Goal: Information Seeking & Learning: Learn about a topic

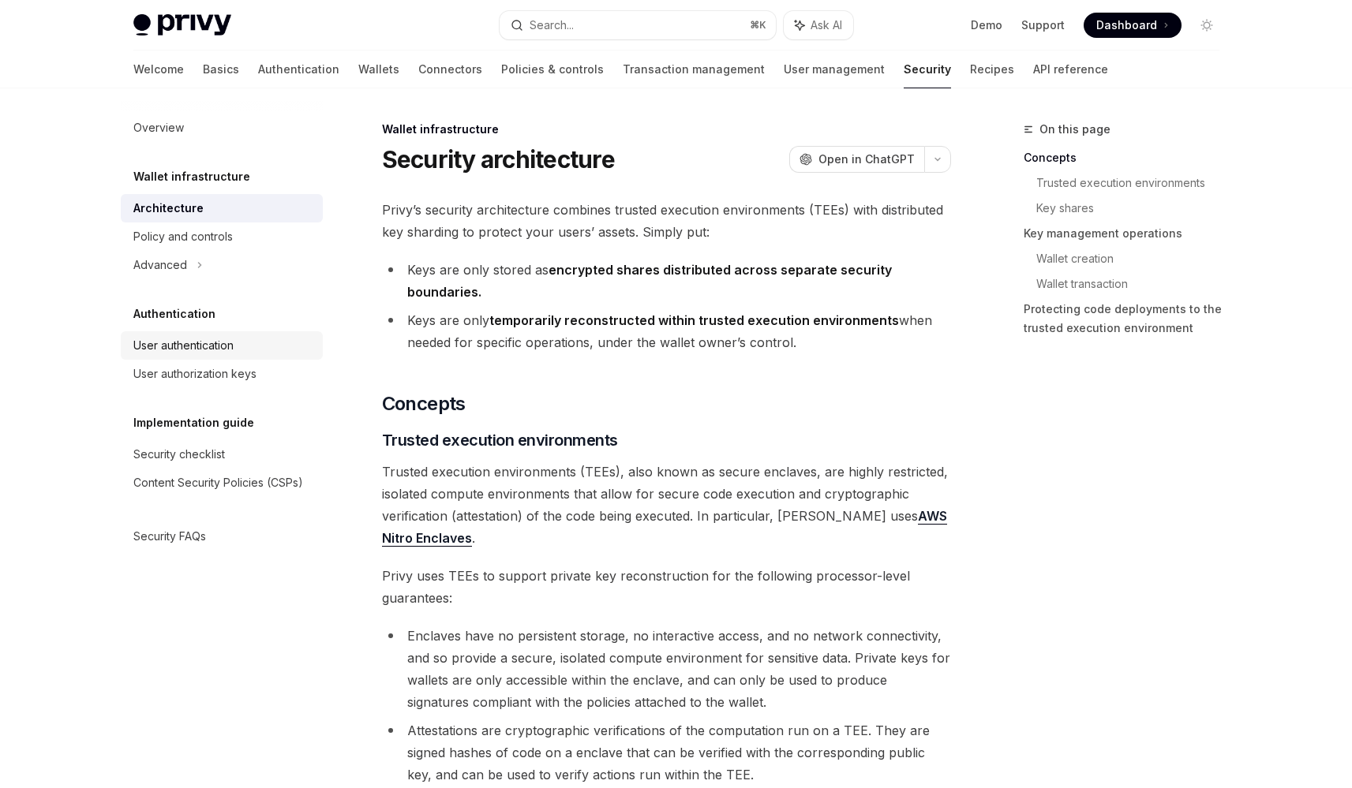
click at [264, 333] on link "User authentication" at bounding box center [222, 345] width 202 height 28
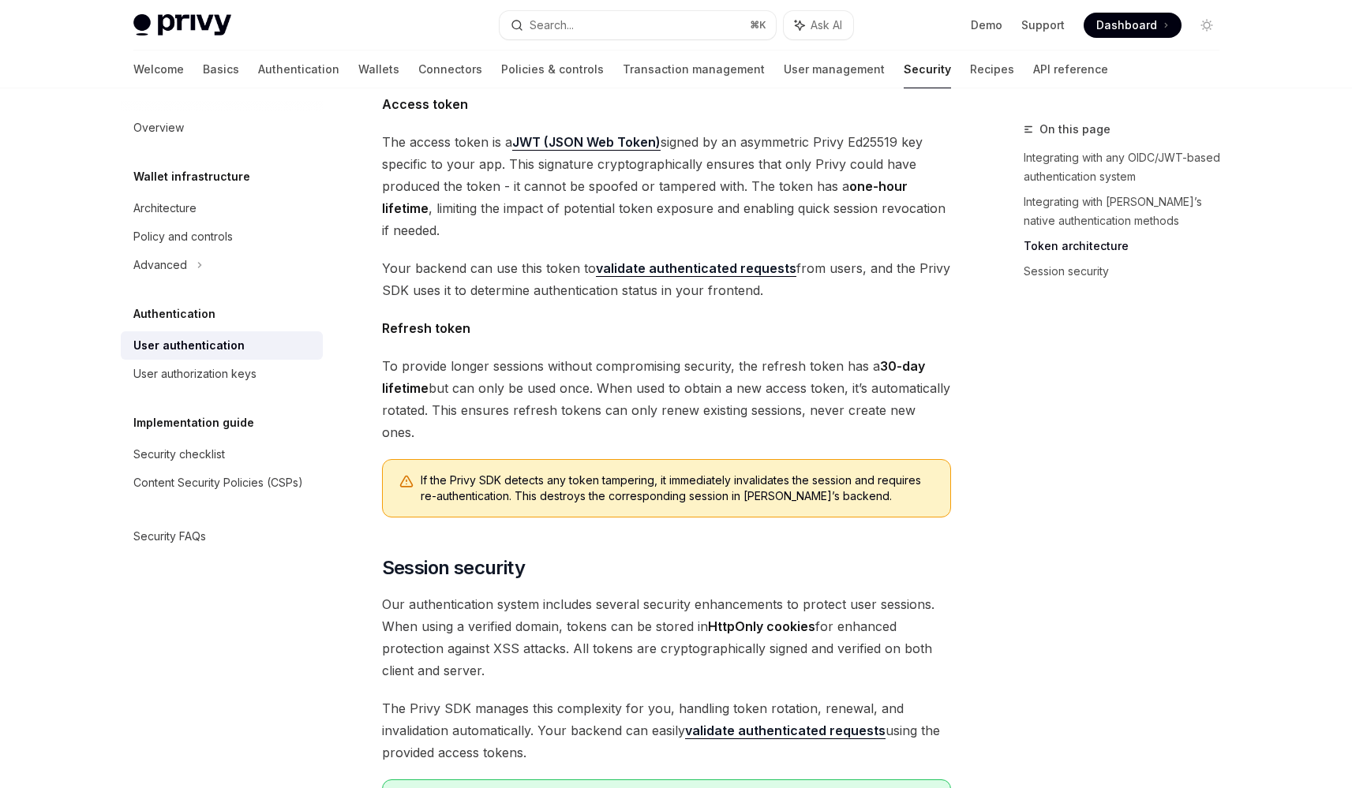
scroll to position [1169, 0]
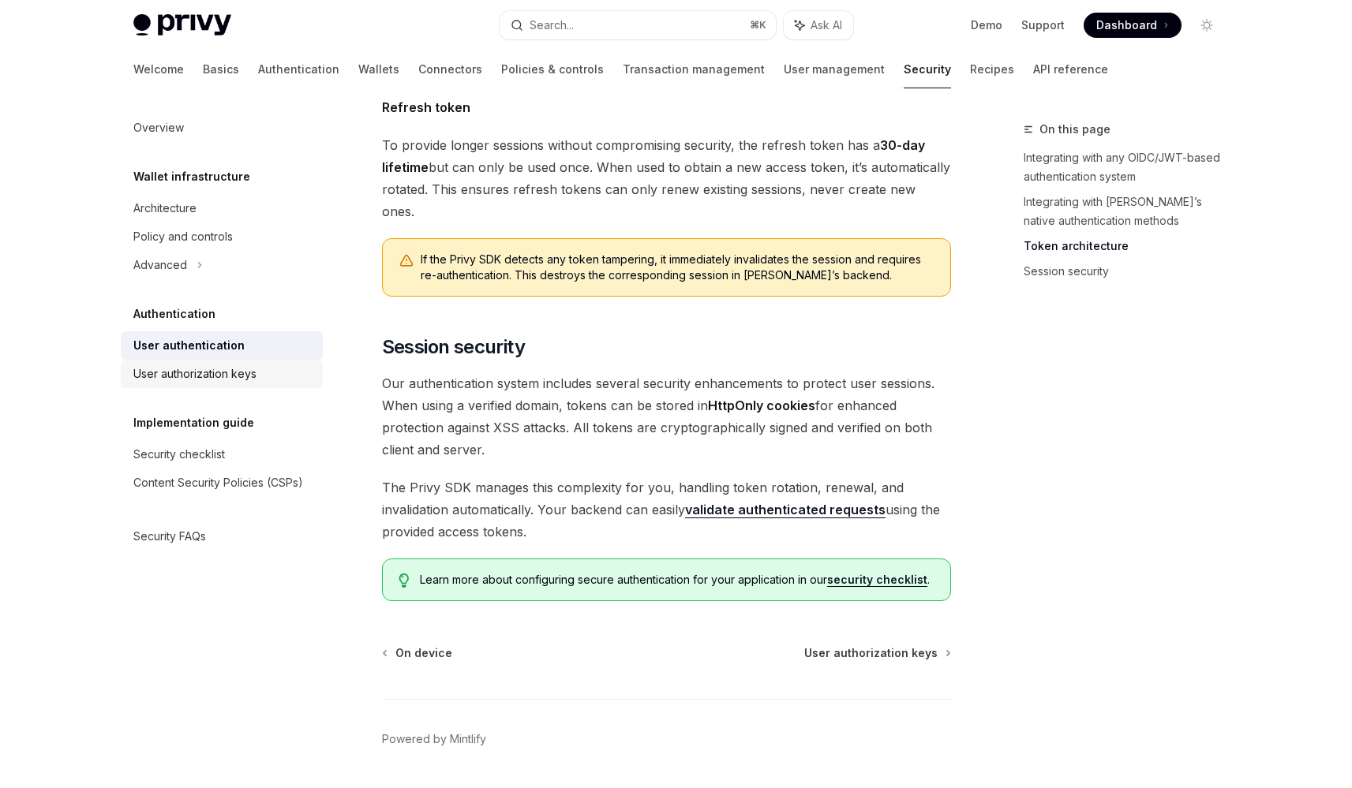
click at [234, 368] on div "User authorization keys" at bounding box center [194, 374] width 123 height 19
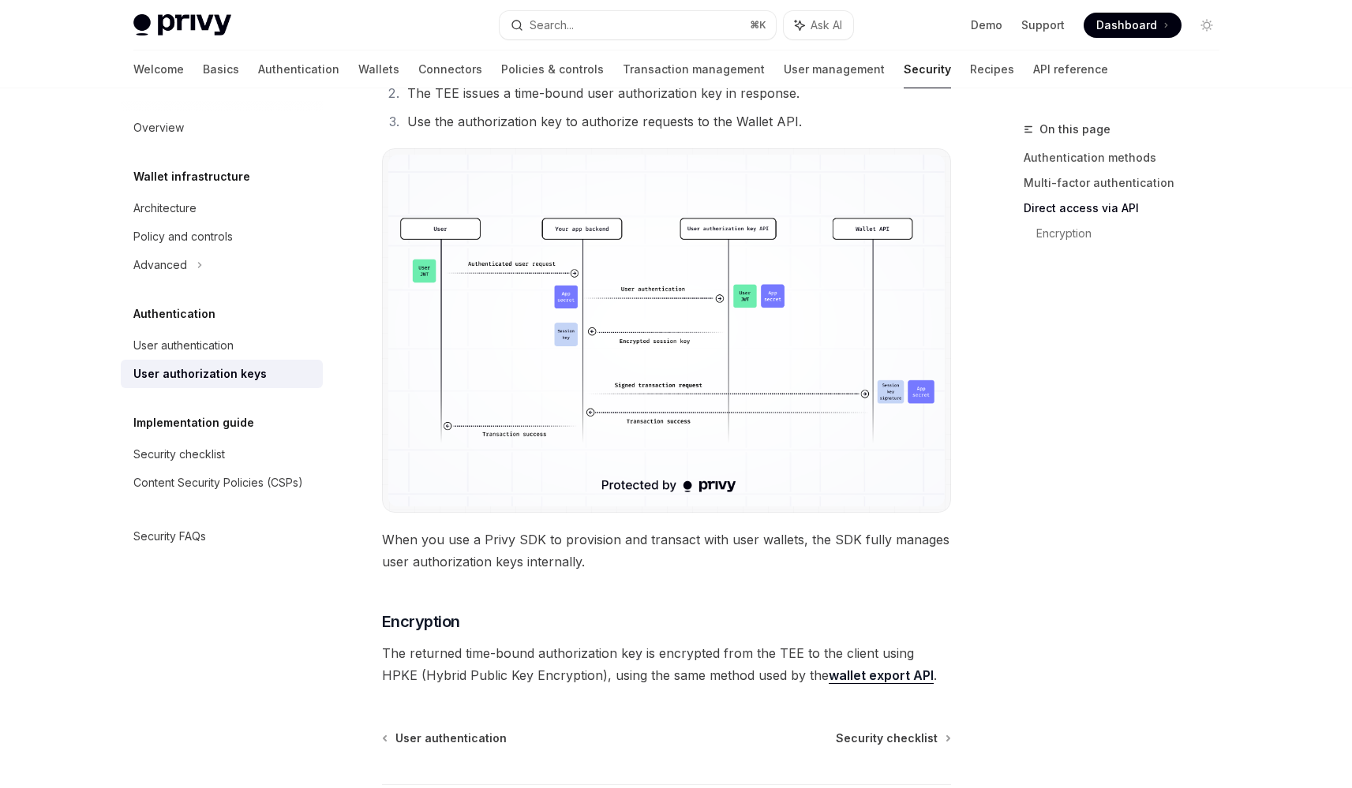
scroll to position [1161, 0]
click at [631, 308] on img at bounding box center [666, 327] width 556 height 352
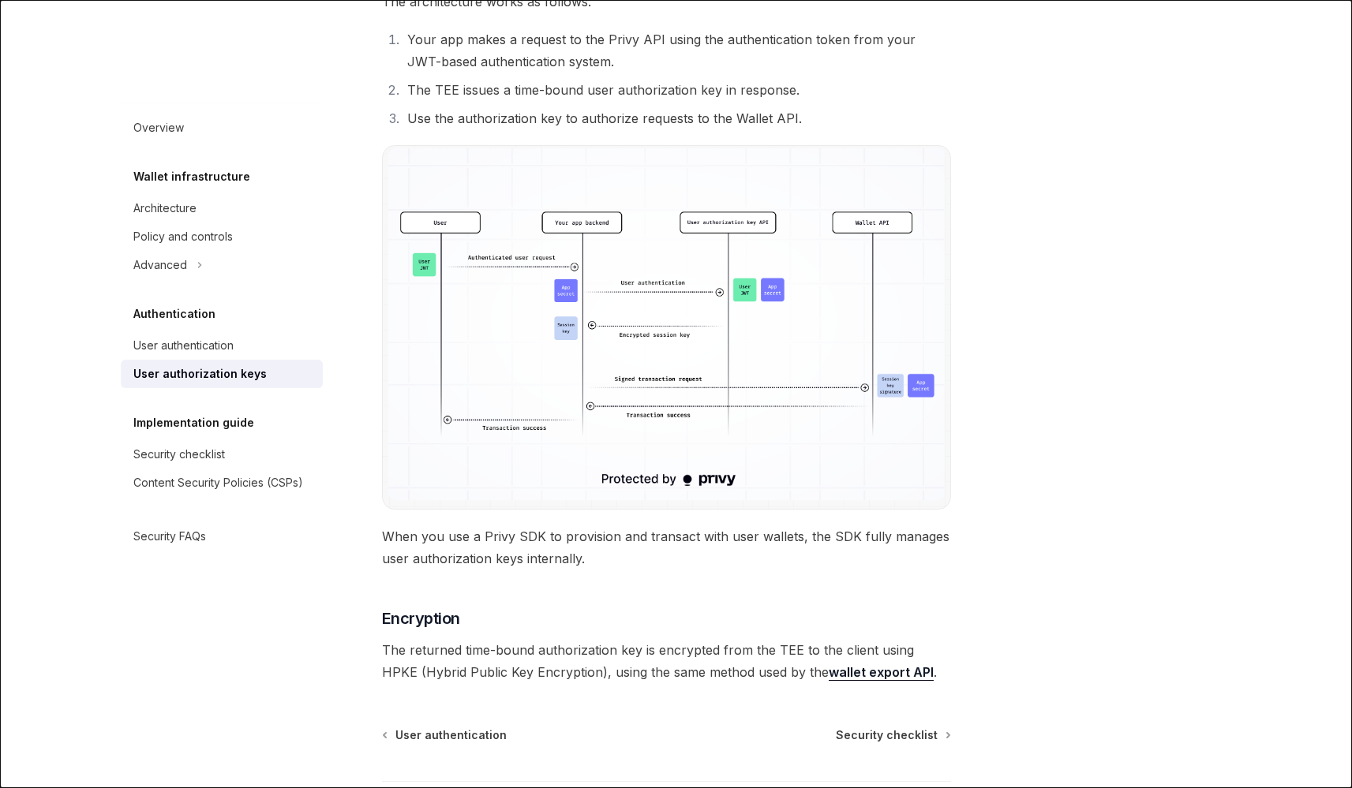
scroll to position [1165, 0]
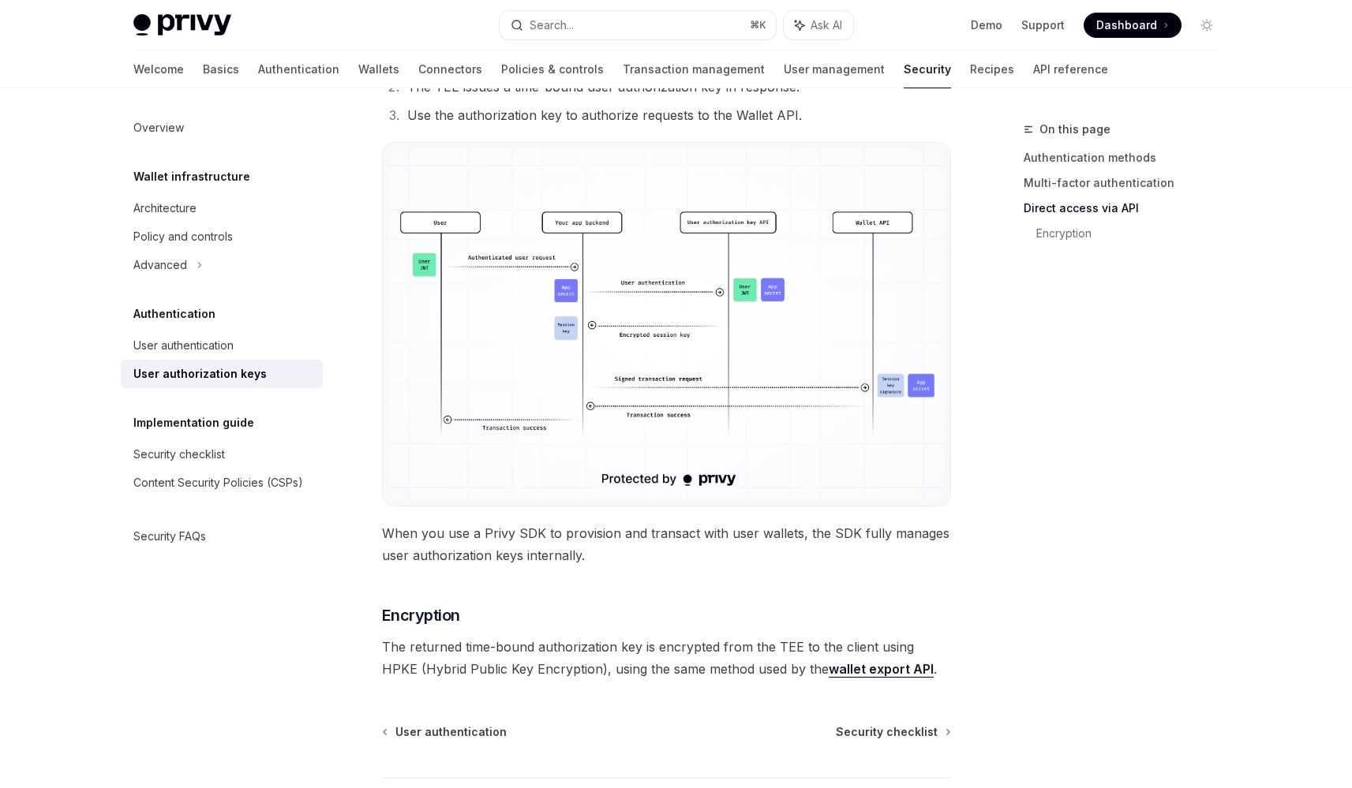
click at [659, 292] on img at bounding box center [666, 324] width 556 height 352
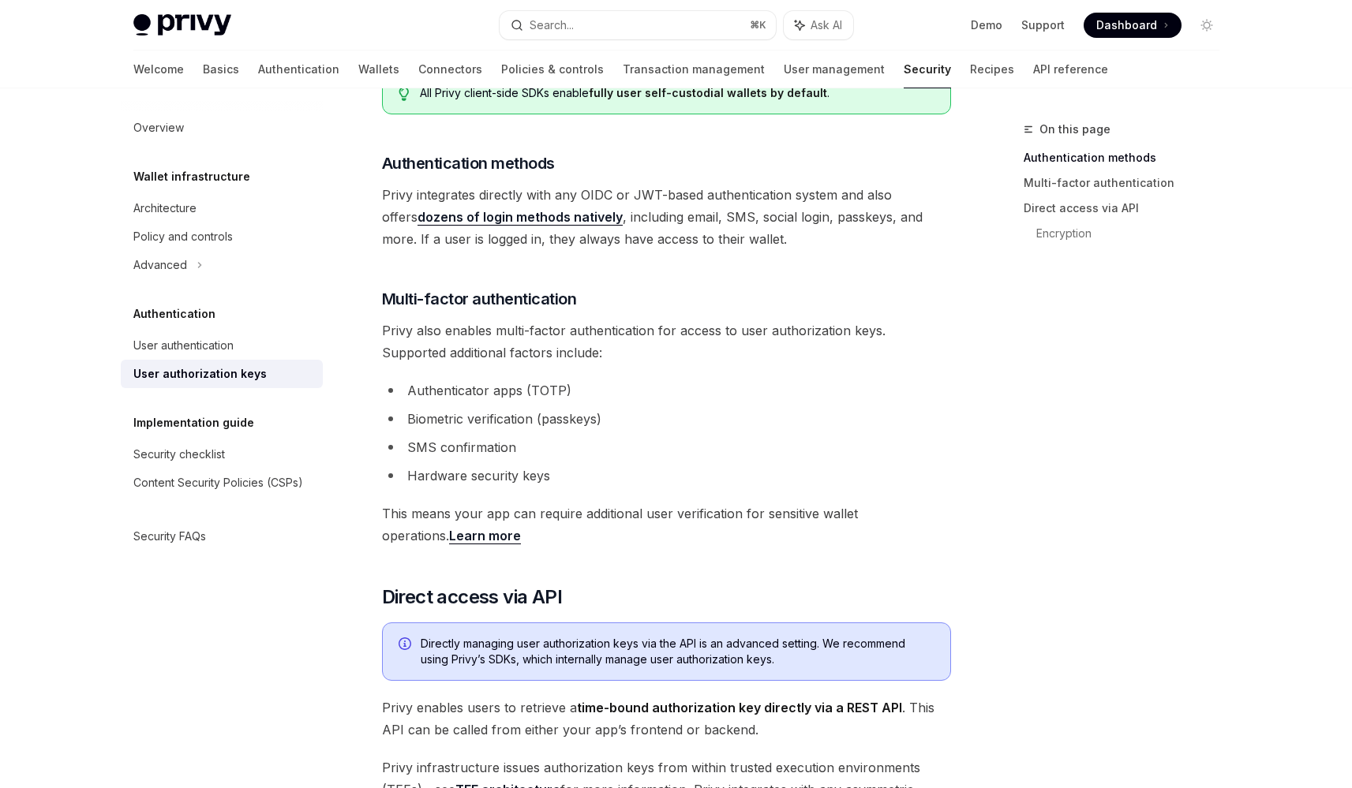
scroll to position [0, 0]
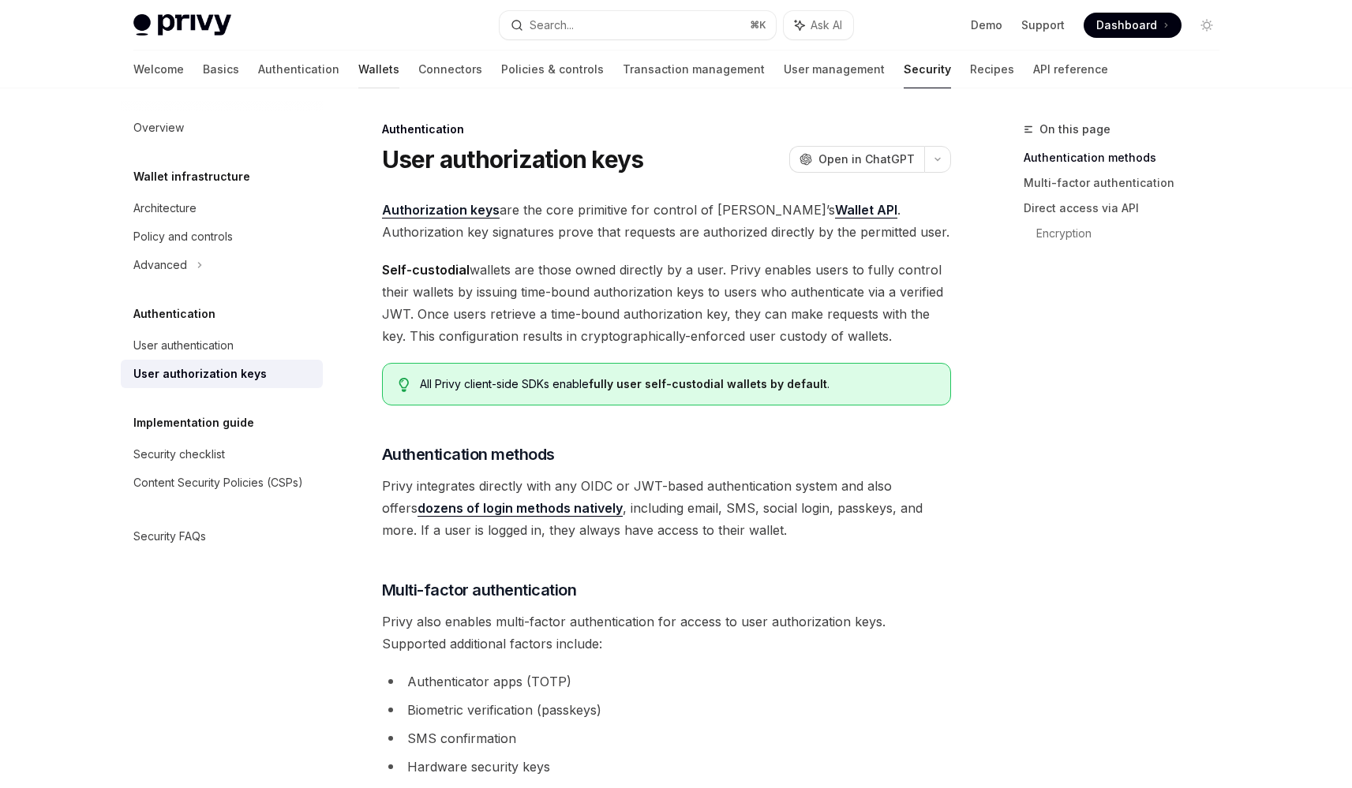
click at [358, 68] on link "Wallets" at bounding box center [378, 69] width 41 height 38
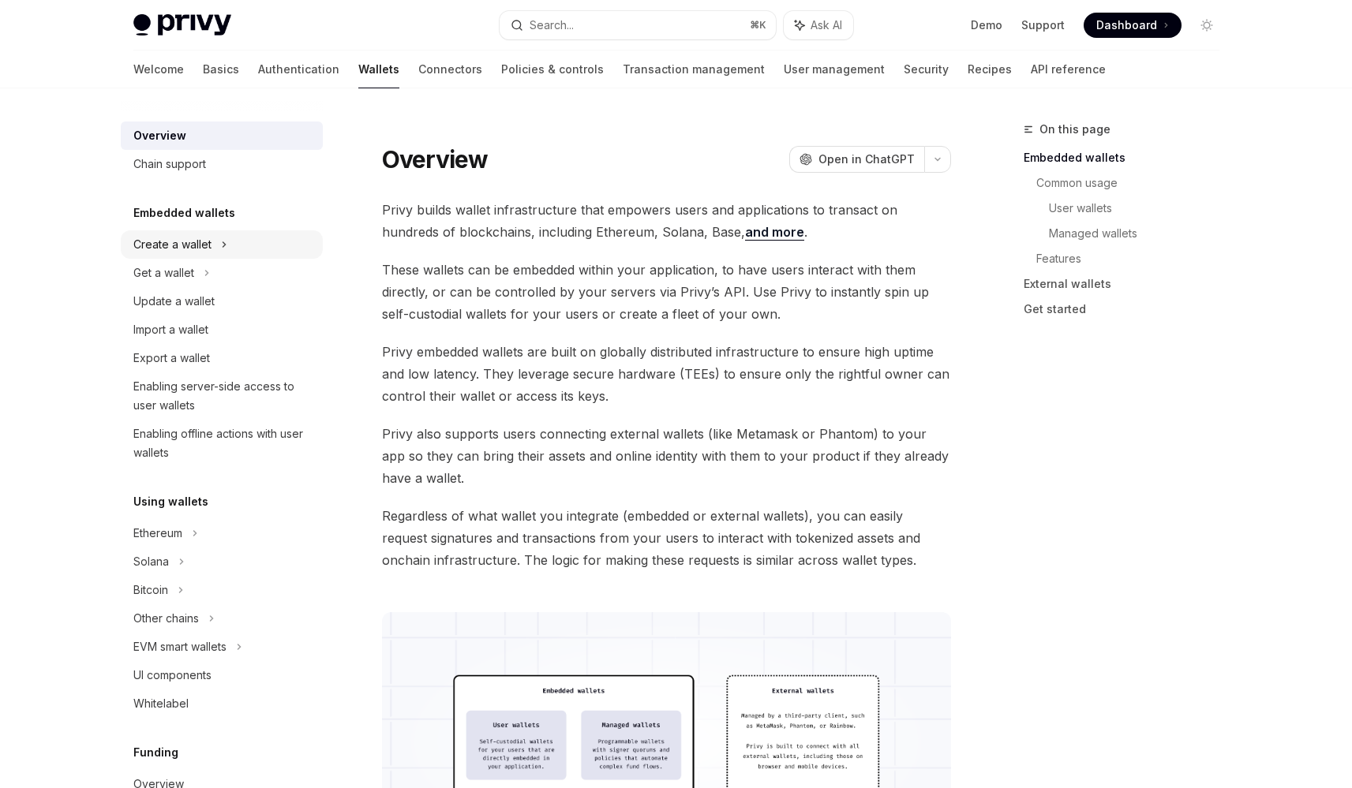
click at [252, 241] on div "Create a wallet" at bounding box center [222, 244] width 202 height 28
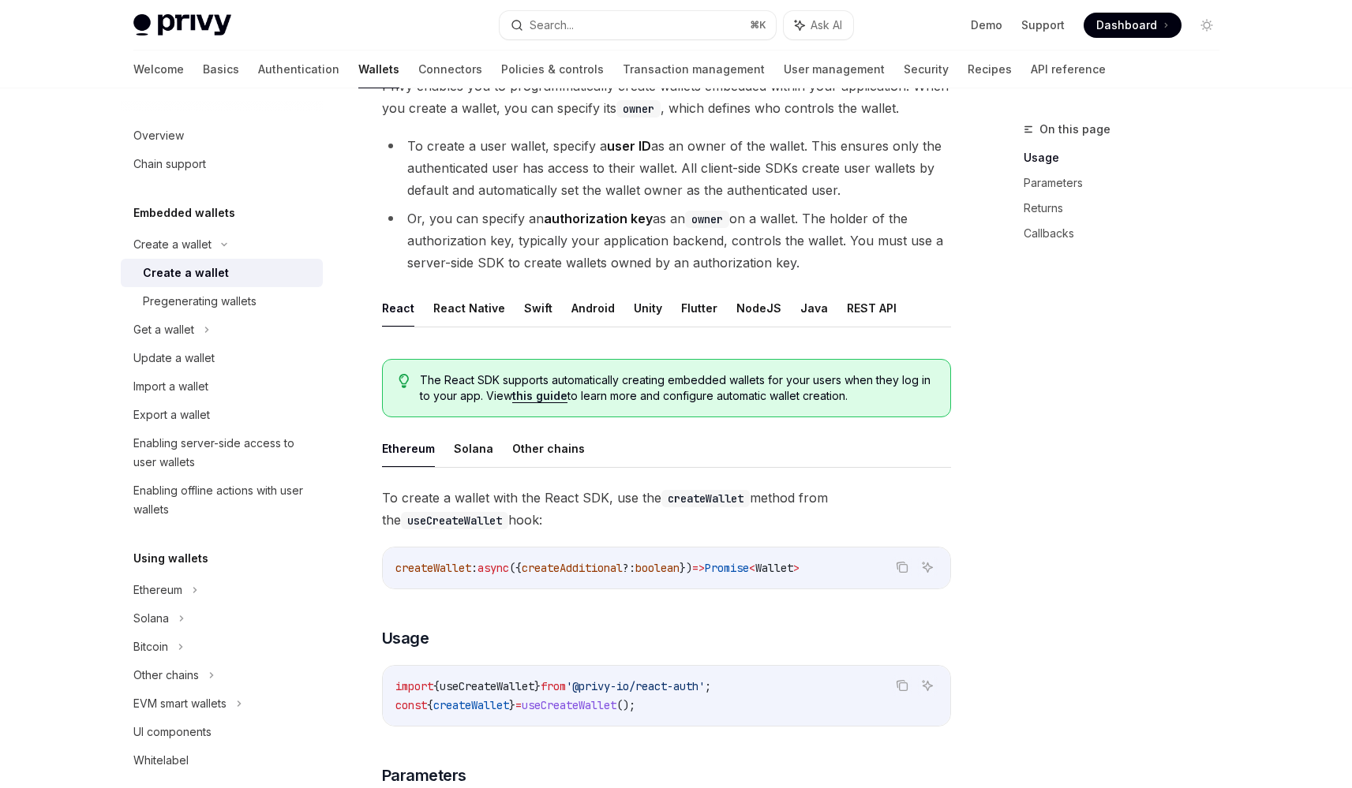
scroll to position [443, 0]
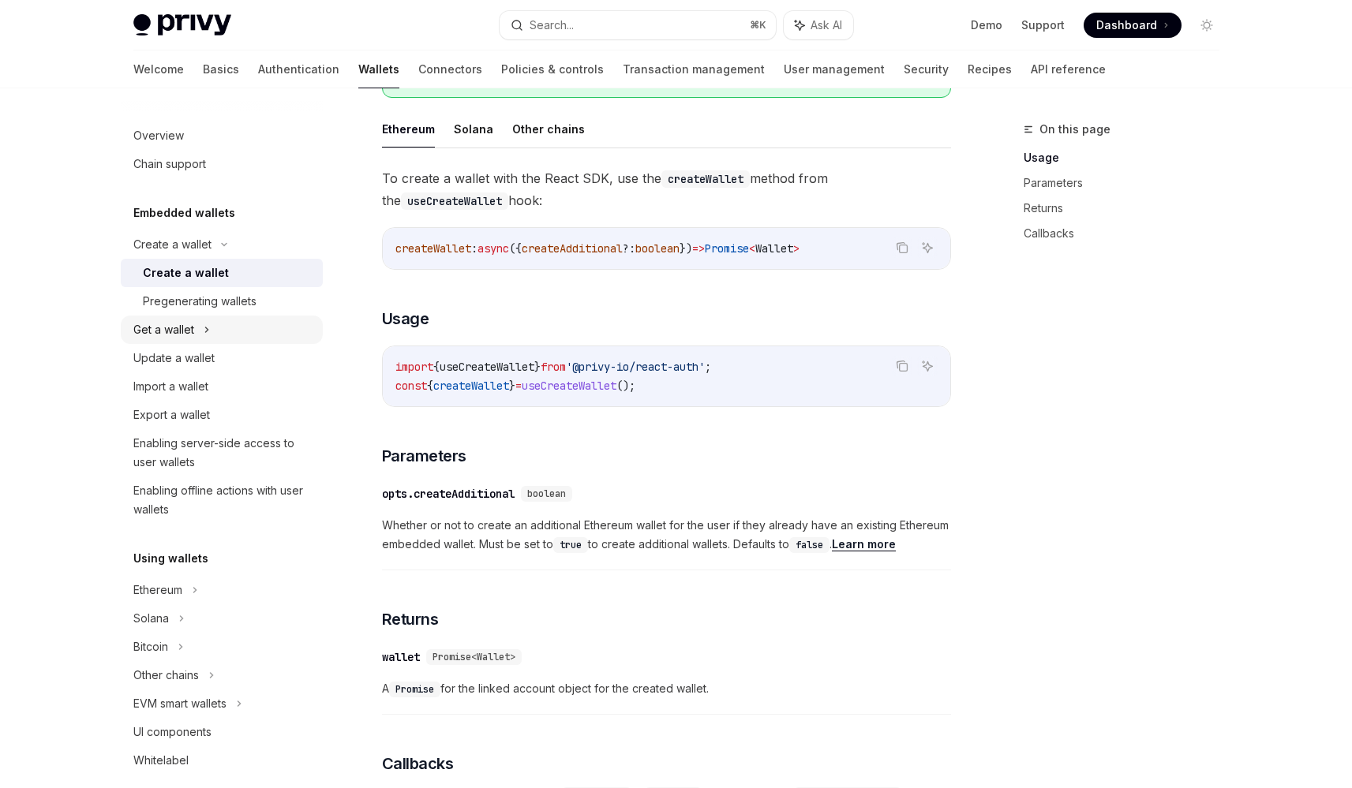
click at [248, 318] on div "Get a wallet" at bounding box center [222, 330] width 202 height 28
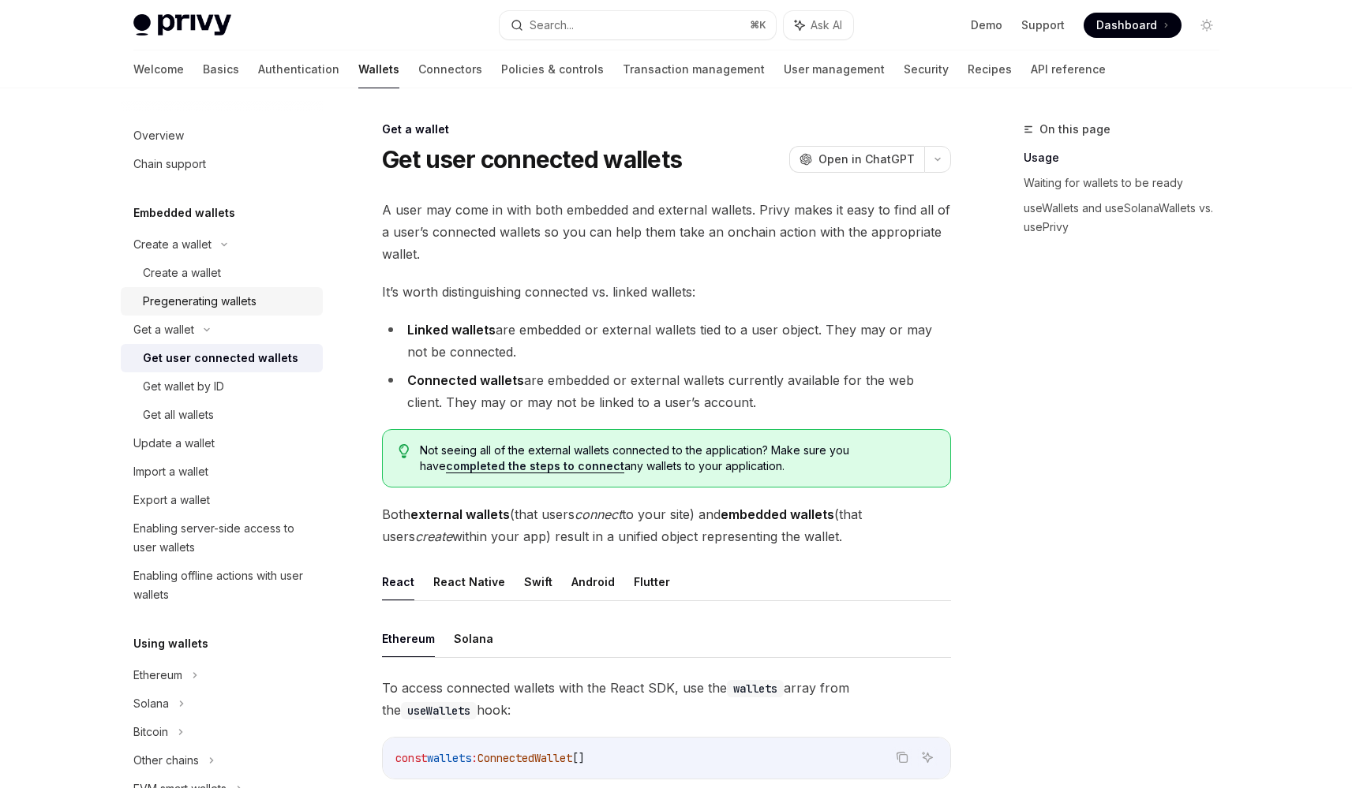
click at [244, 312] on link "Pregenerating wallets" at bounding box center [222, 301] width 202 height 28
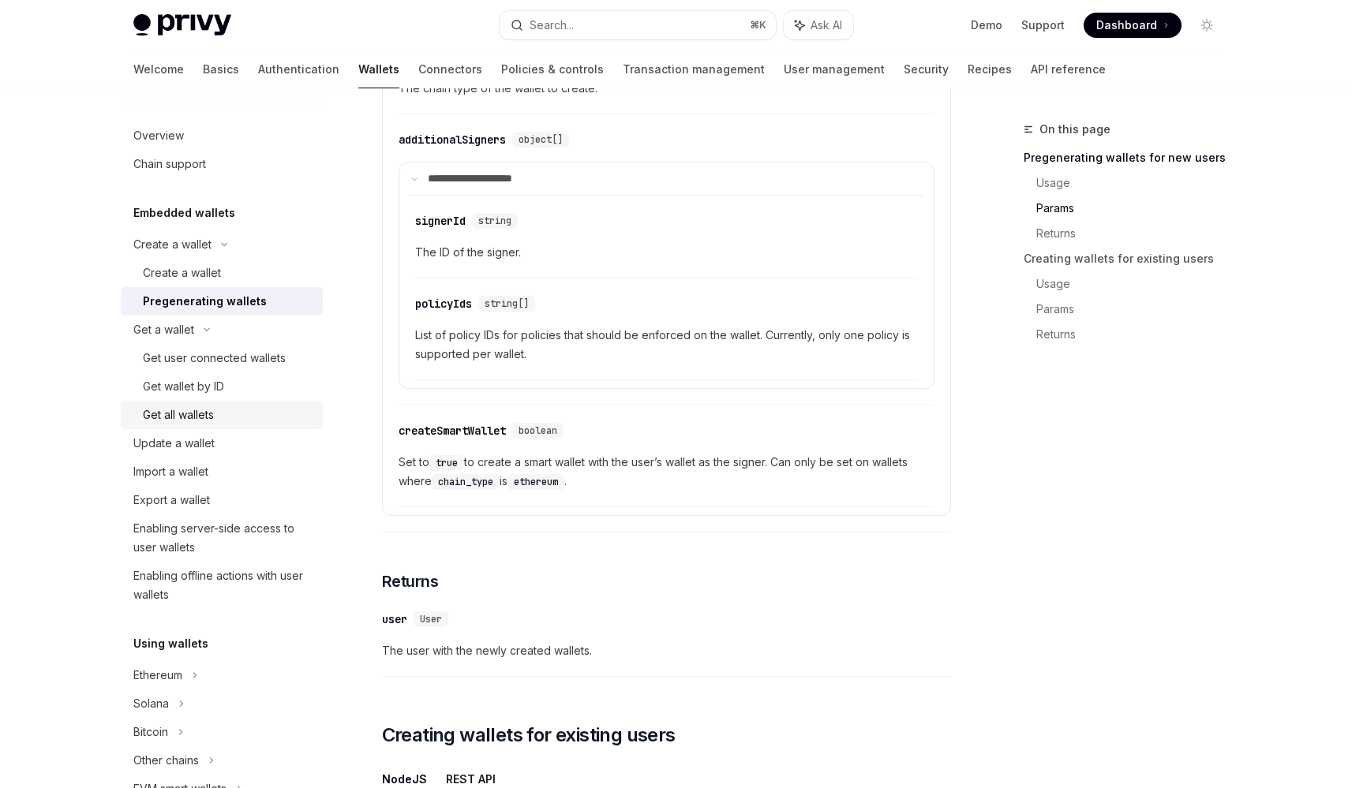
scroll to position [1188, 0]
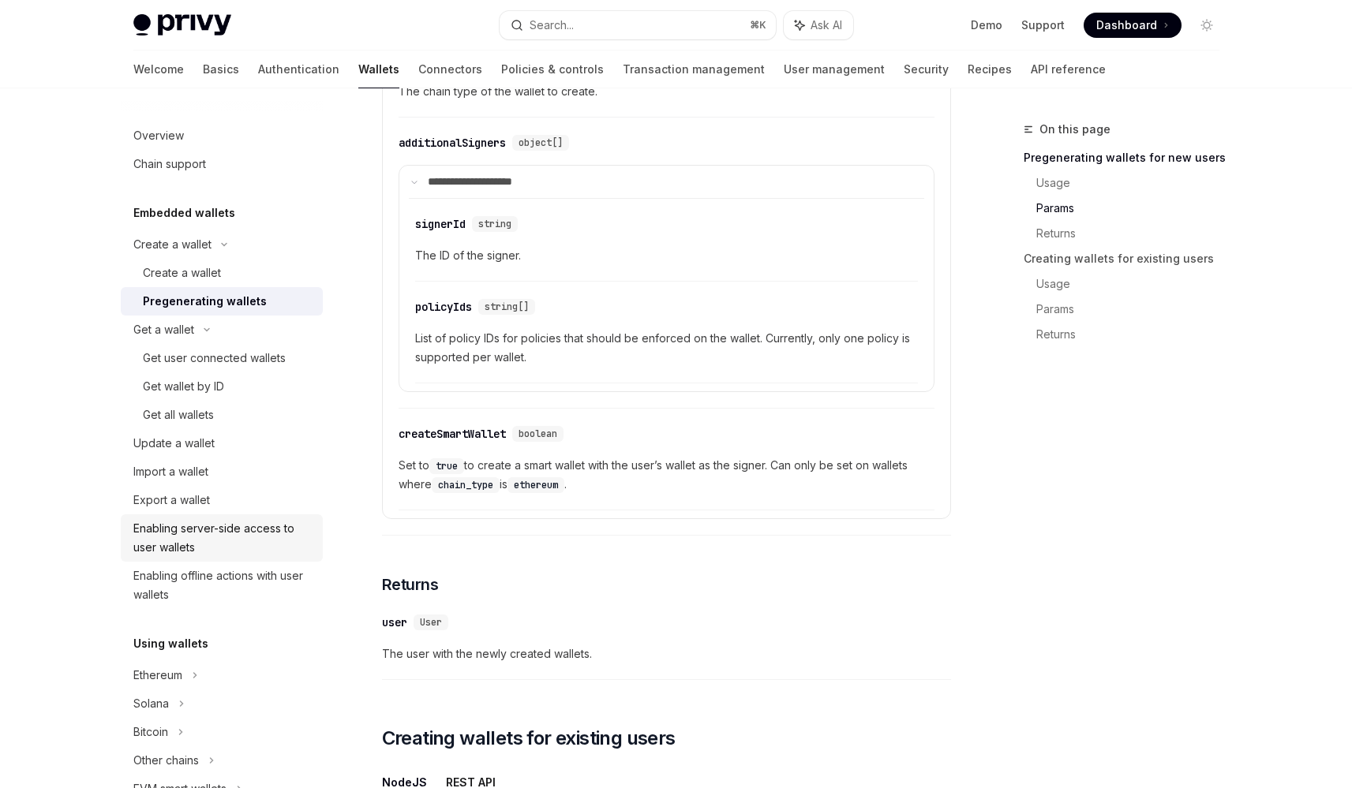
click at [219, 537] on div "Enabling server-side access to user wallets" at bounding box center [223, 538] width 180 height 38
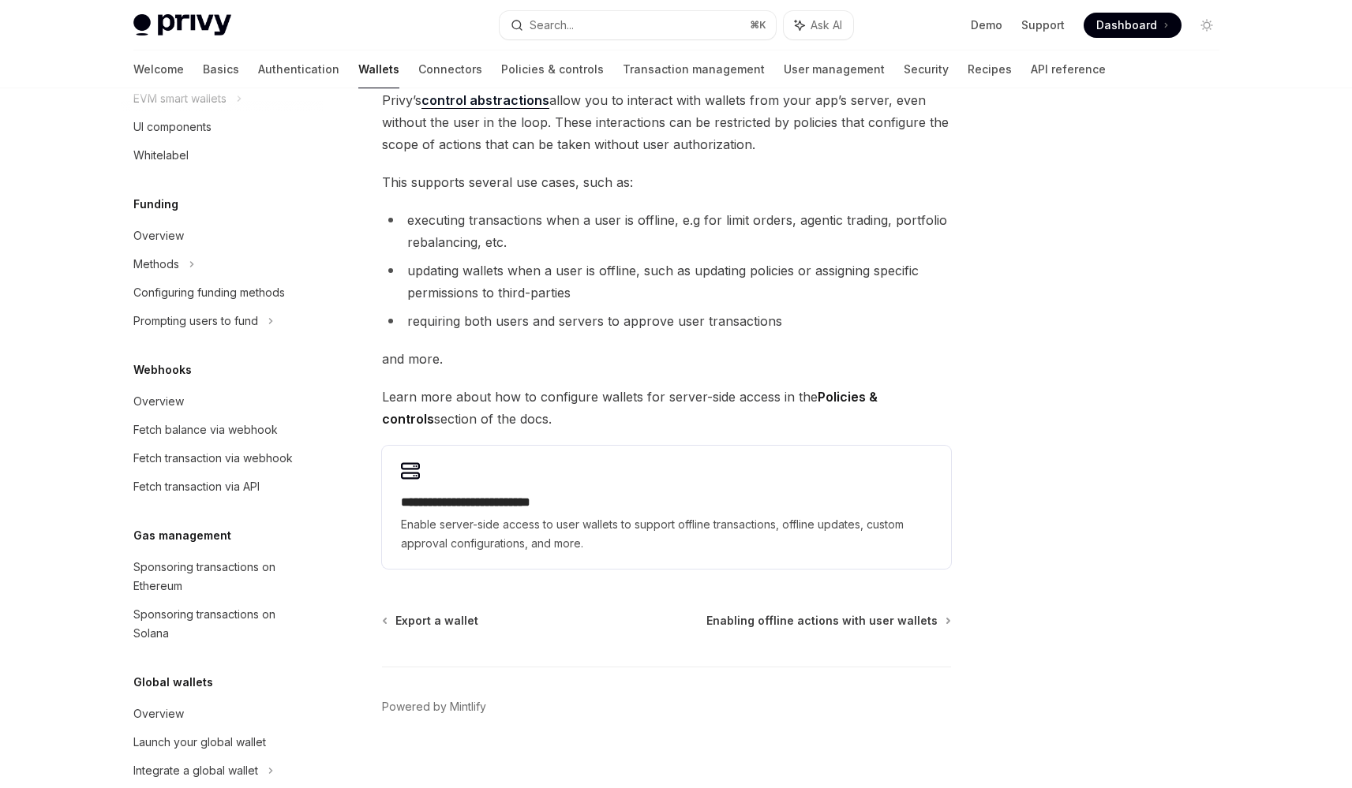
scroll to position [705, 0]
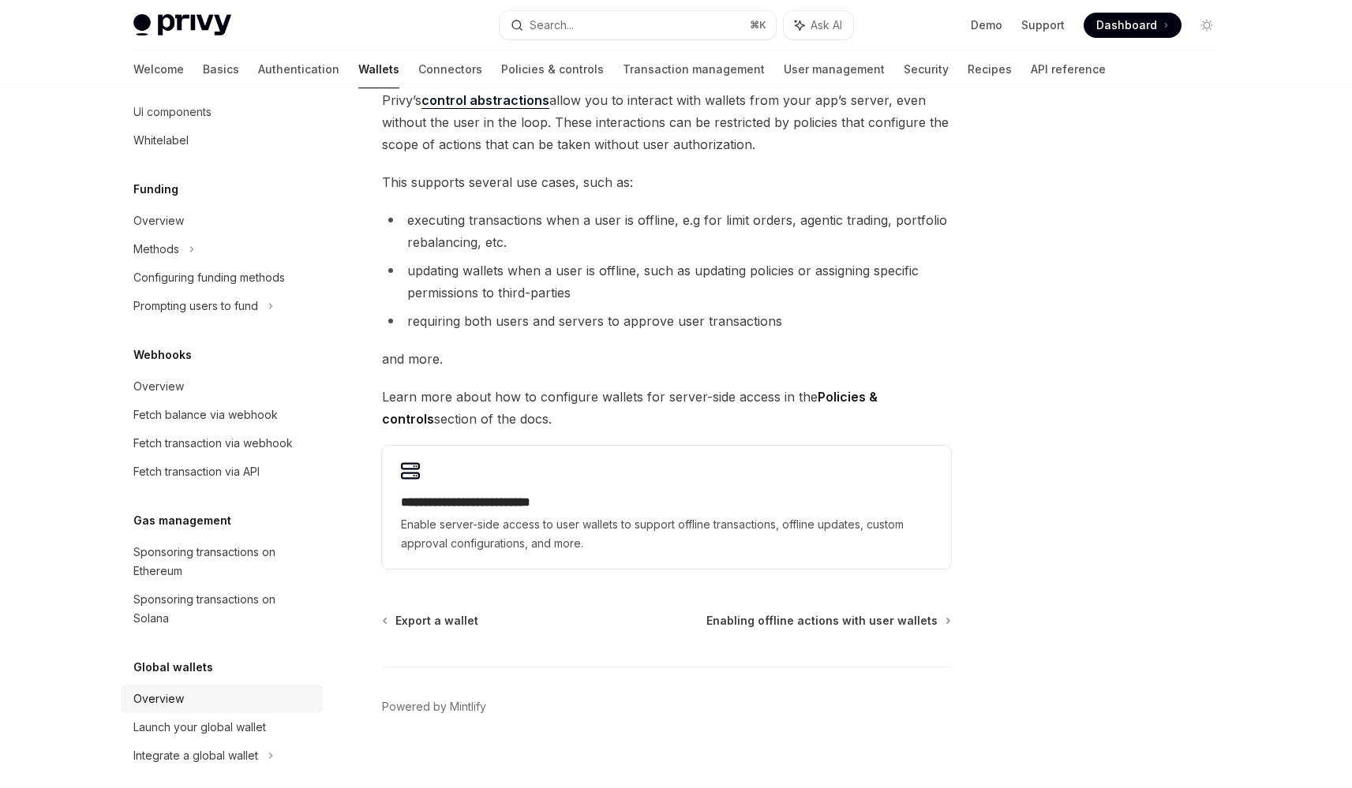
click at [264, 689] on link "Overview" at bounding box center [222, 699] width 202 height 28
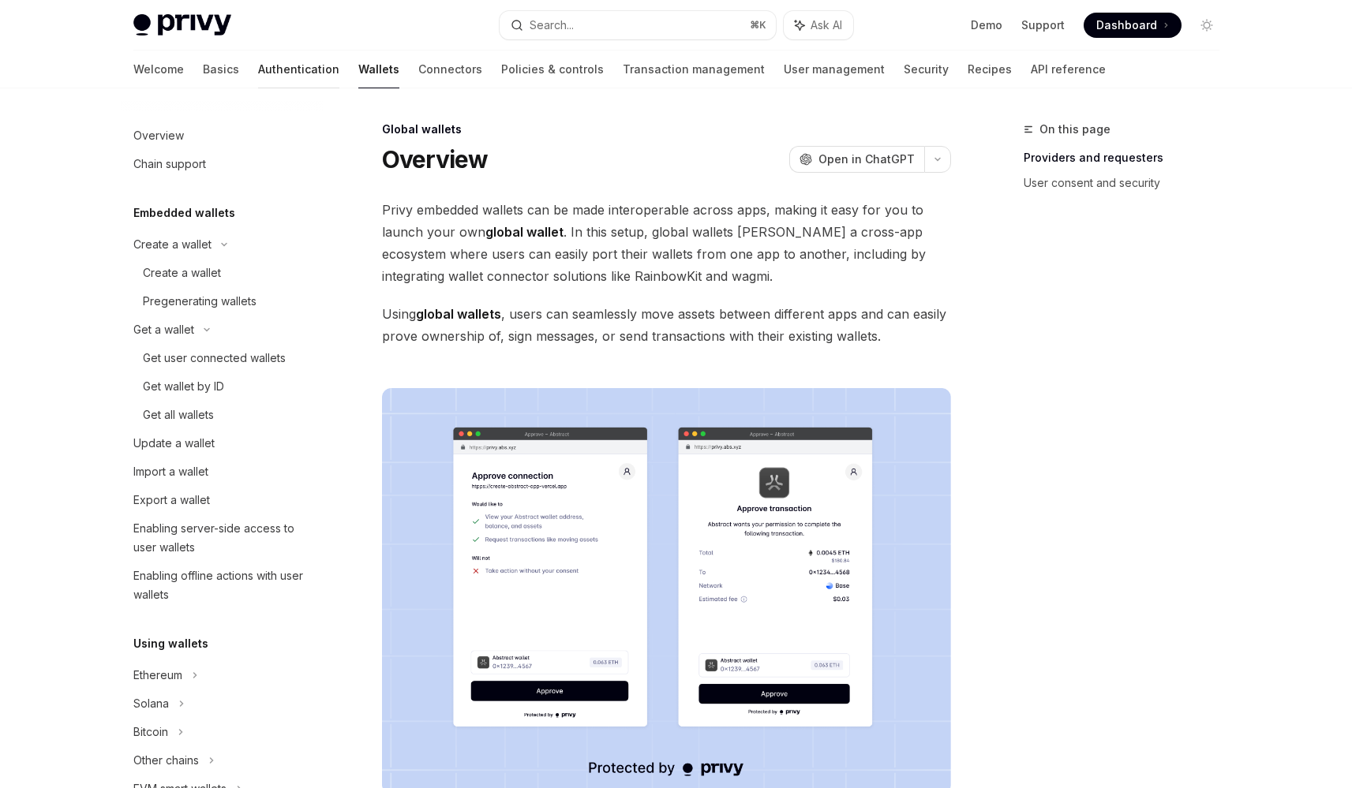
click at [258, 80] on link "Authentication" at bounding box center [298, 69] width 81 height 38
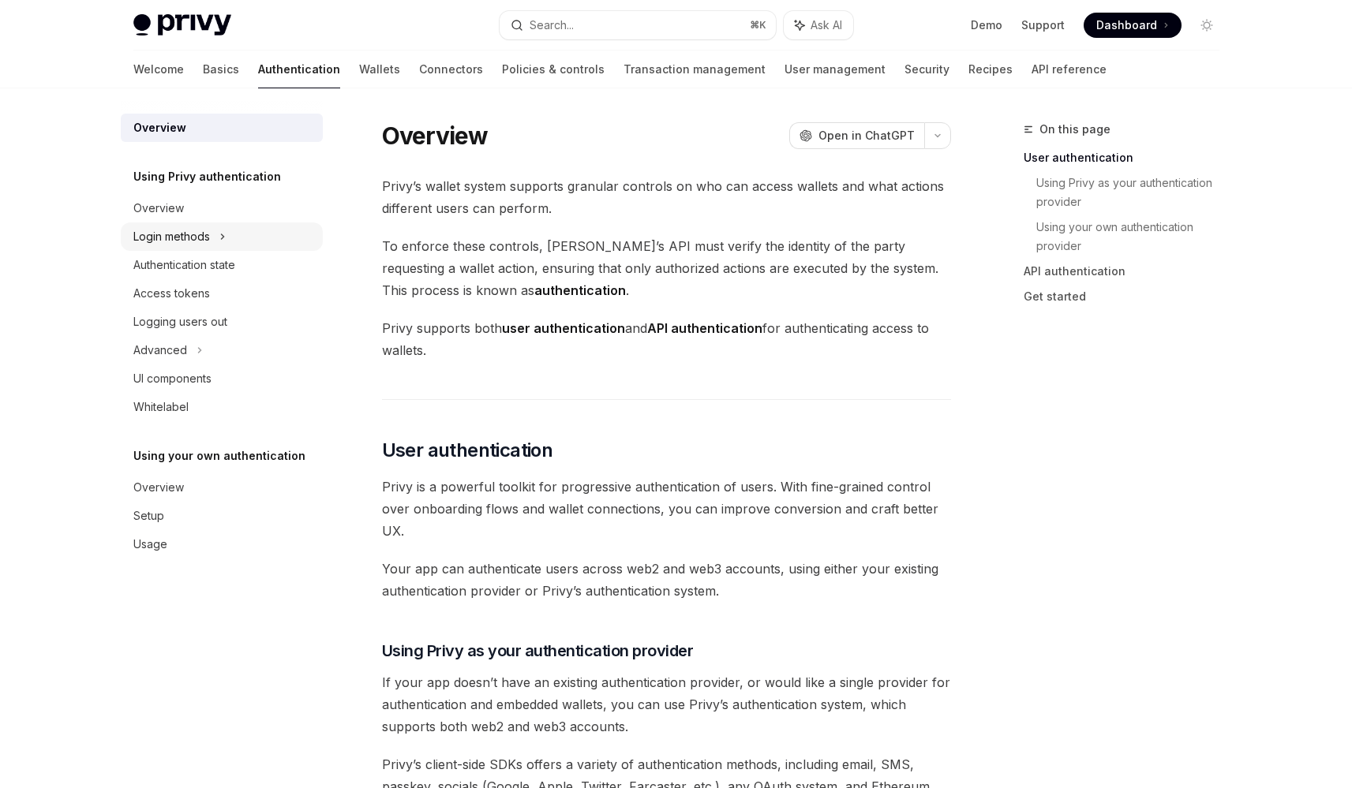
click at [206, 234] on div "Login methods" at bounding box center [171, 236] width 77 height 19
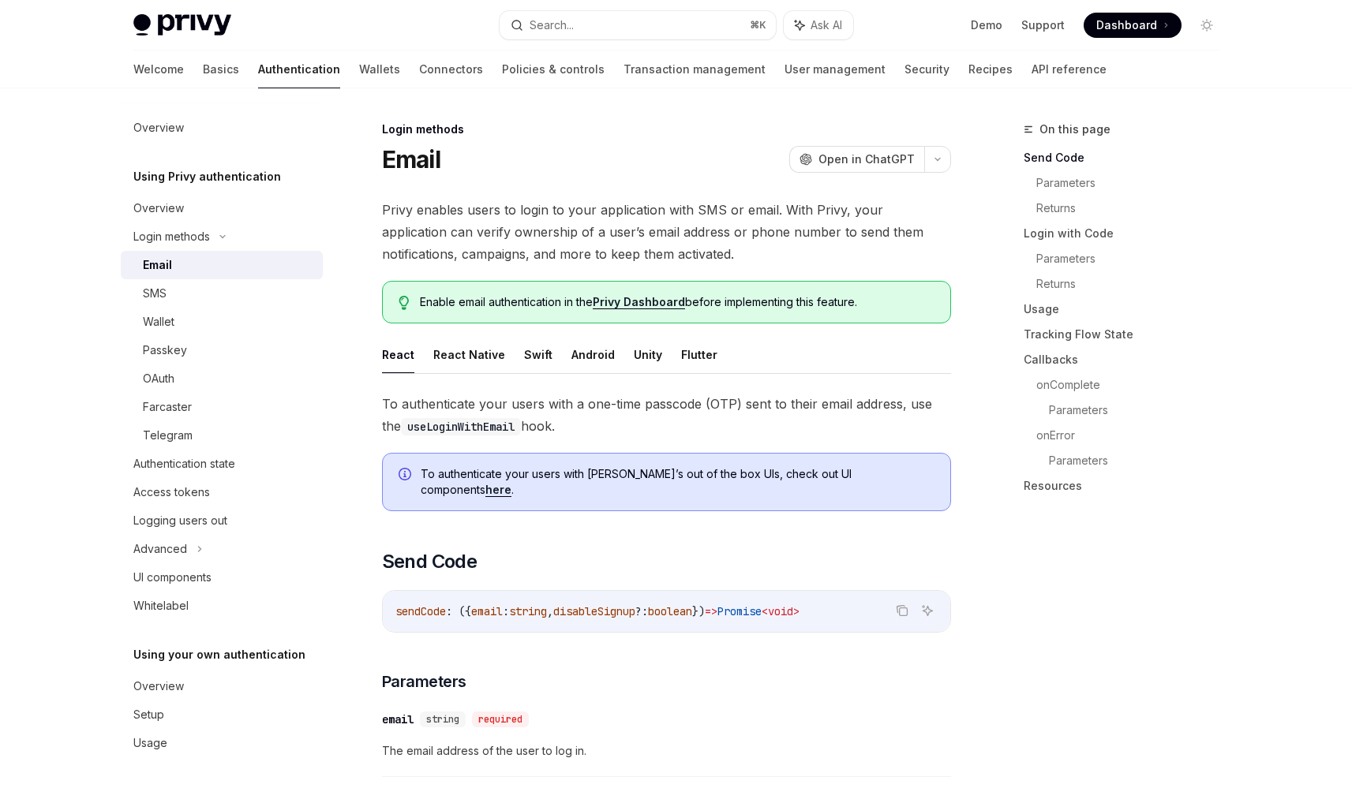
click at [200, 265] on div "Email" at bounding box center [228, 265] width 170 height 19
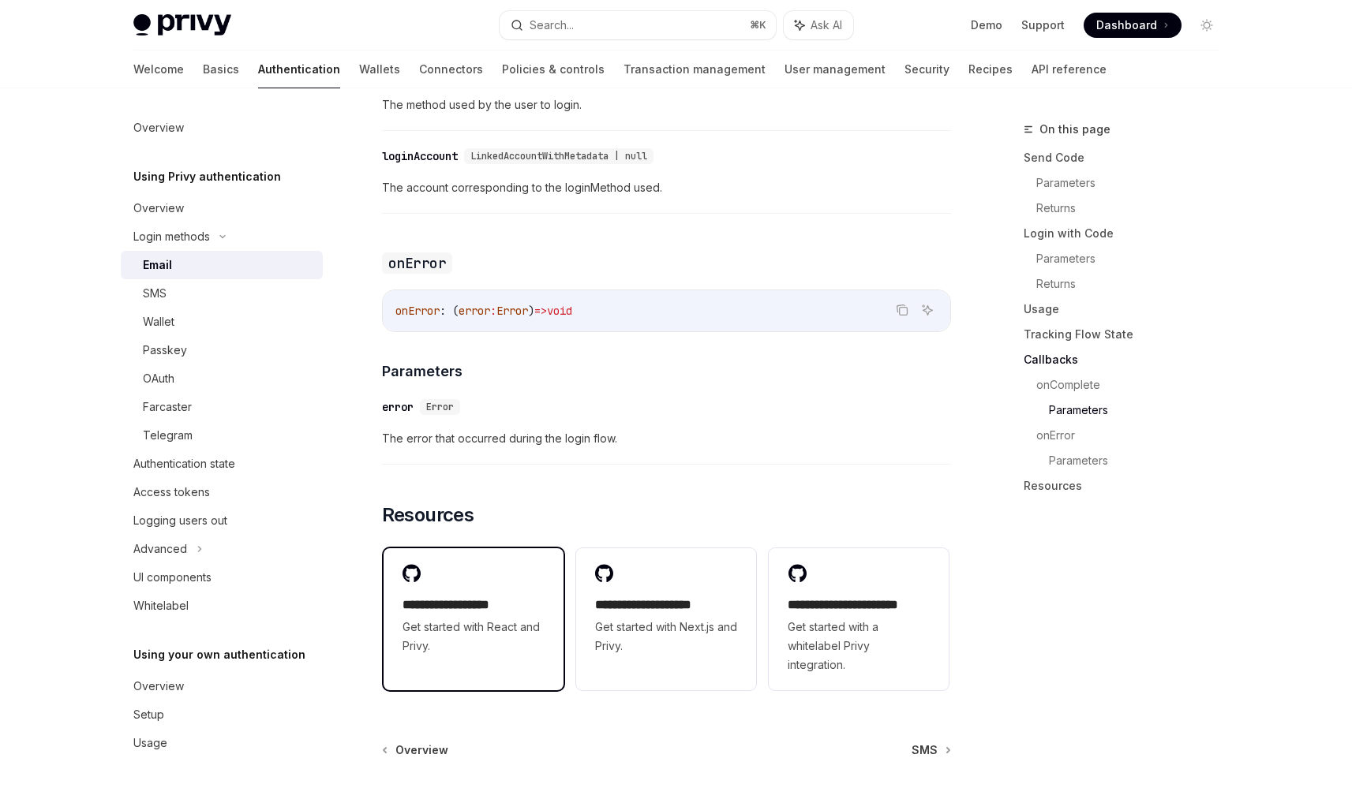
scroll to position [3069, 0]
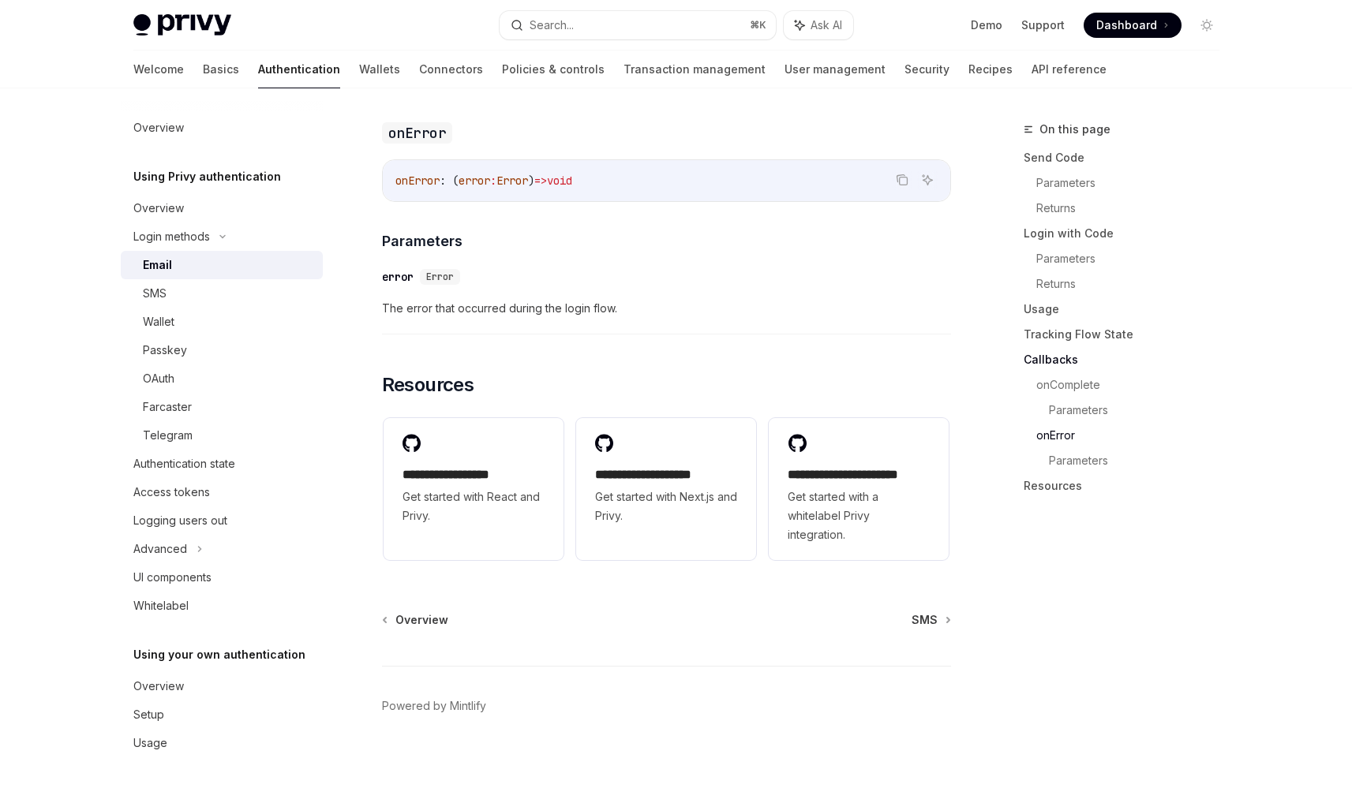
click at [213, 19] on img at bounding box center [182, 25] width 98 height 22
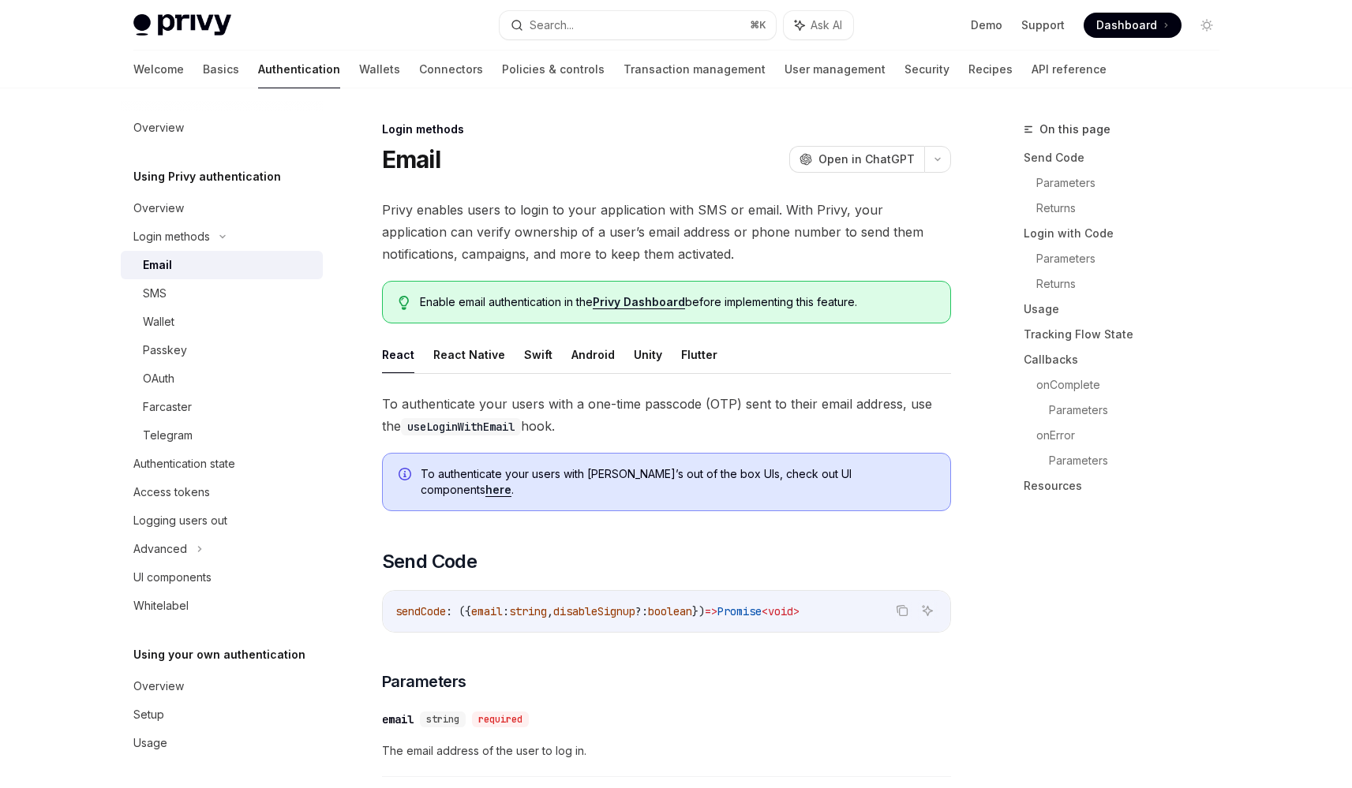
scroll to position [3069, 0]
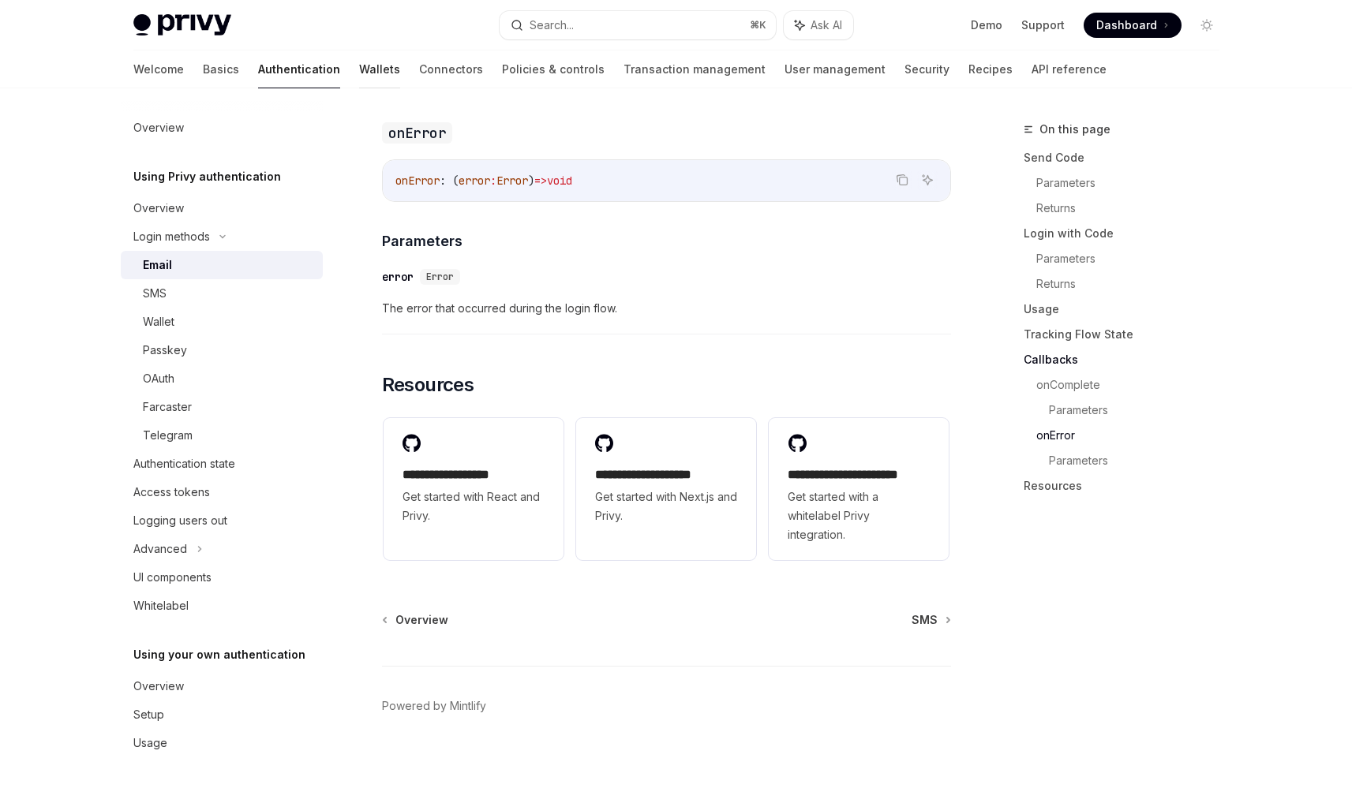
click at [359, 62] on link "Wallets" at bounding box center [379, 69] width 41 height 38
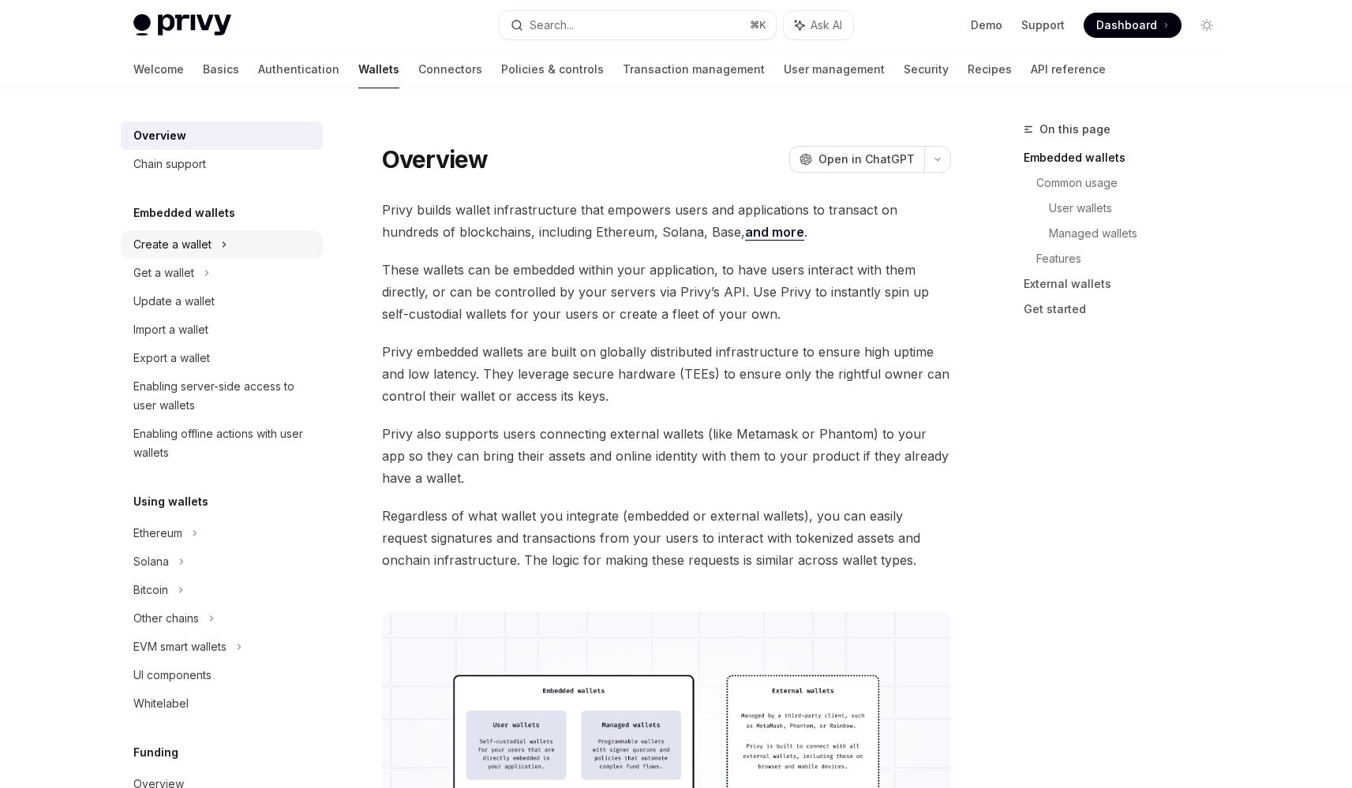
click at [211, 244] on div "Create a wallet" at bounding box center [222, 244] width 202 height 28
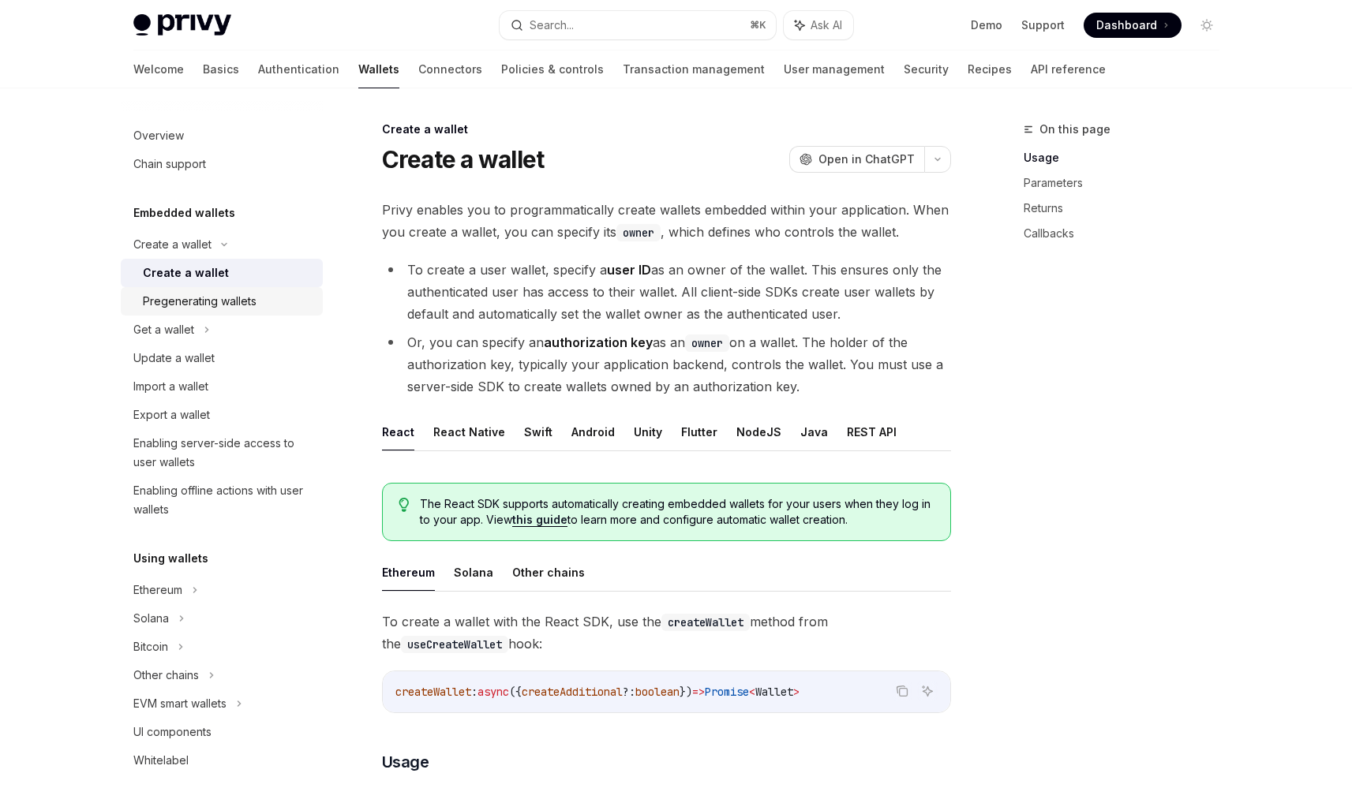
click at [216, 298] on div "Pregenerating wallets" at bounding box center [200, 301] width 114 height 19
type textarea "*"
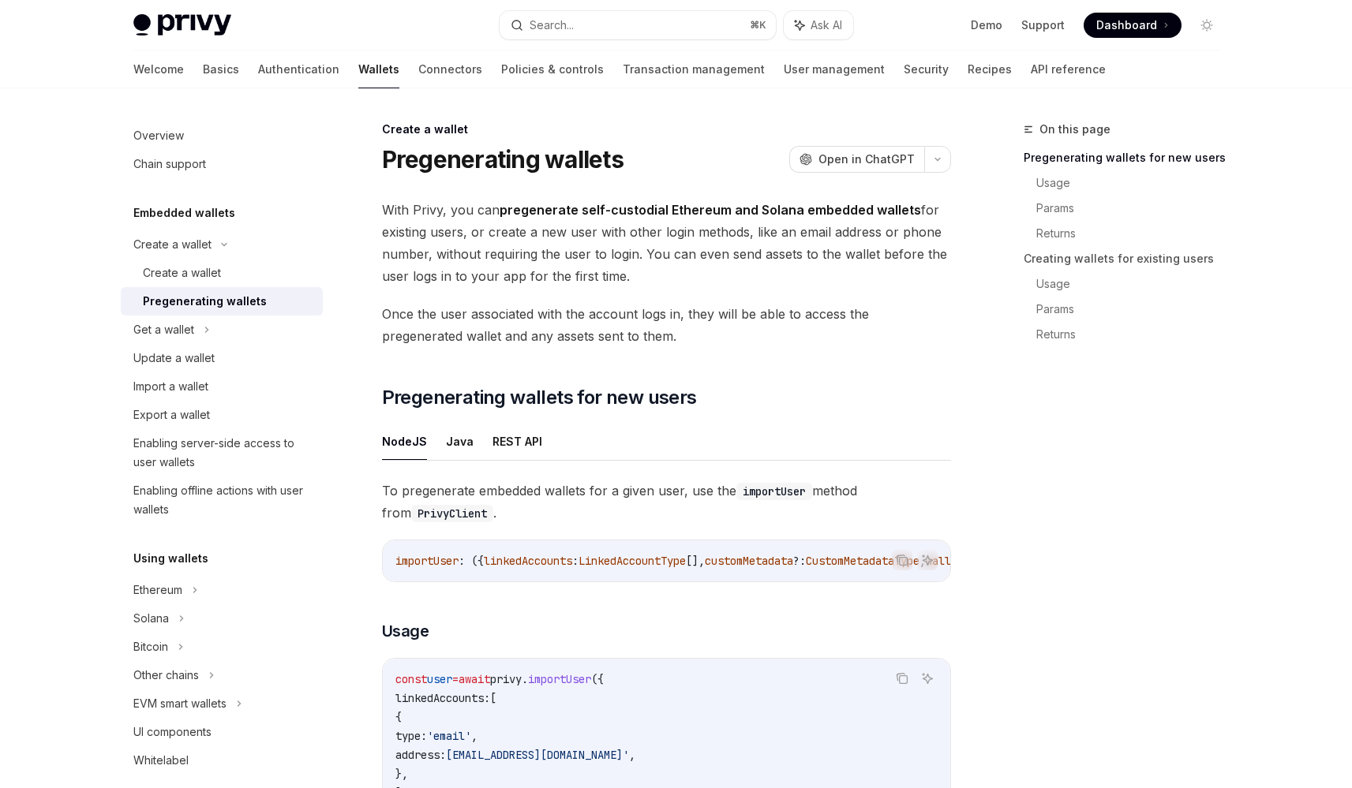
click at [193, 22] on img at bounding box center [182, 25] width 98 height 22
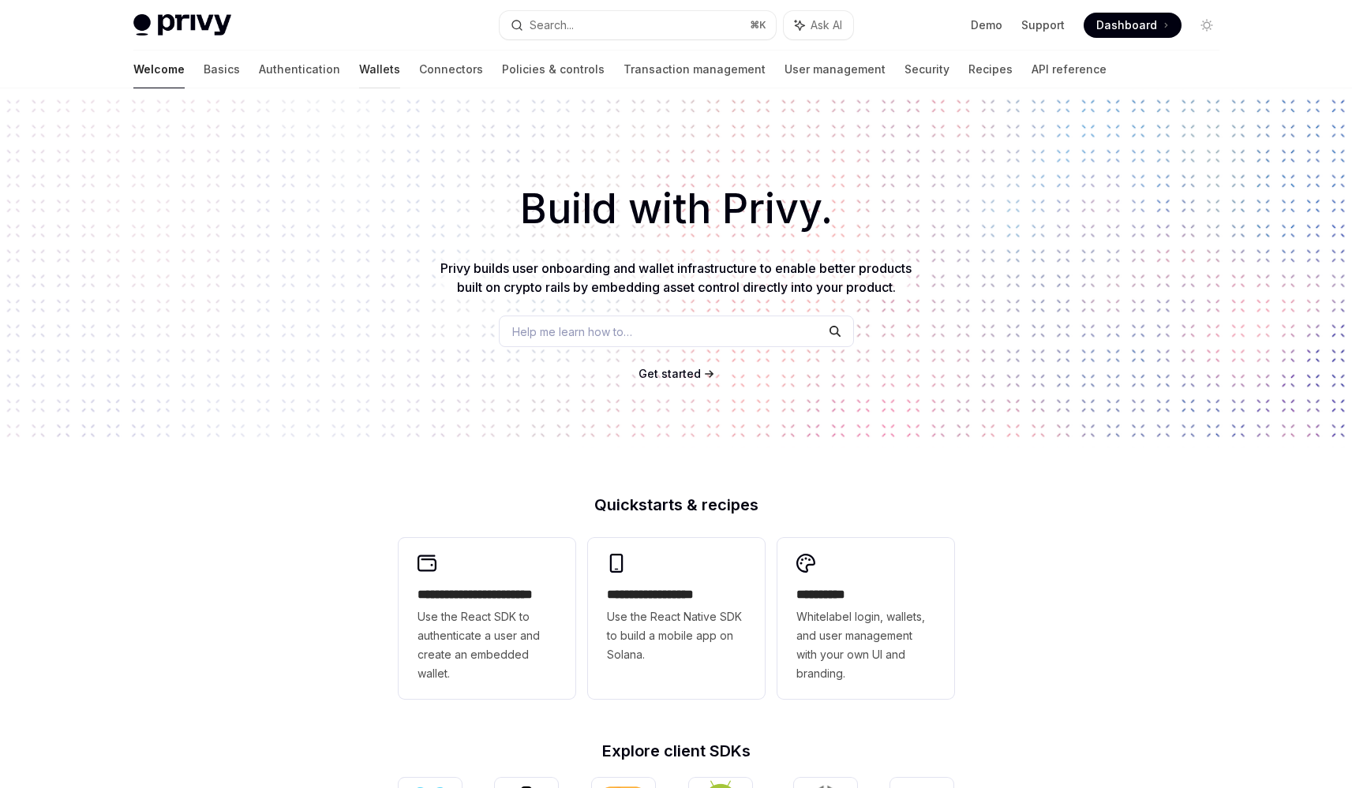
click at [359, 71] on link "Wallets" at bounding box center [379, 69] width 41 height 38
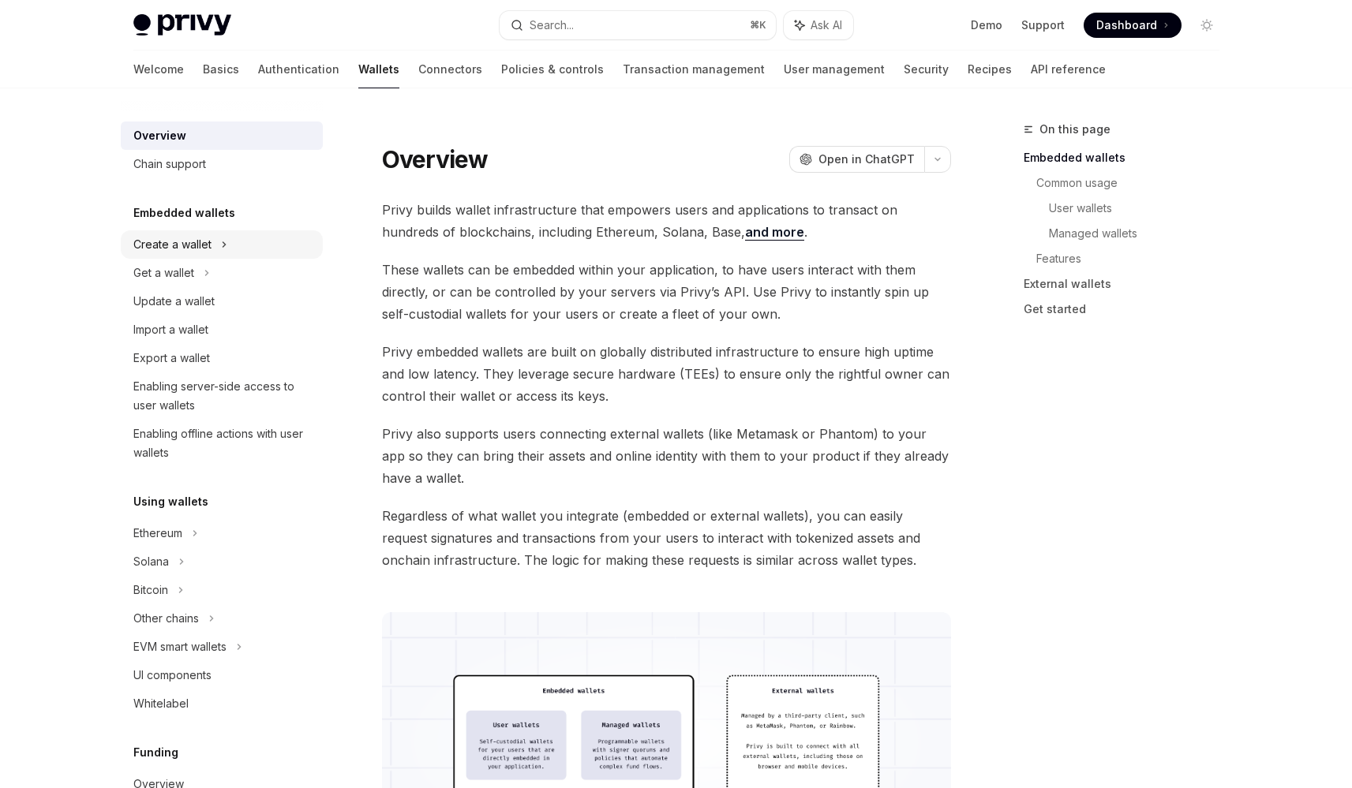
click at [211, 249] on div "Create a wallet" at bounding box center [222, 244] width 202 height 28
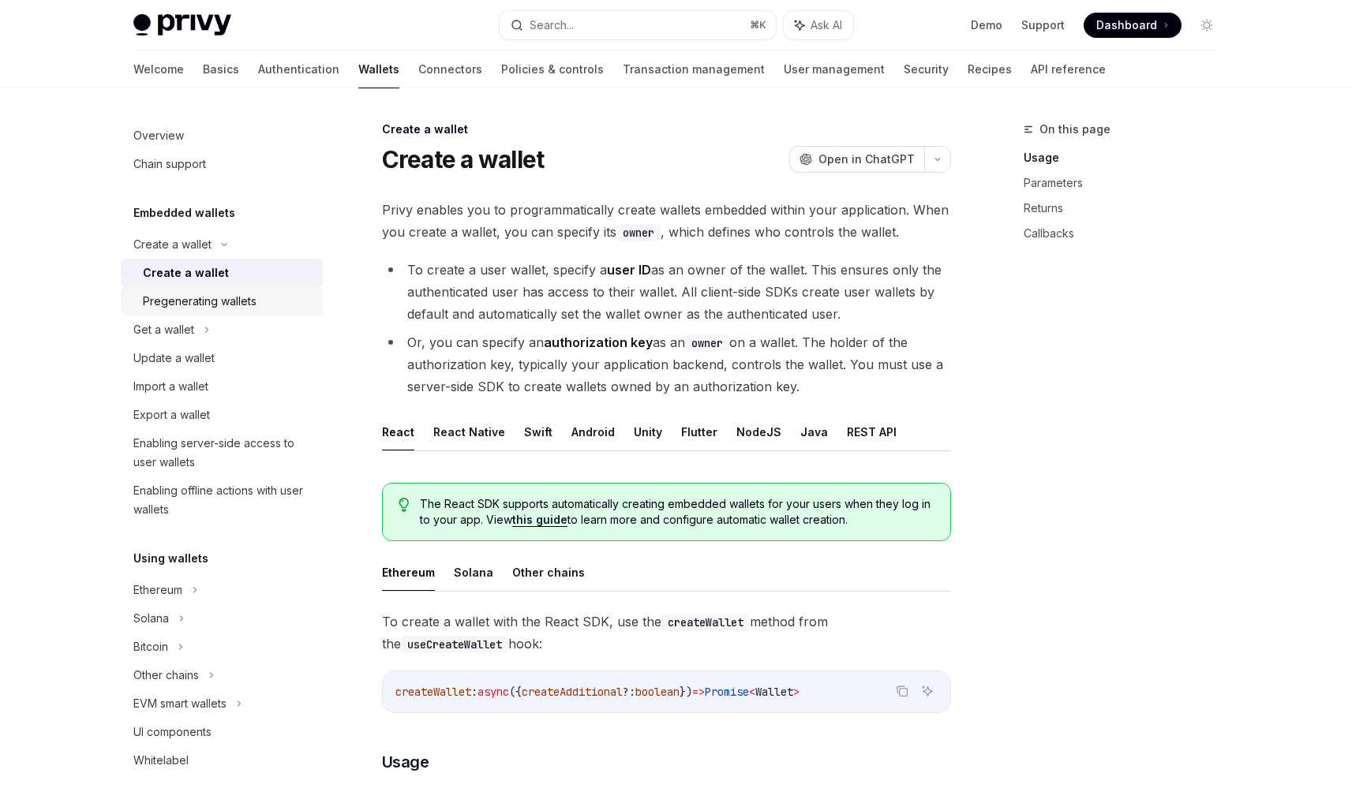
click at [194, 297] on div "Pregenerating wallets" at bounding box center [200, 301] width 114 height 19
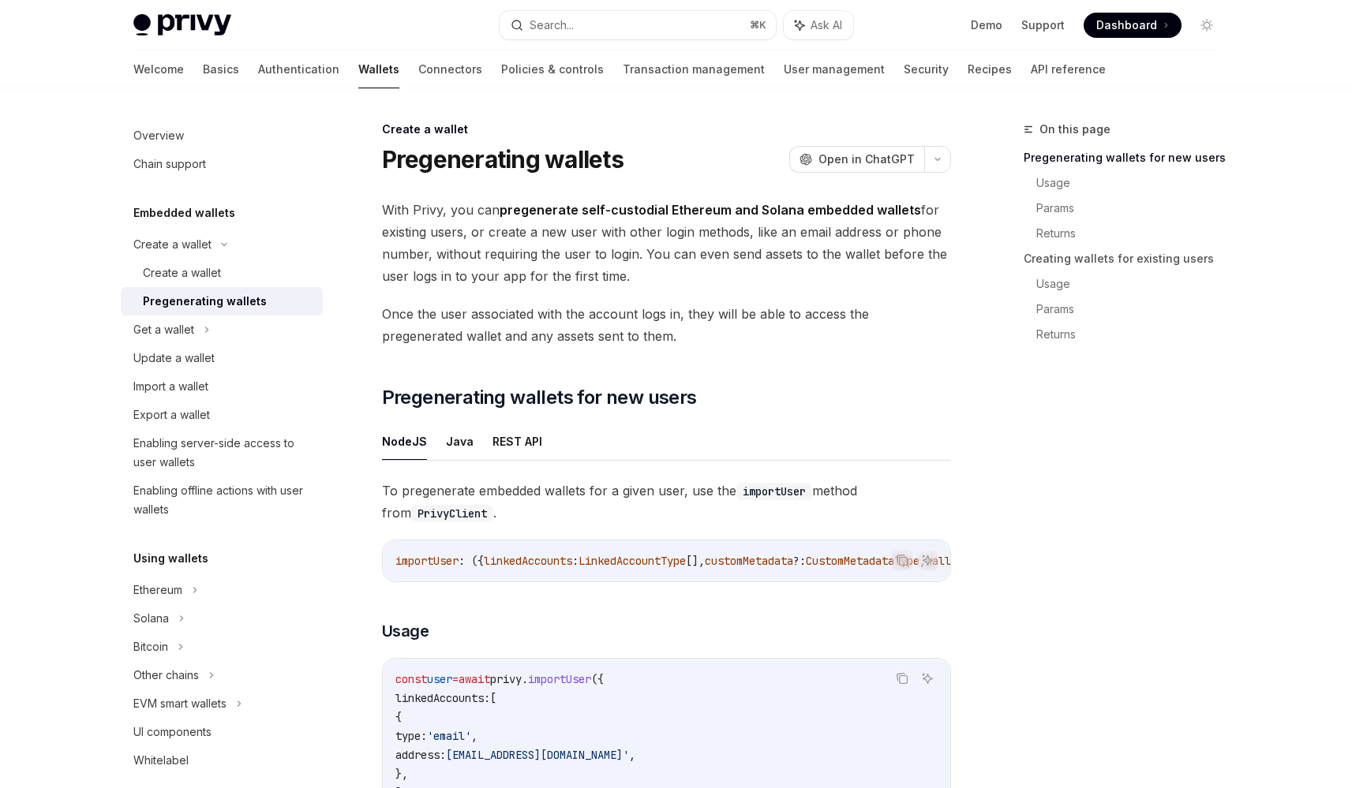
scroll to position [3, 0]
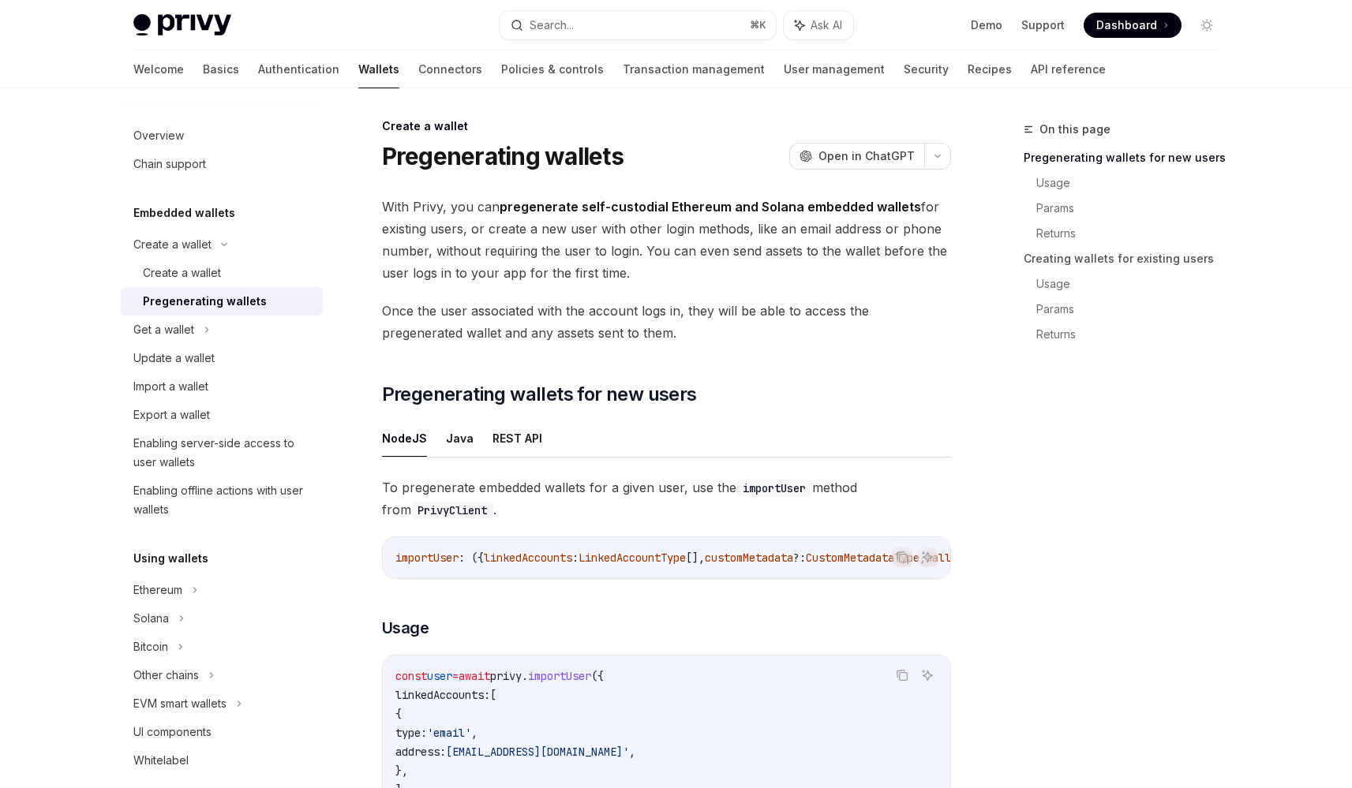
click at [518, 443] on button "REST API" at bounding box center [517, 438] width 50 height 37
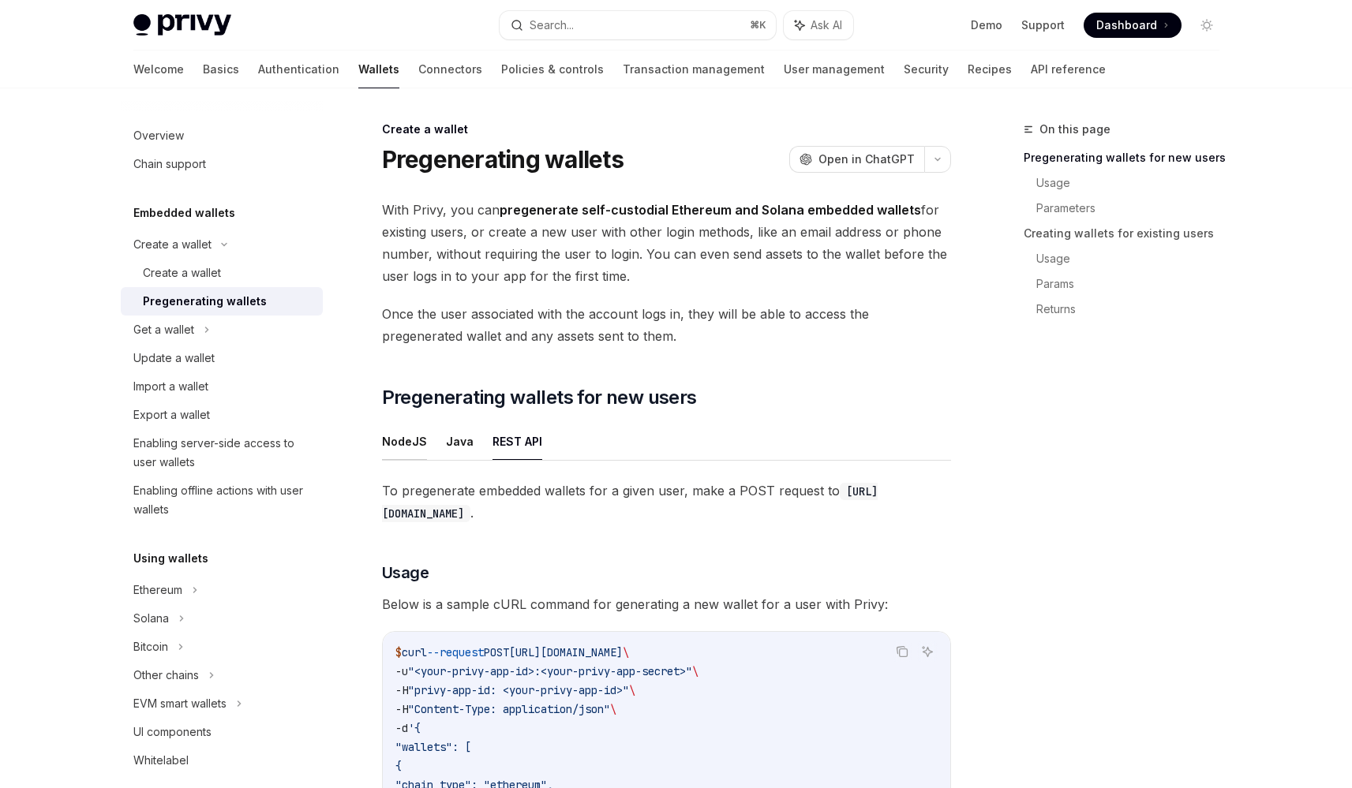
click at [406, 429] on button "NodeJS" at bounding box center [404, 441] width 45 height 37
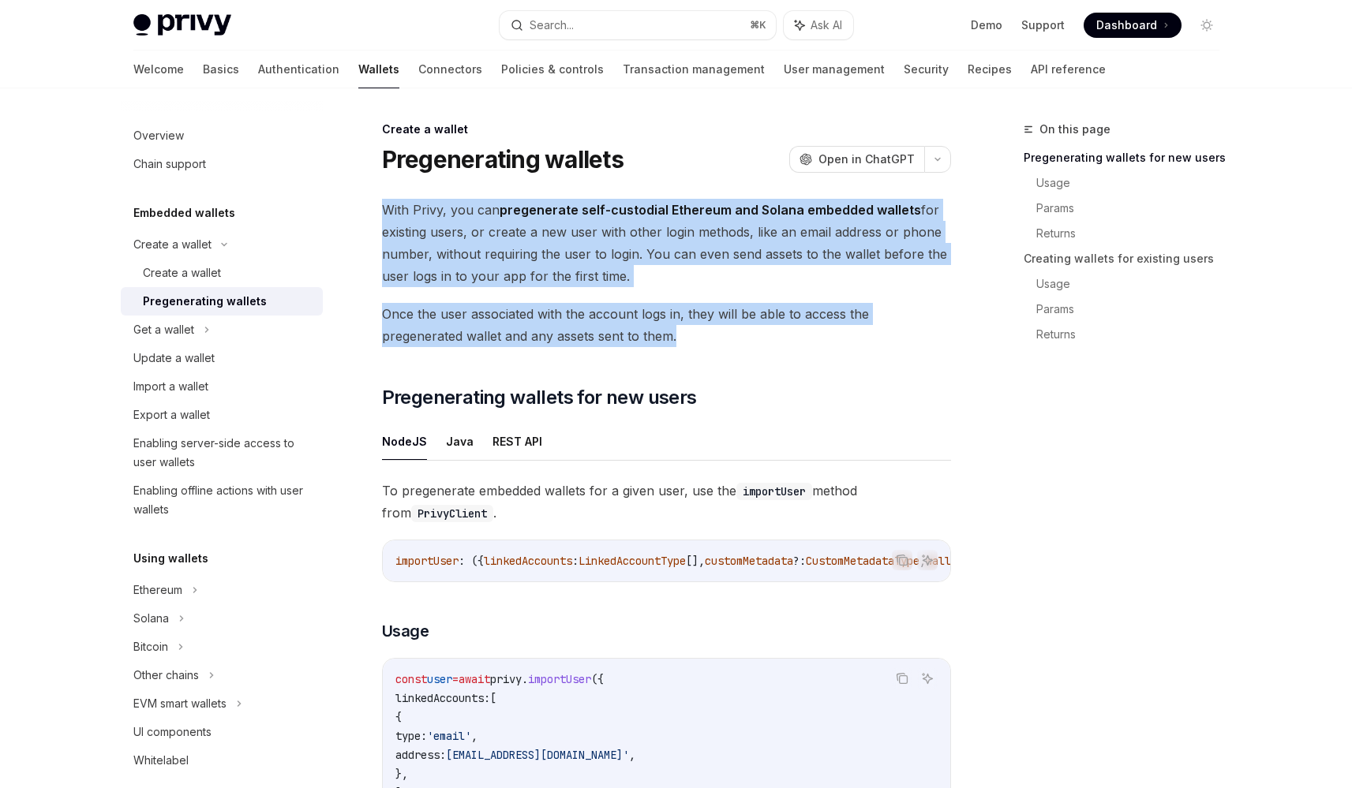
drag, startPoint x: 414, startPoint y: 222, endPoint x: 659, endPoint y: 333, distance: 268.7
copy div "With Privy, you can pregenerate self-custodial Ethereum and Solana embedded wal…"
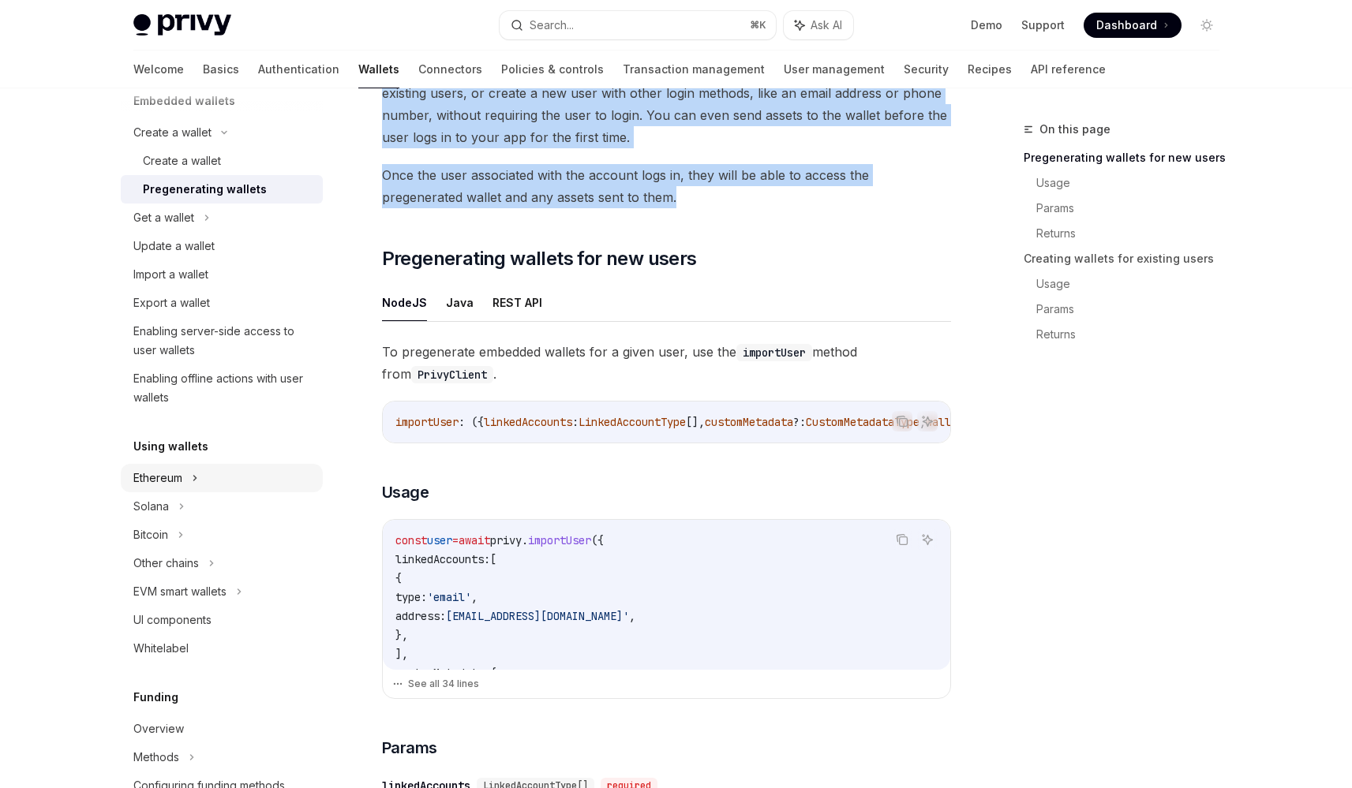
scroll to position [118, 0]
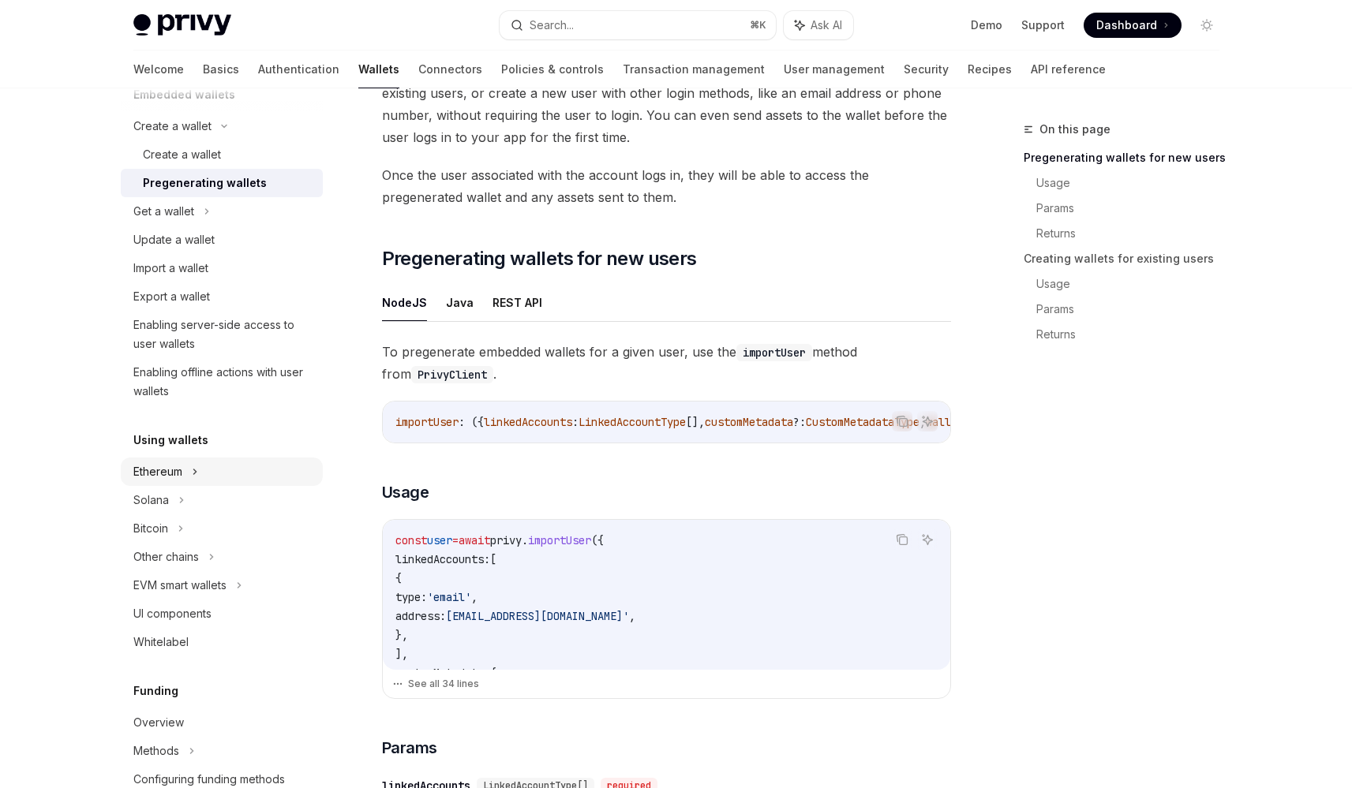
click at [181, 136] on div "Ethereum" at bounding box center [172, 126] width 78 height 19
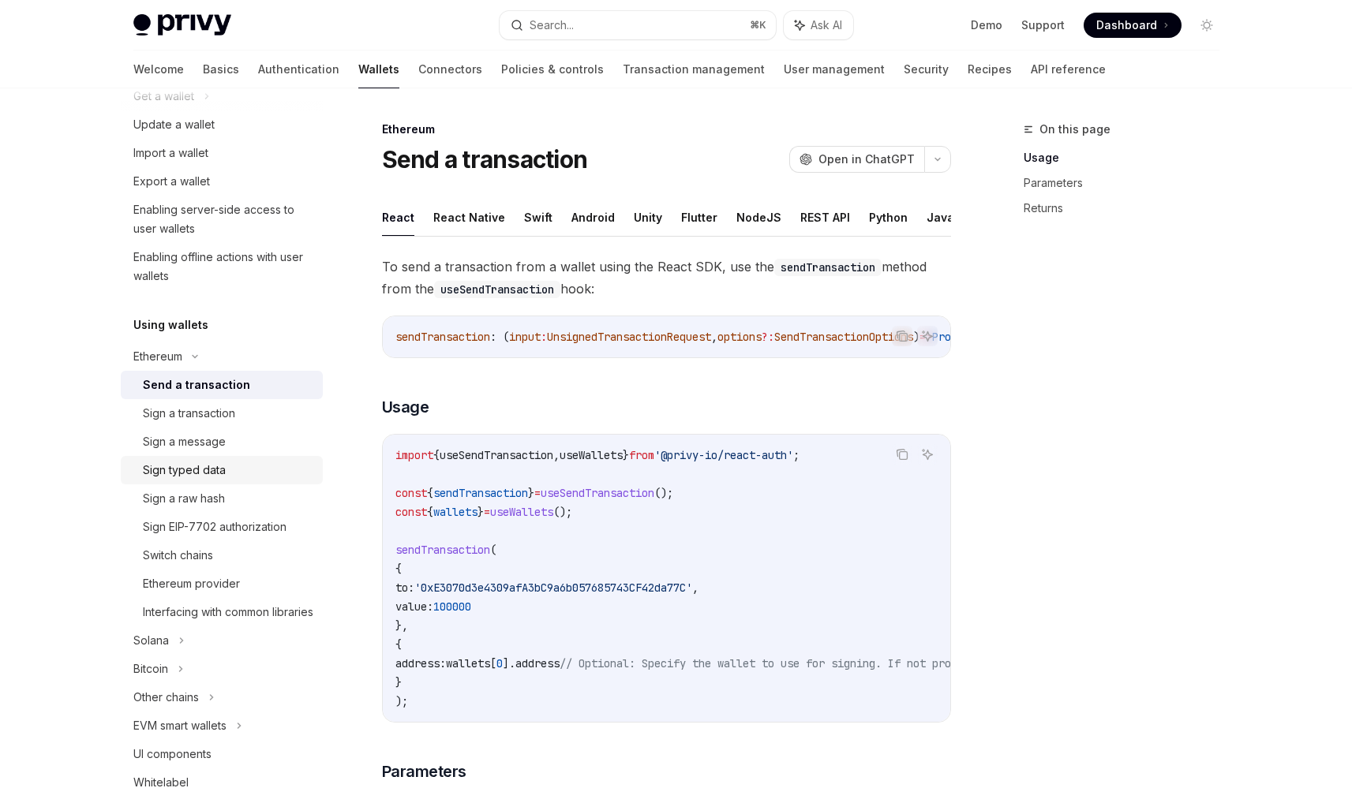
scroll to position [366, 0]
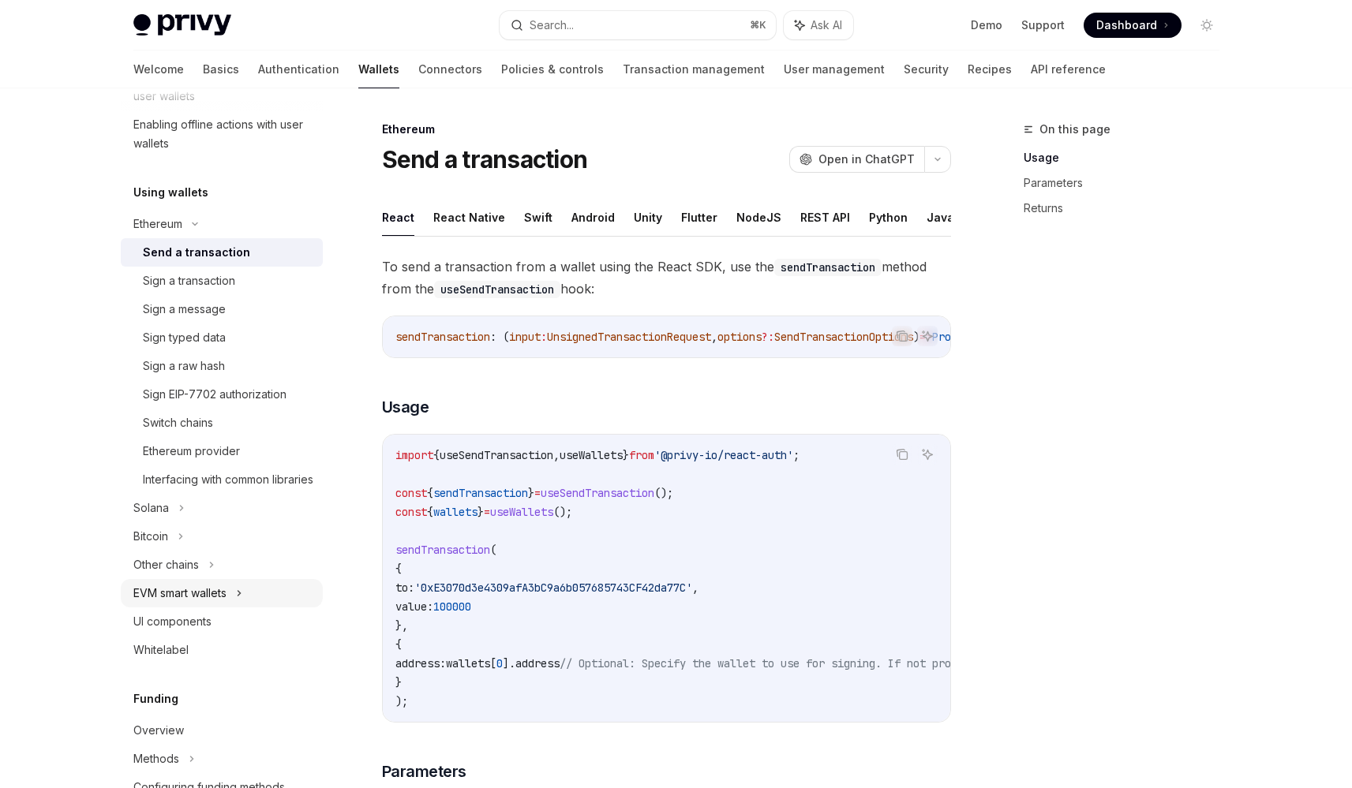
click at [230, 608] on div "EVM smart wallets" at bounding box center [222, 593] width 202 height 28
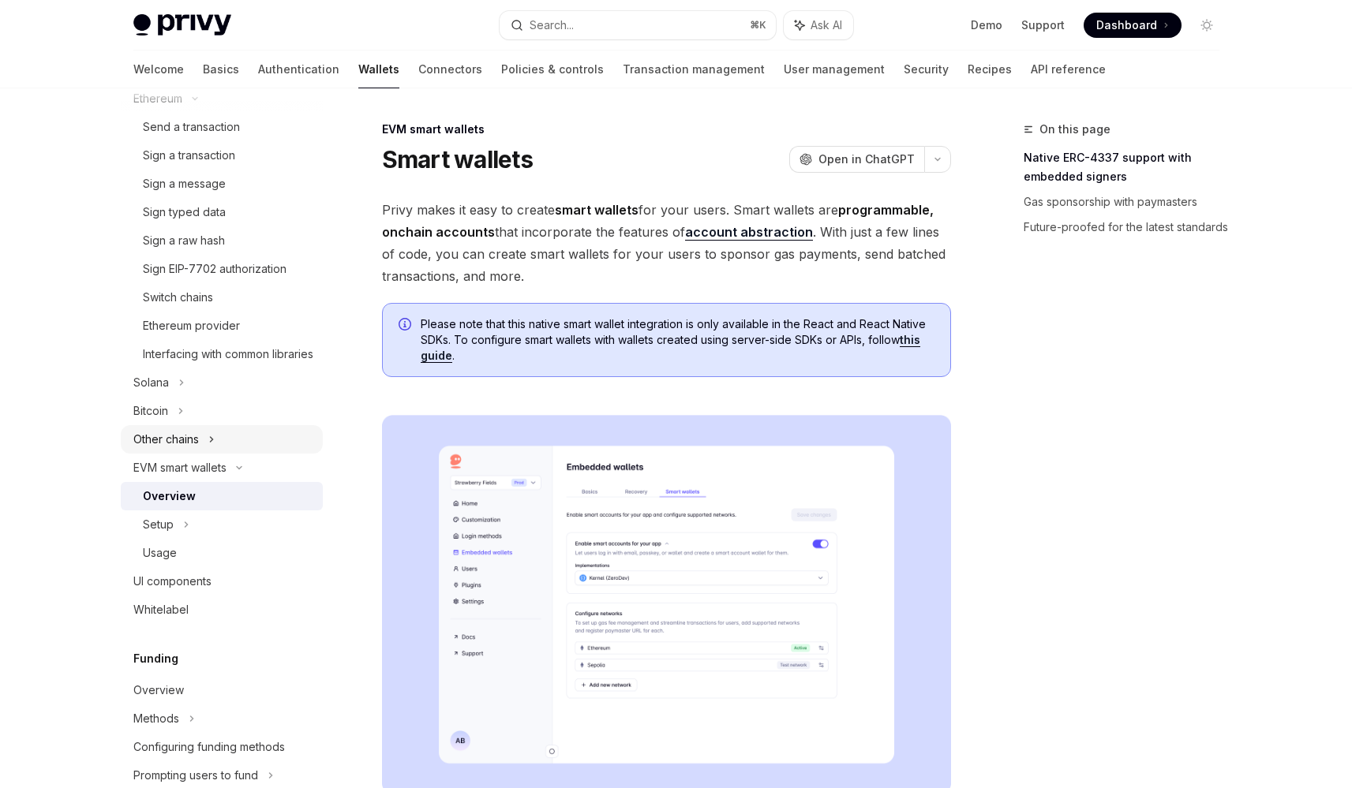
scroll to position [626, 0]
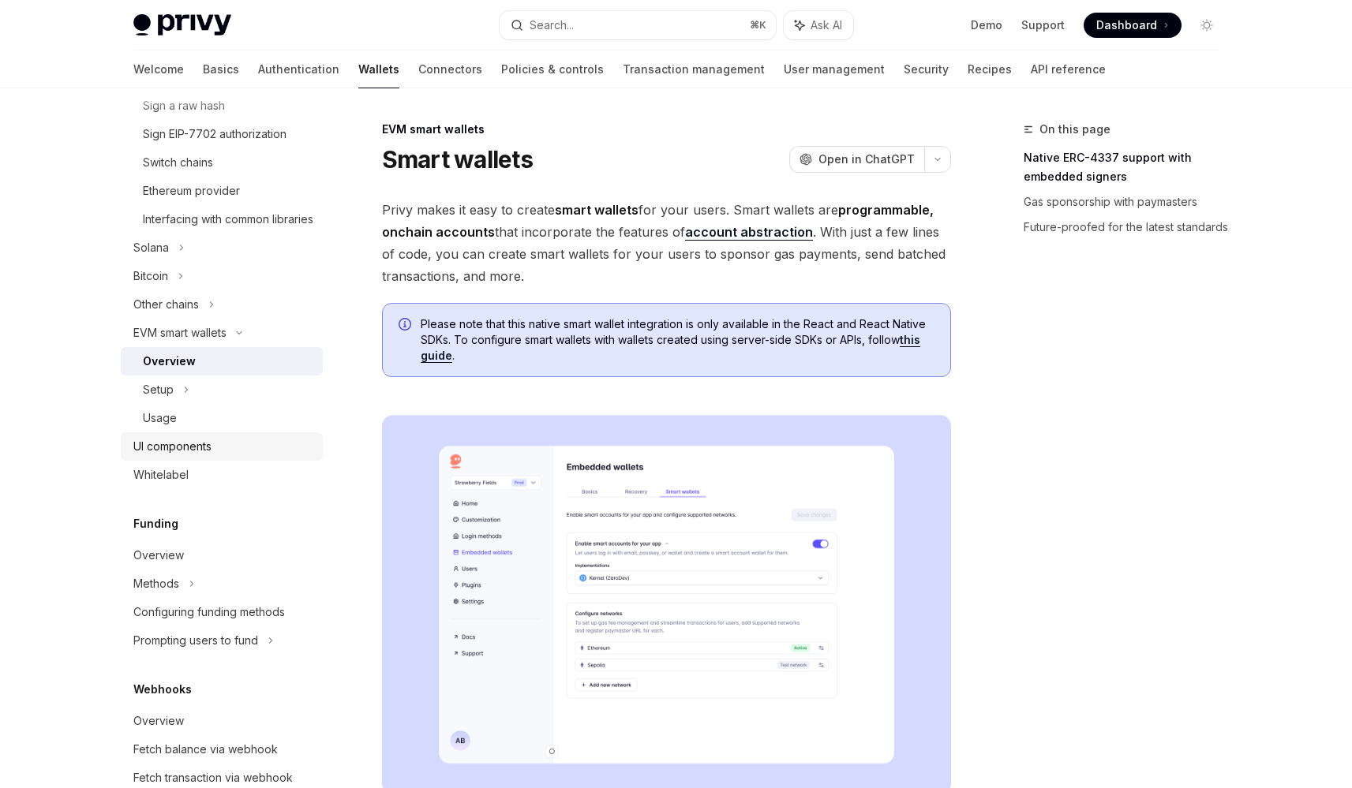
click at [223, 461] on link "UI components" at bounding box center [222, 446] width 202 height 28
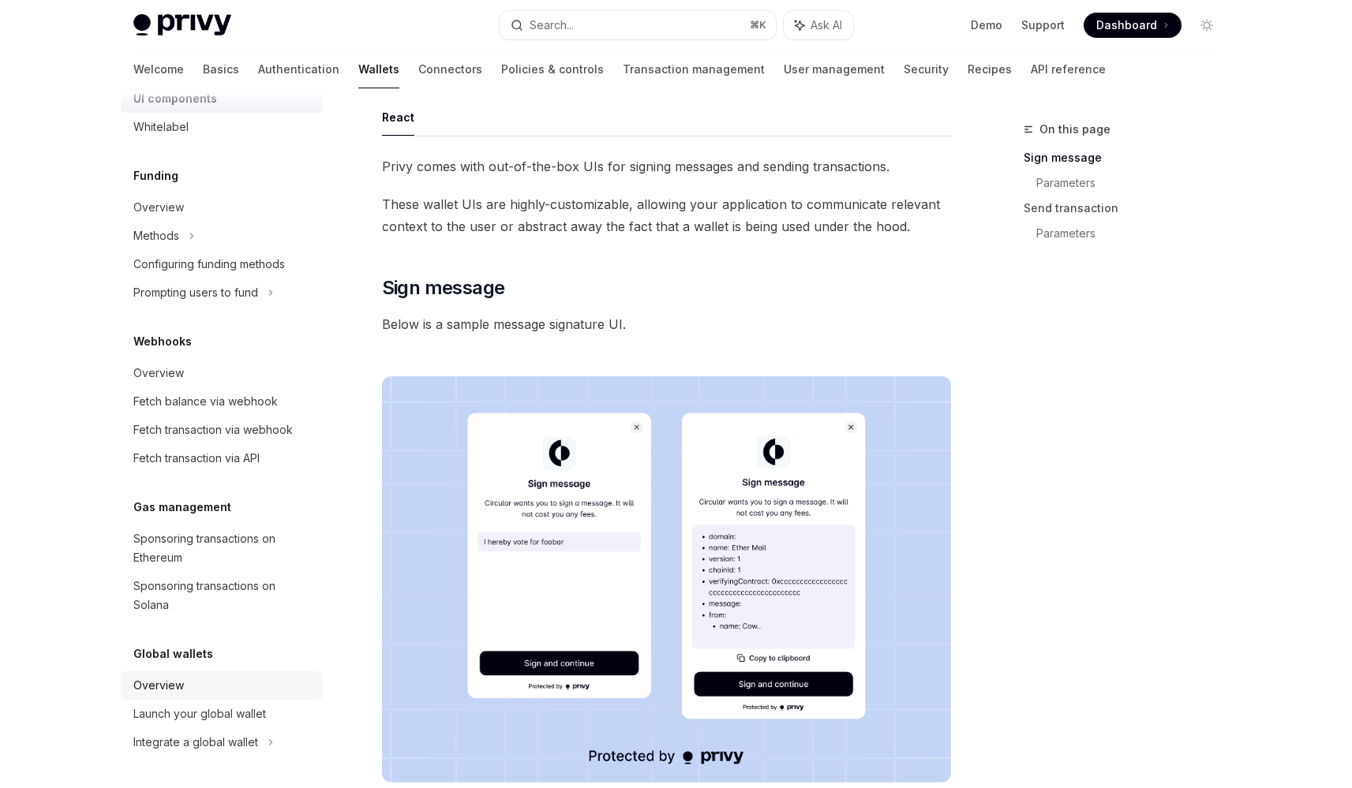
scroll to position [241, 0]
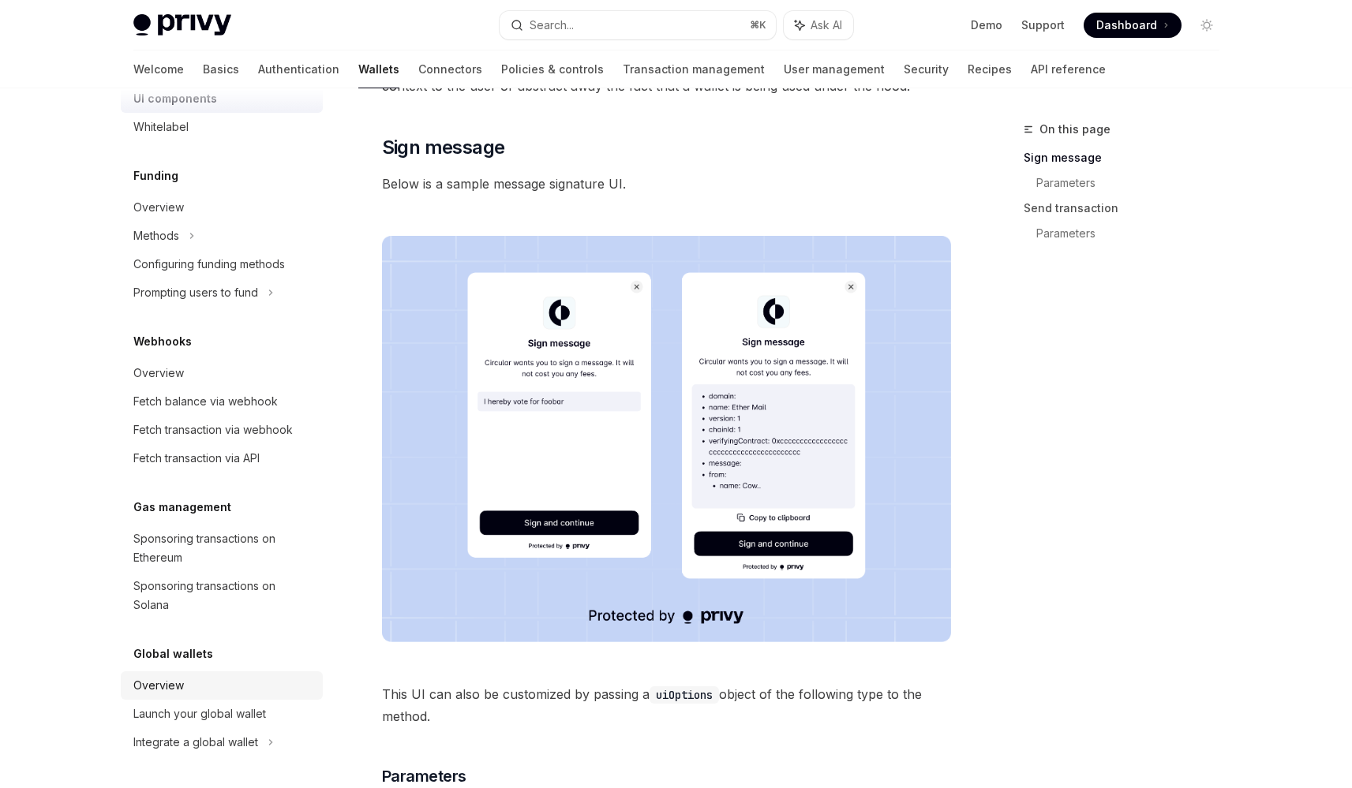
click at [213, 683] on div "Overview" at bounding box center [223, 685] width 180 height 19
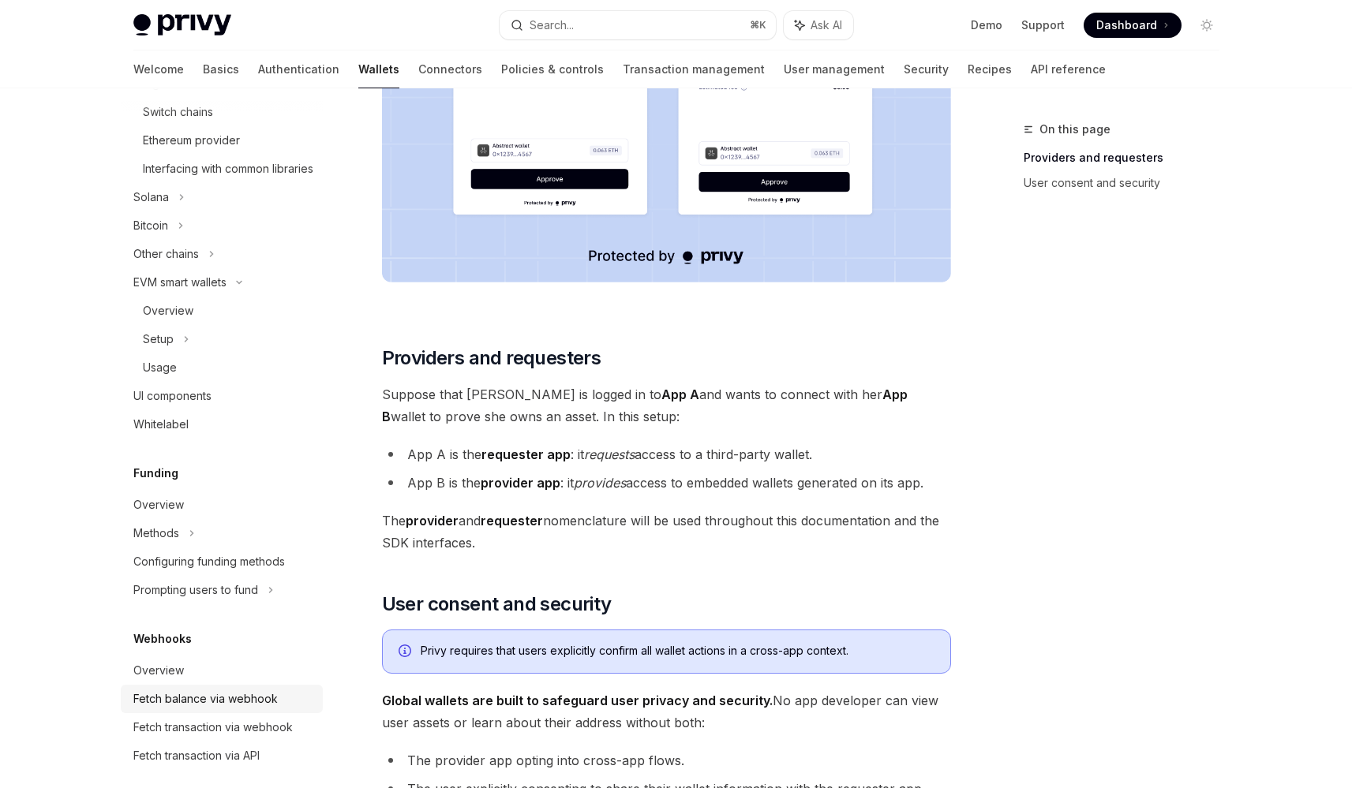
scroll to position [493, 0]
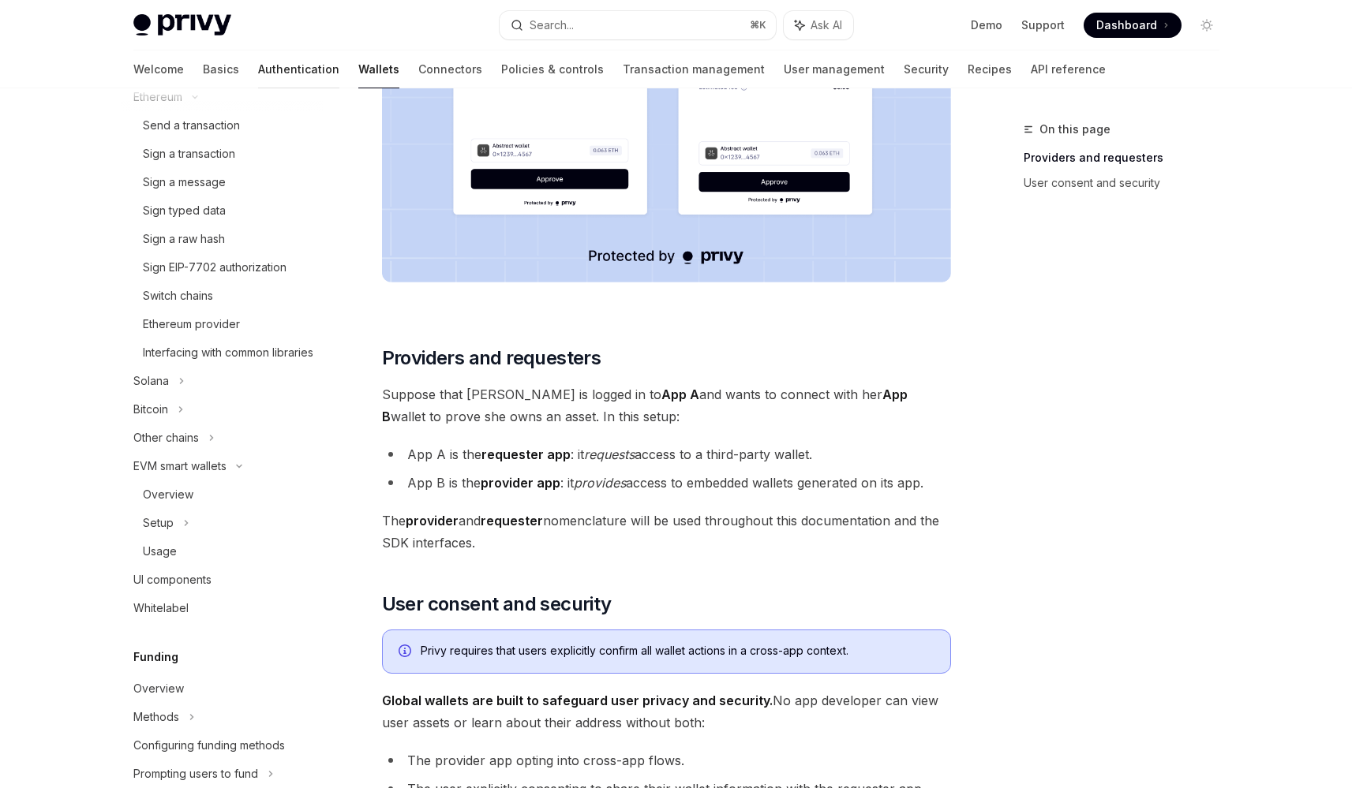
click at [258, 67] on link "Authentication" at bounding box center [298, 69] width 81 height 38
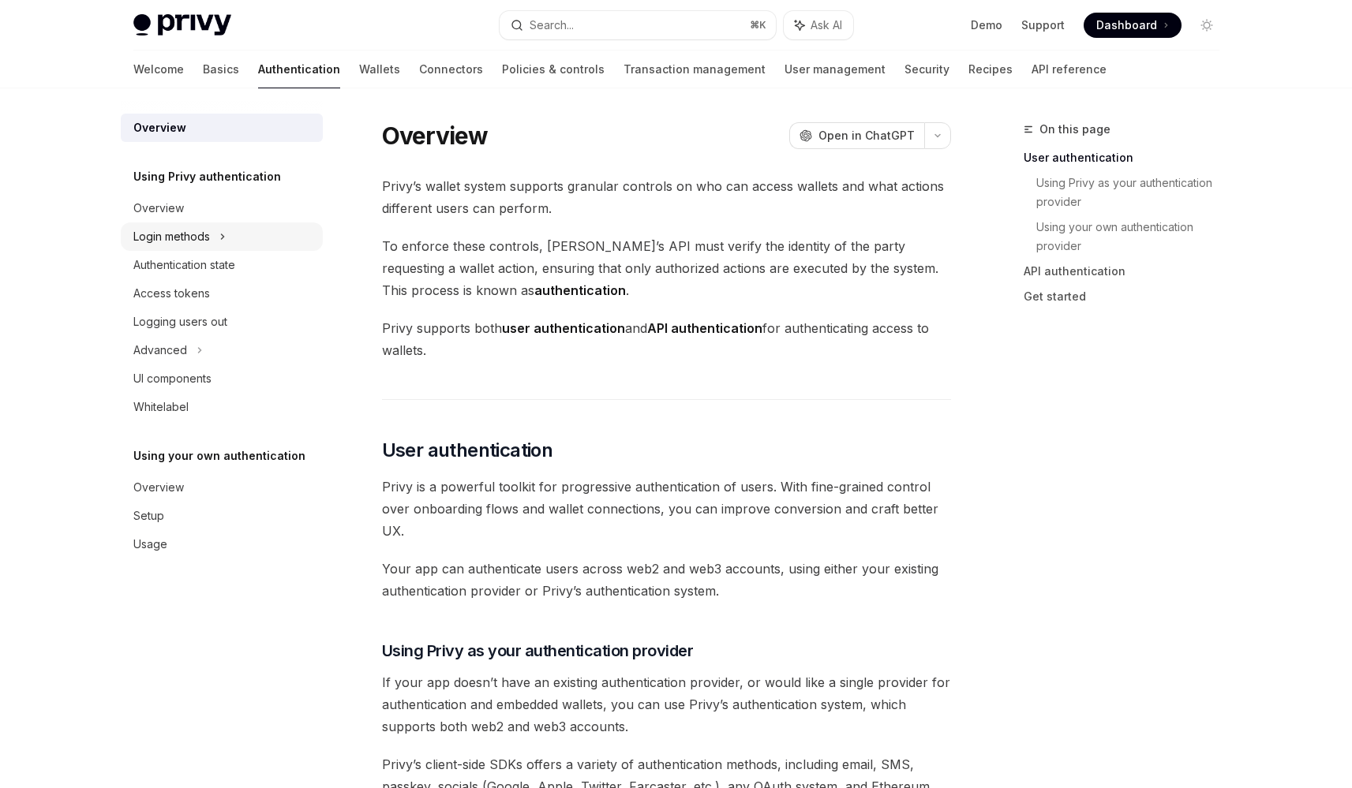
click at [179, 226] on div "Login methods" at bounding box center [222, 237] width 202 height 28
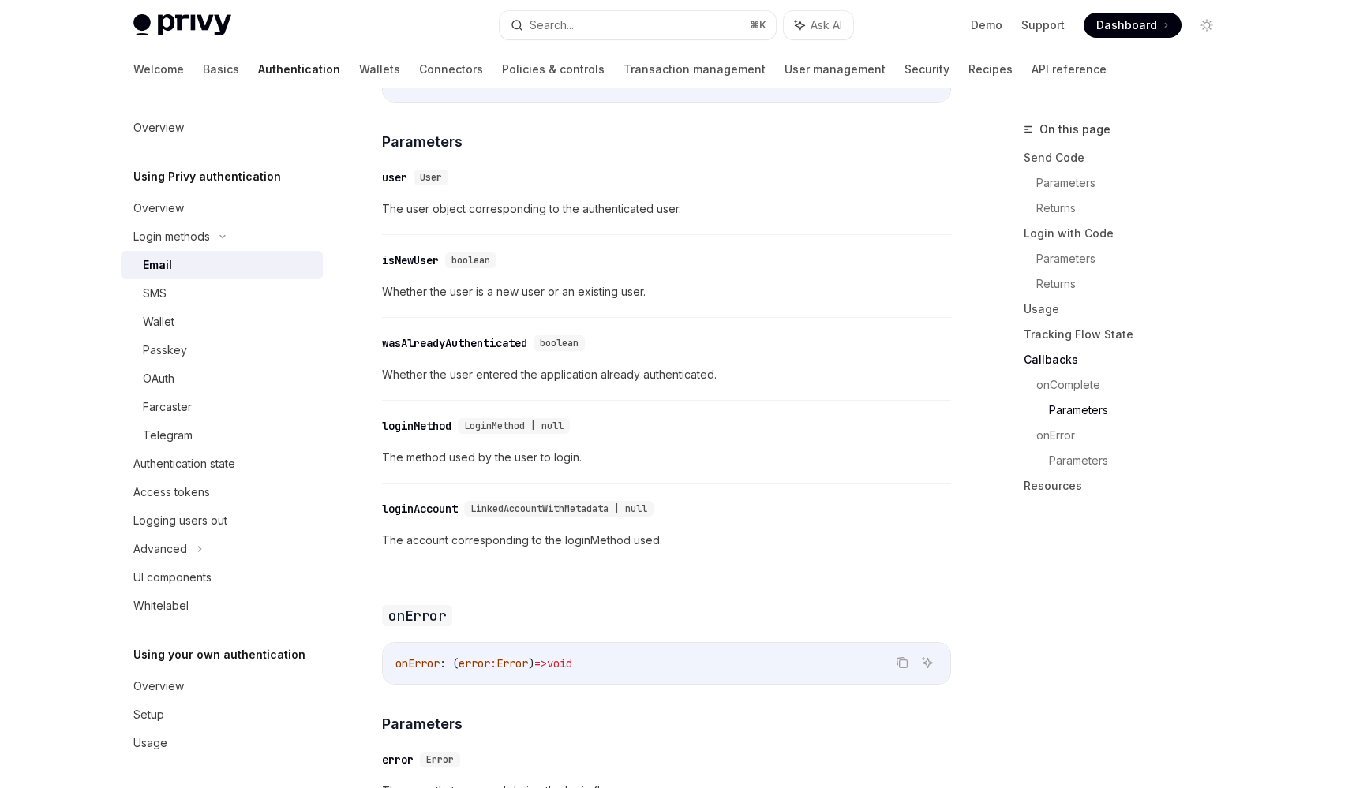
scroll to position [2770, 0]
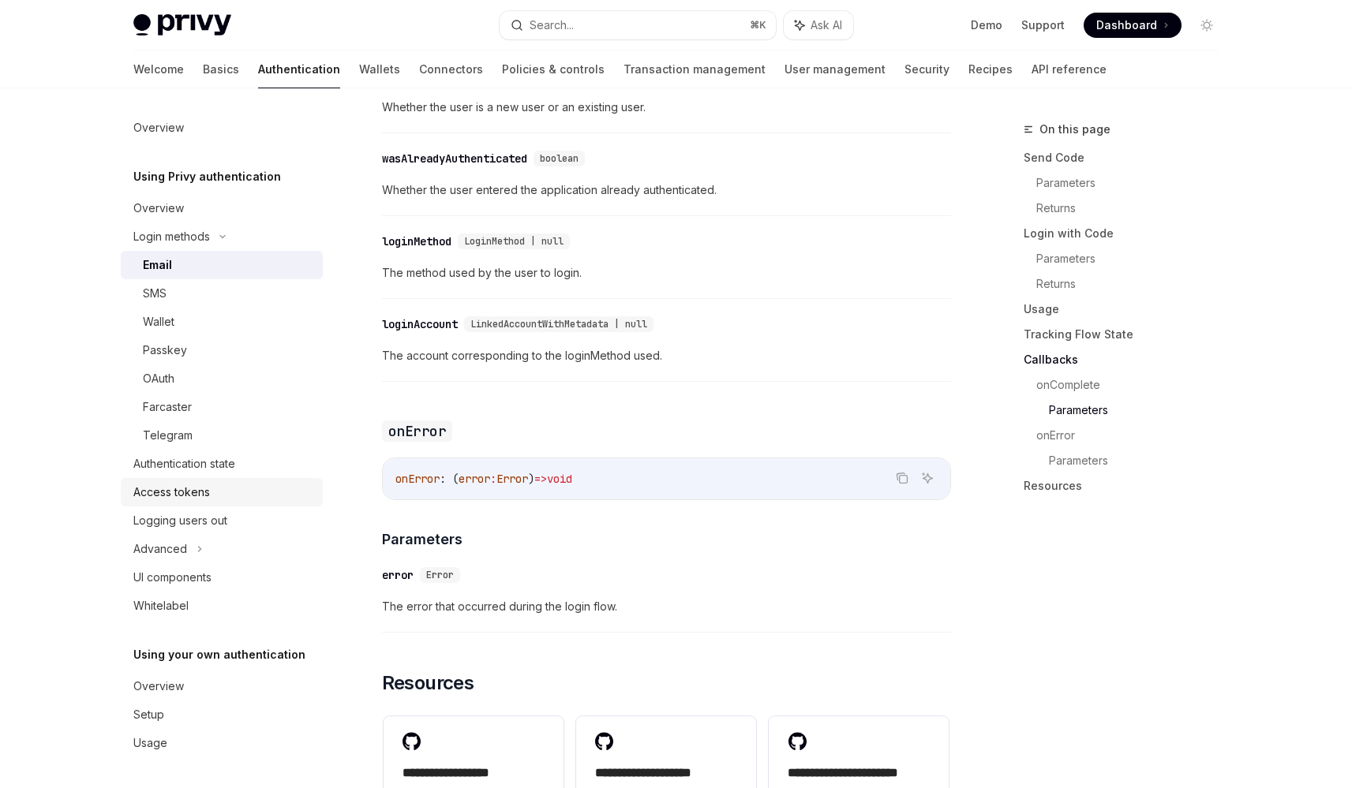
click at [250, 485] on div "Access tokens" at bounding box center [223, 492] width 180 height 19
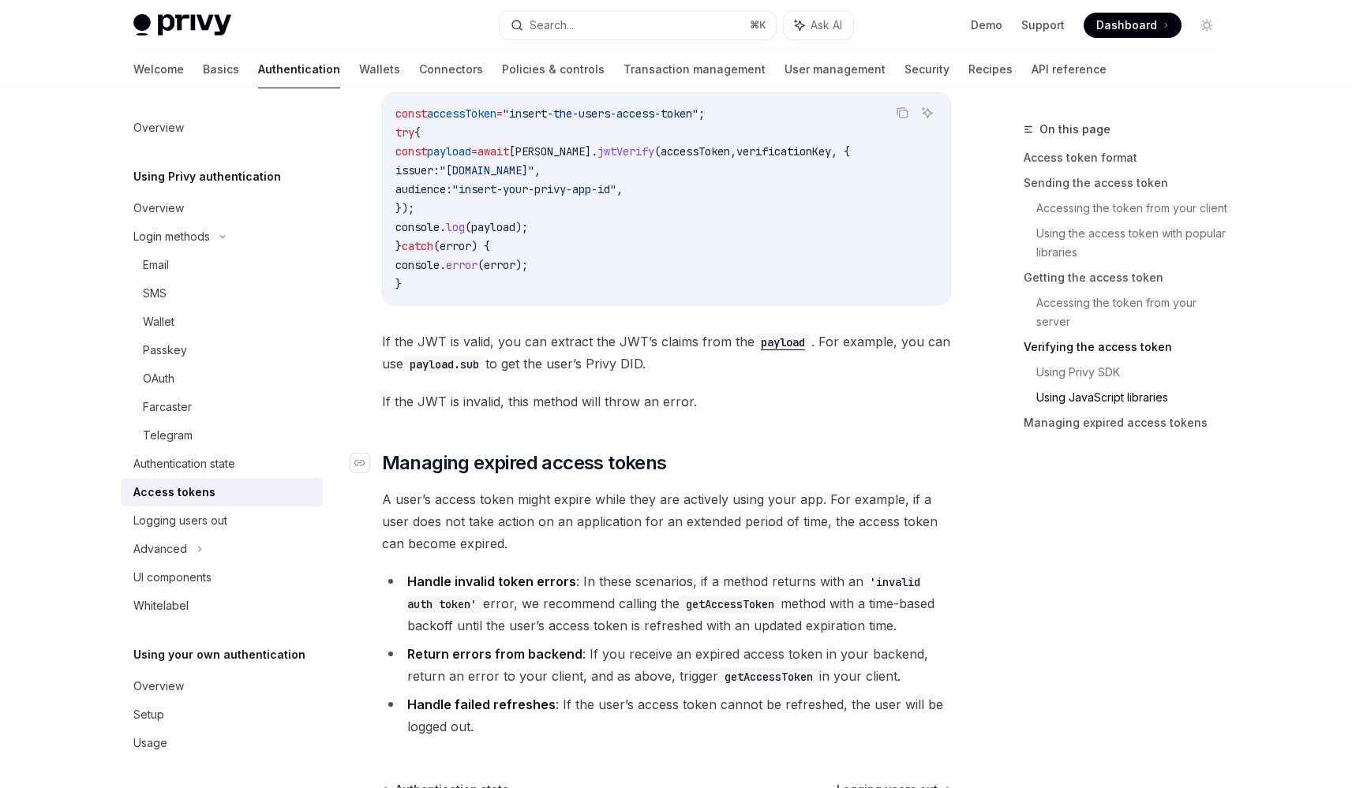
scroll to position [4017, 0]
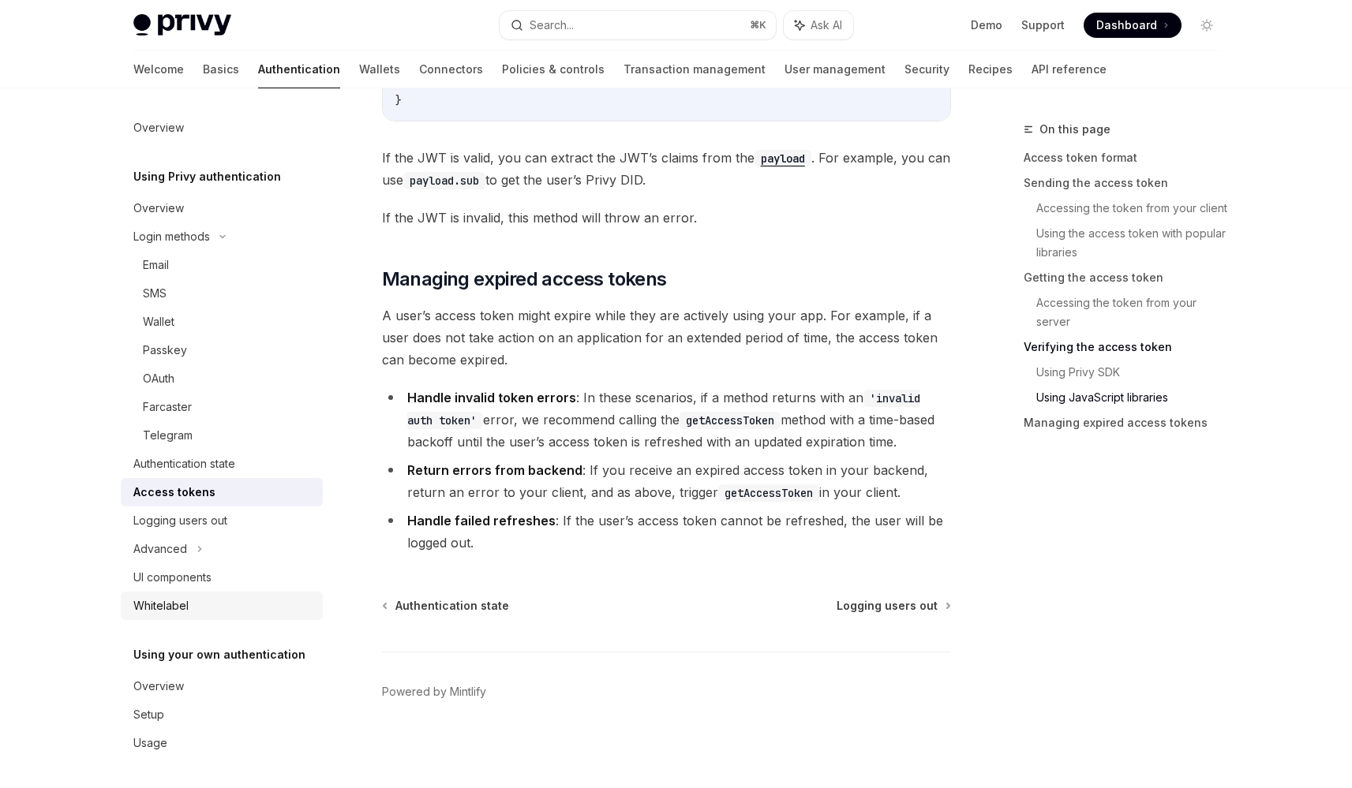
click at [192, 608] on div "Whitelabel" at bounding box center [223, 606] width 180 height 19
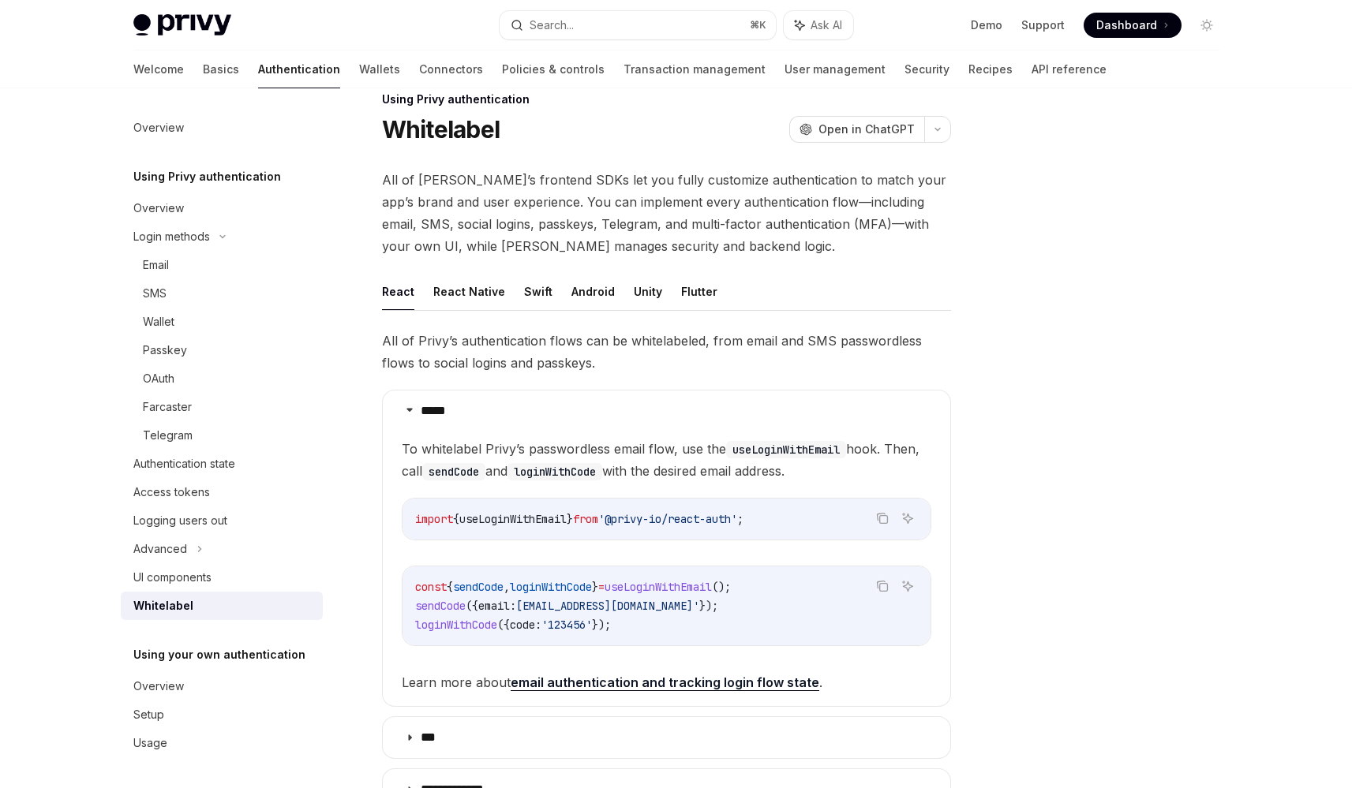
scroll to position [285, 0]
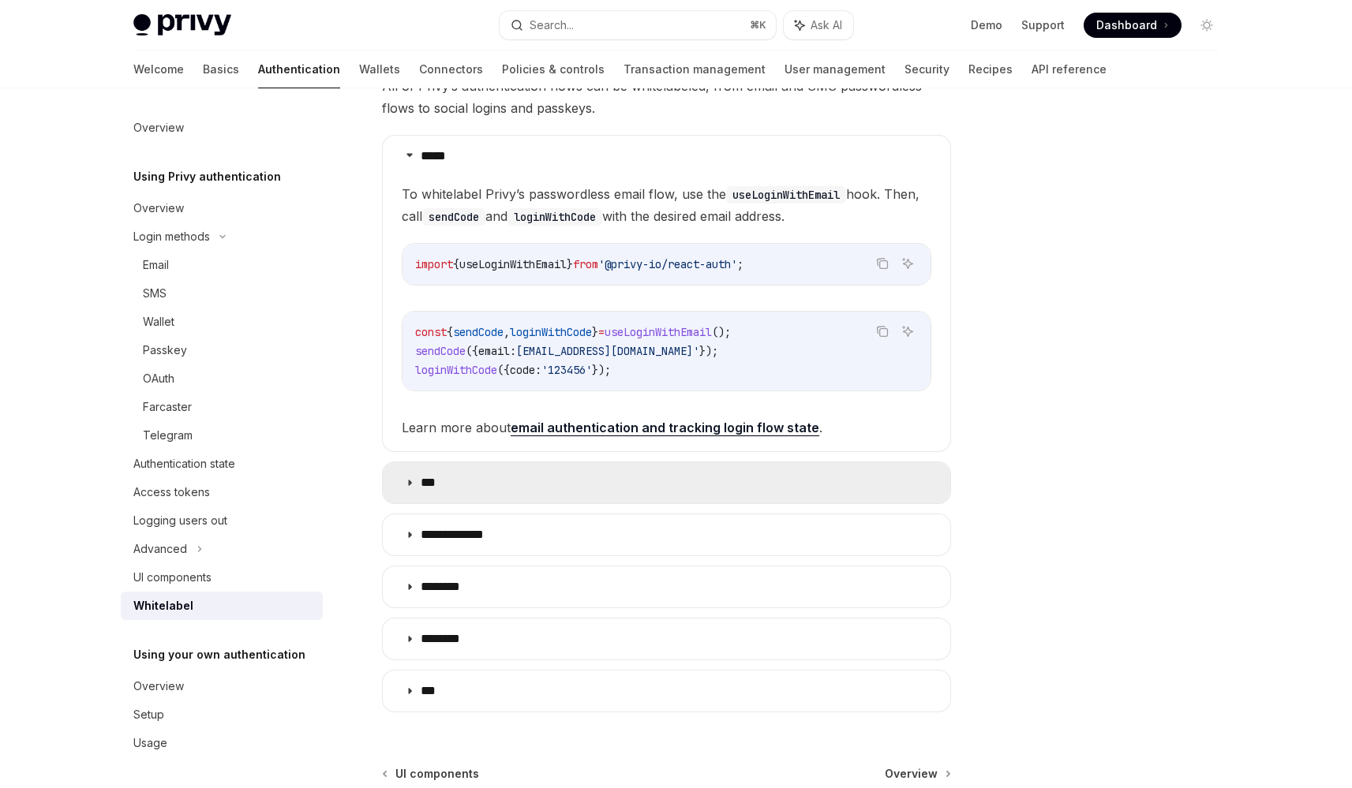
click at [549, 482] on summary "***" at bounding box center [666, 482] width 567 height 41
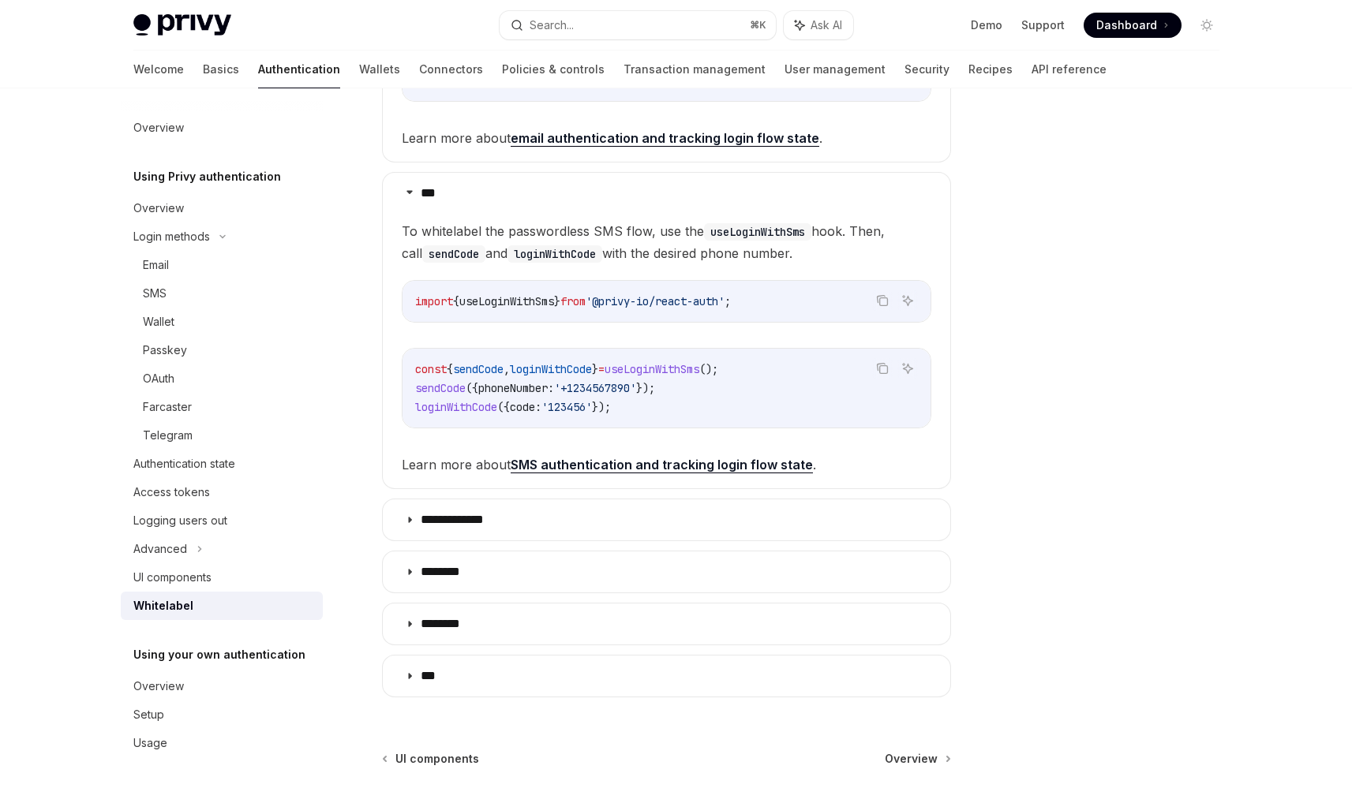
scroll to position [727, 0]
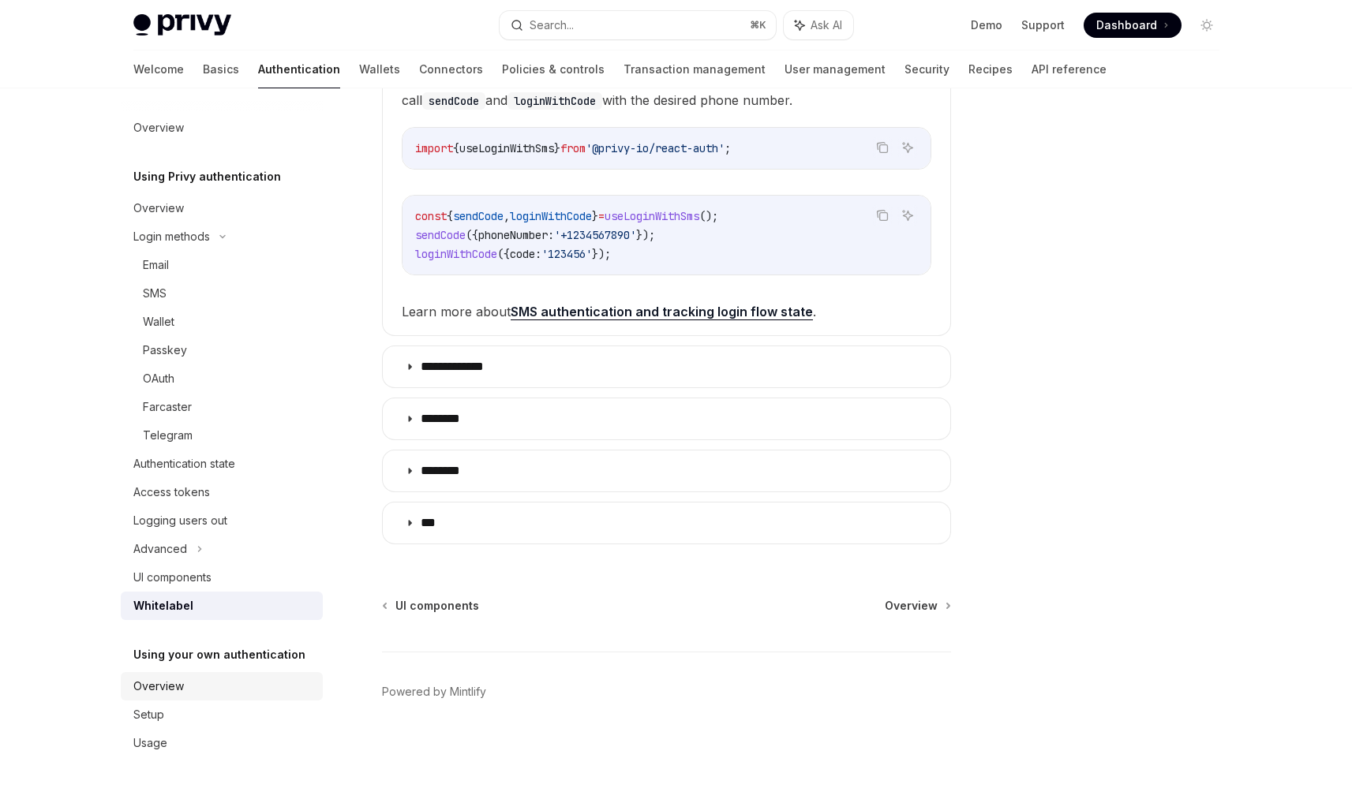
click at [226, 686] on div "Overview" at bounding box center [223, 686] width 180 height 19
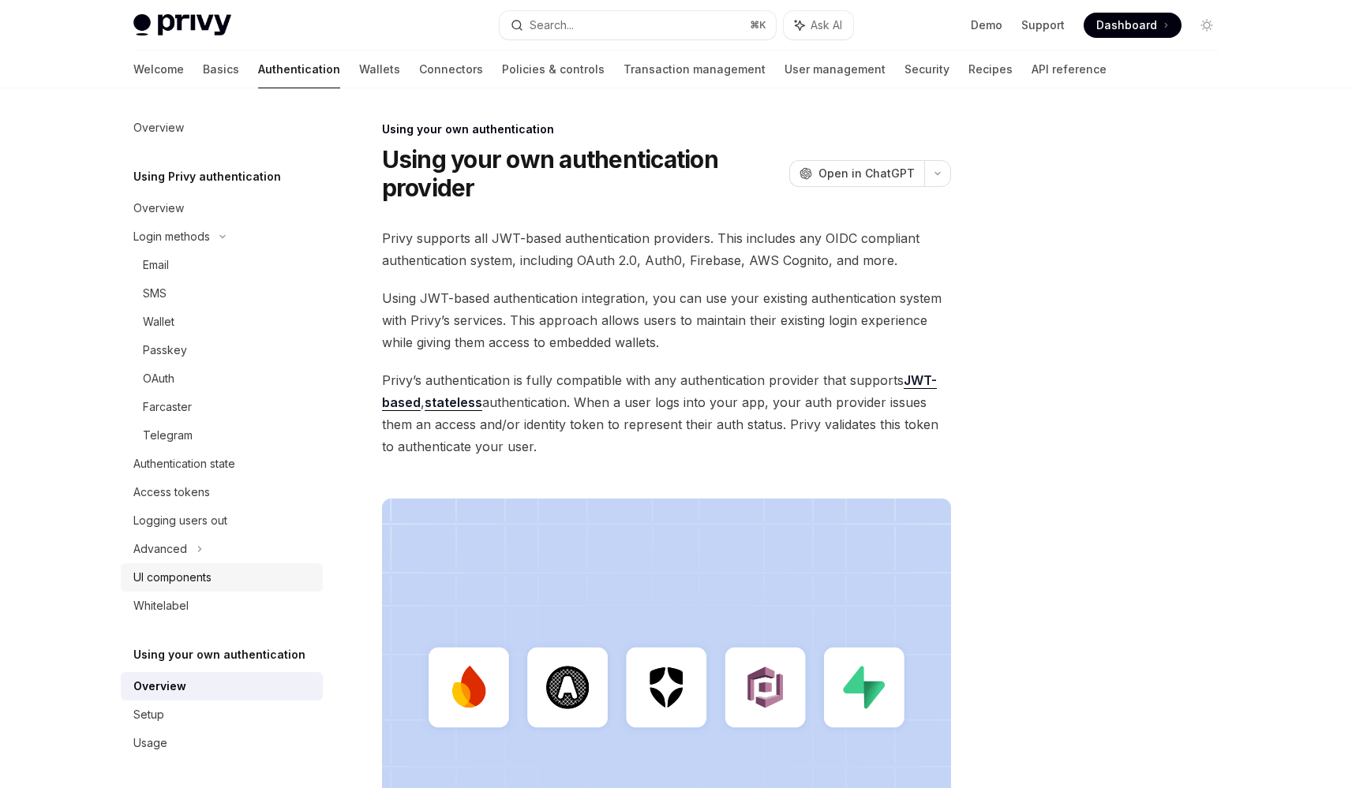
click at [250, 576] on div "UI components" at bounding box center [223, 577] width 180 height 19
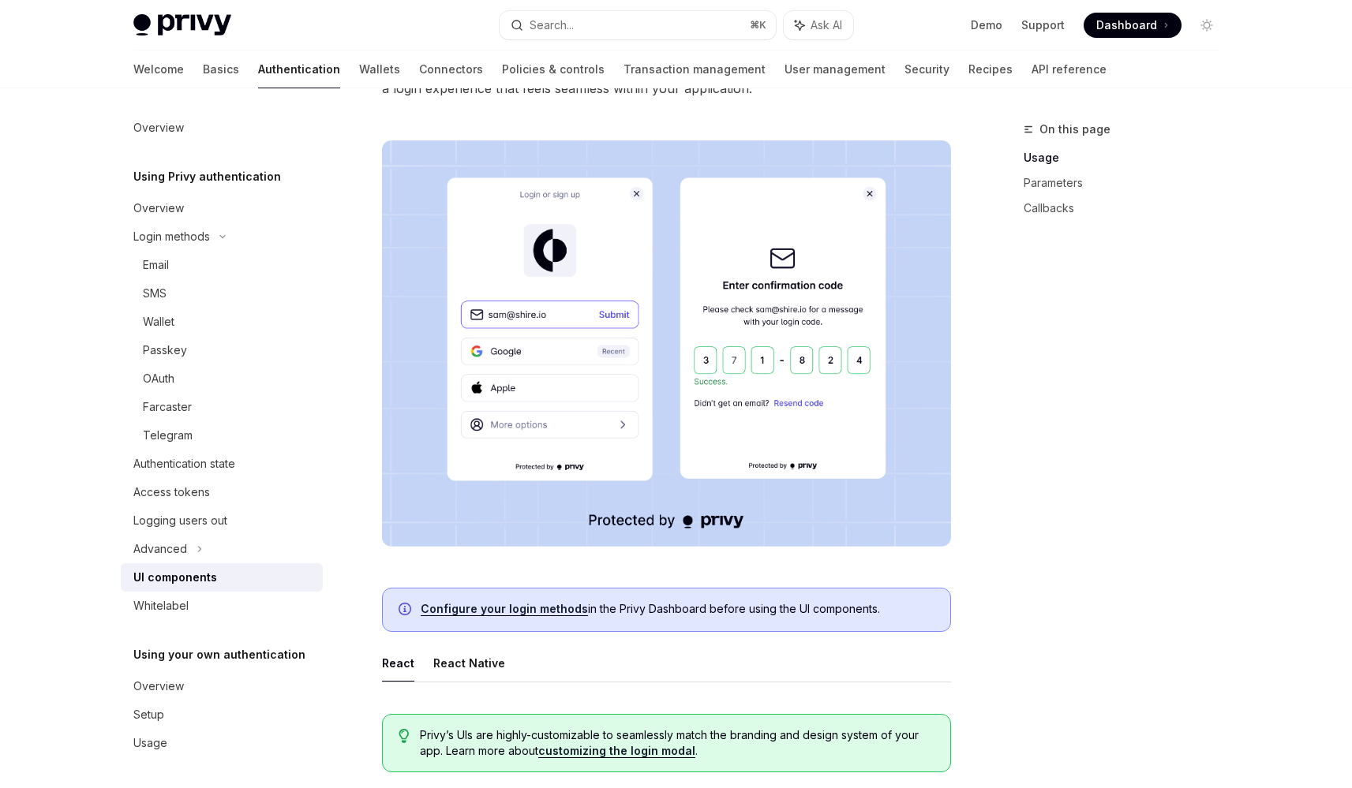
scroll to position [56, 0]
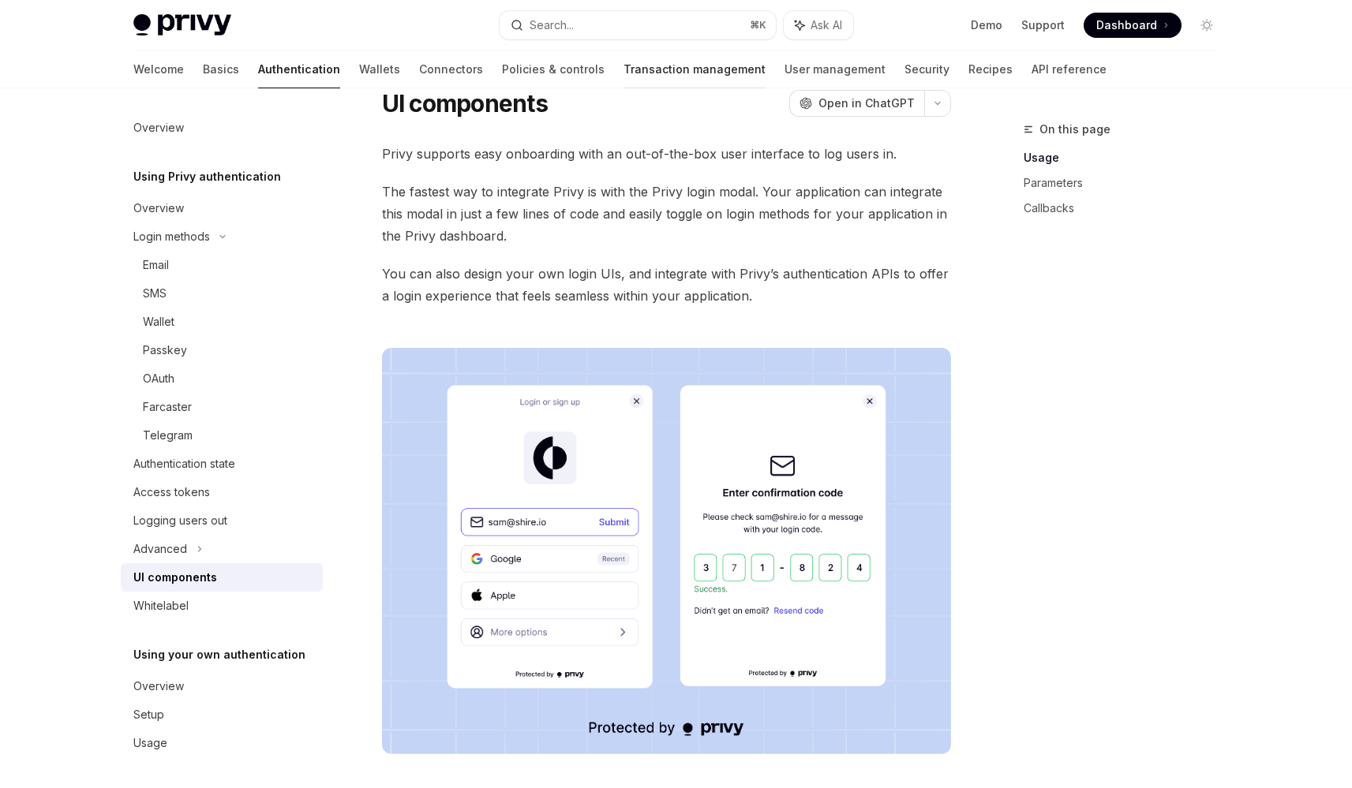
click at [623, 57] on link "Transaction management" at bounding box center [694, 69] width 142 height 38
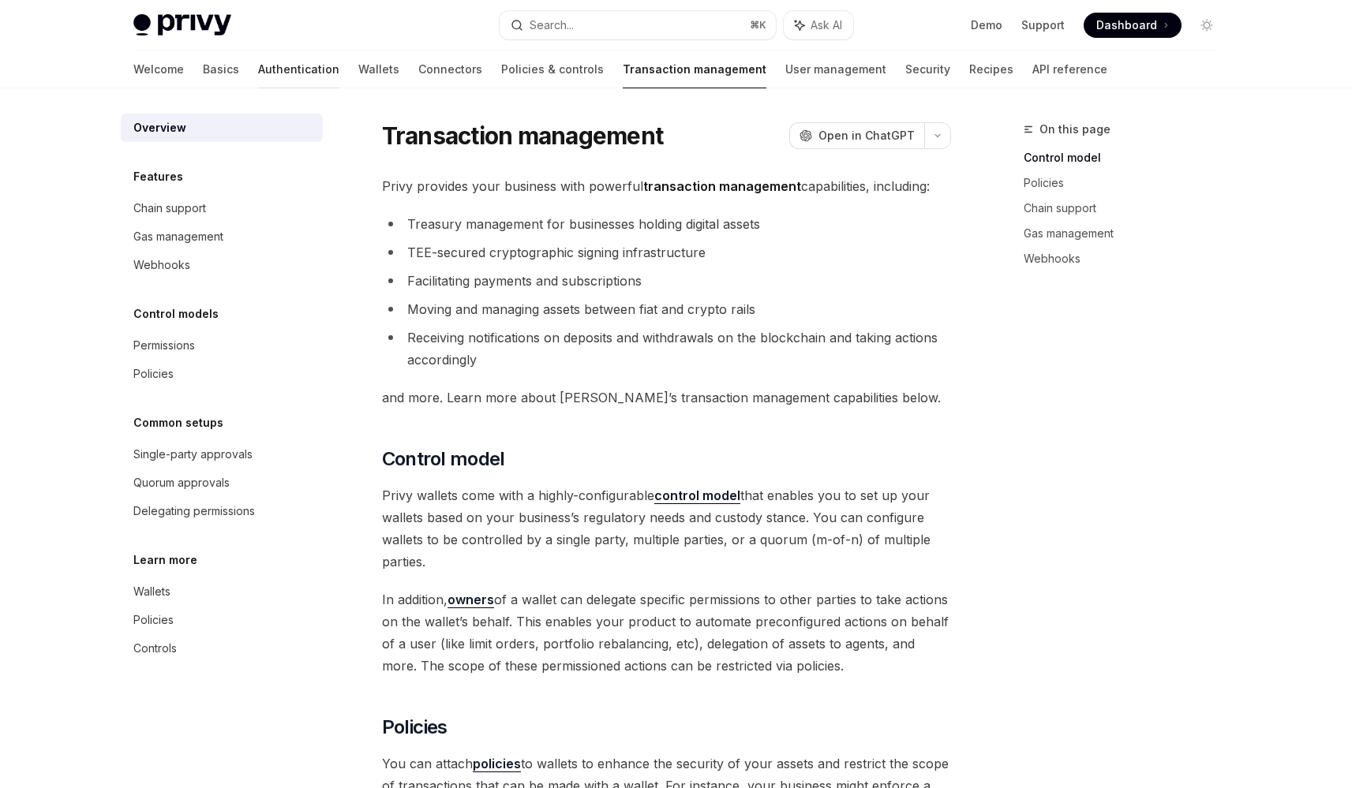
click at [258, 67] on link "Authentication" at bounding box center [298, 69] width 81 height 38
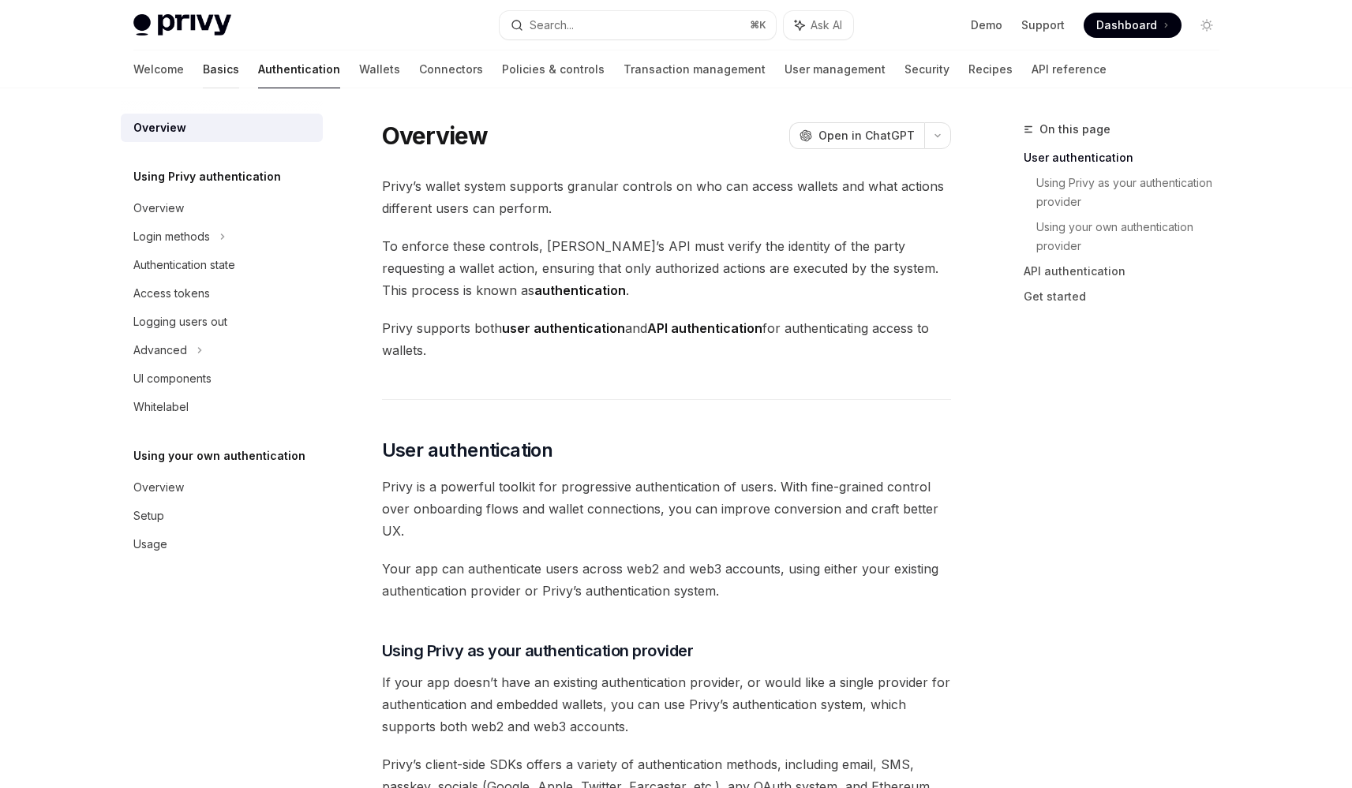
click at [203, 59] on link "Basics" at bounding box center [221, 69] width 36 height 38
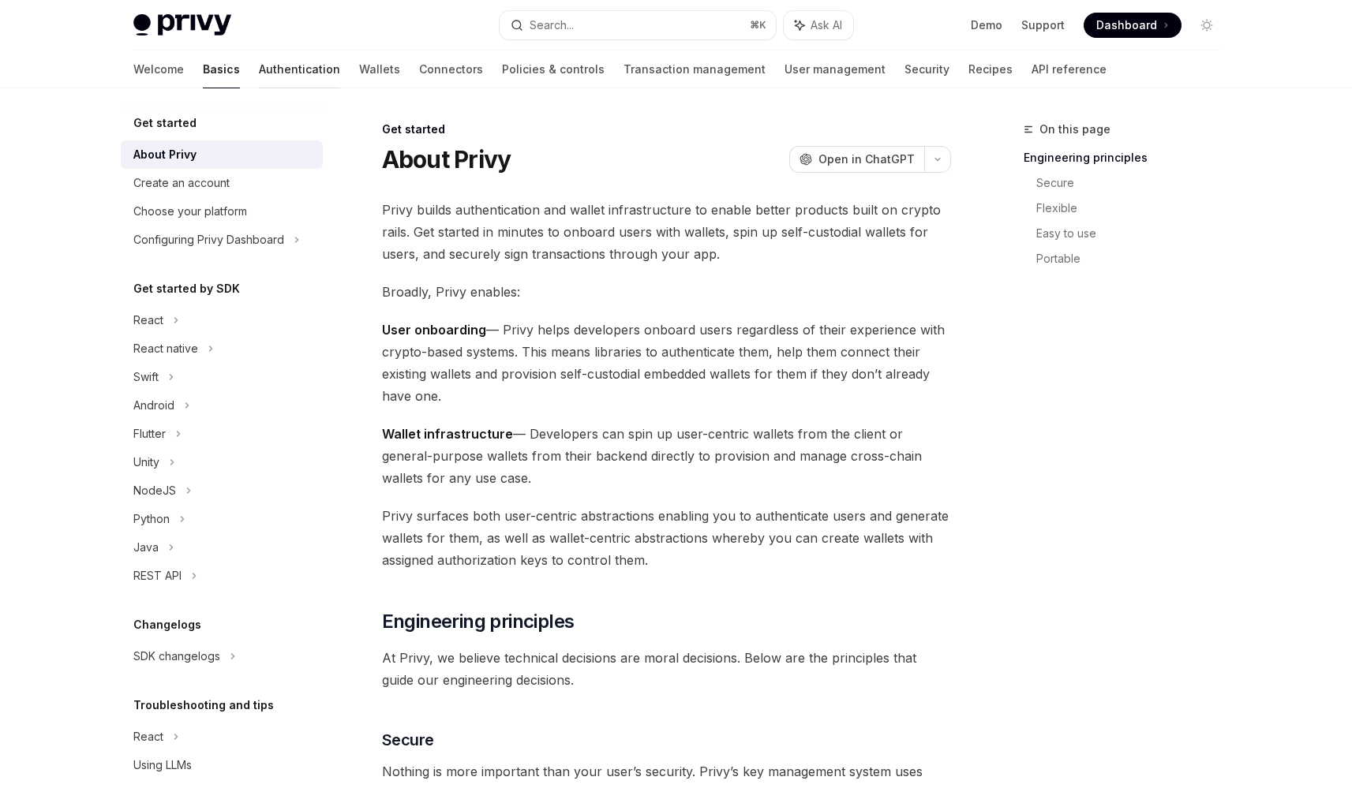
click at [259, 60] on link "Authentication" at bounding box center [299, 69] width 81 height 38
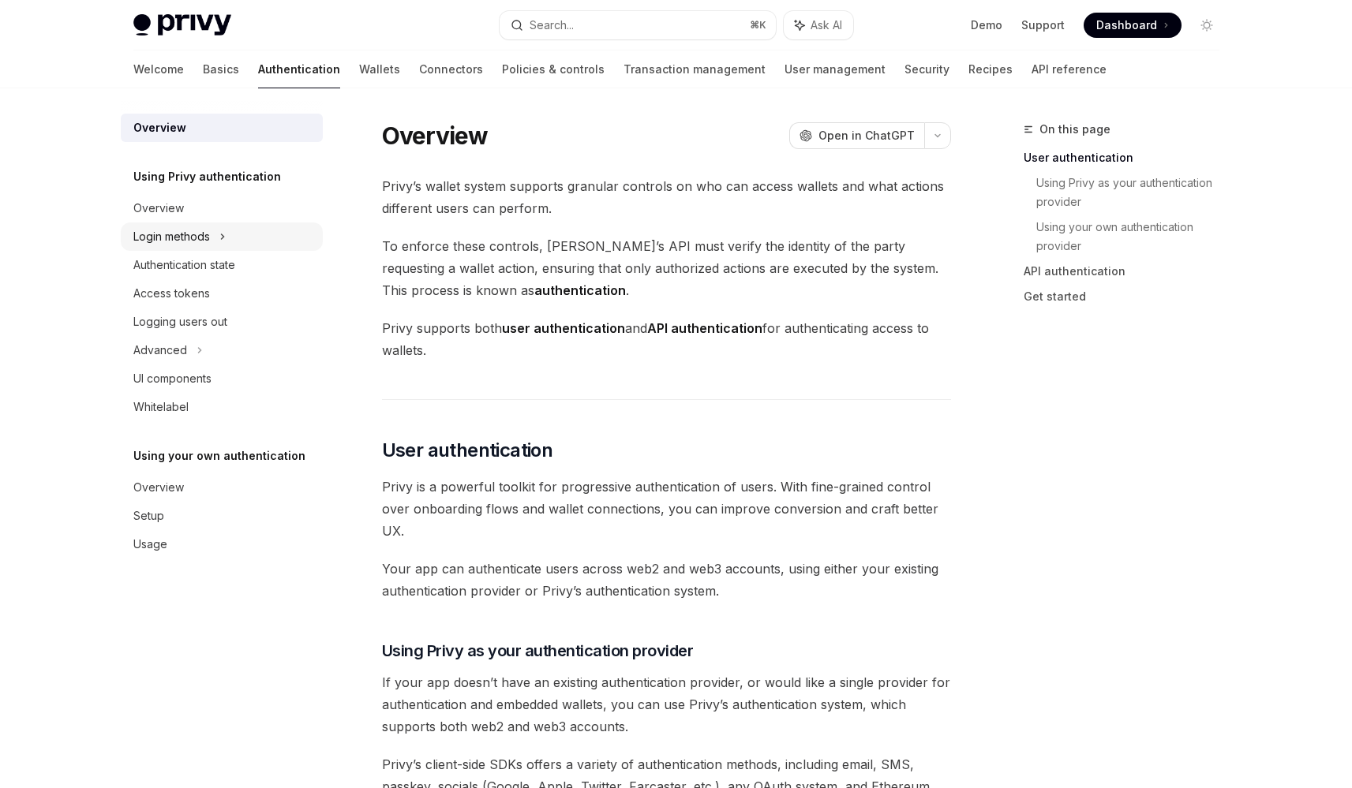
click at [201, 234] on div "Login methods" at bounding box center [171, 236] width 77 height 19
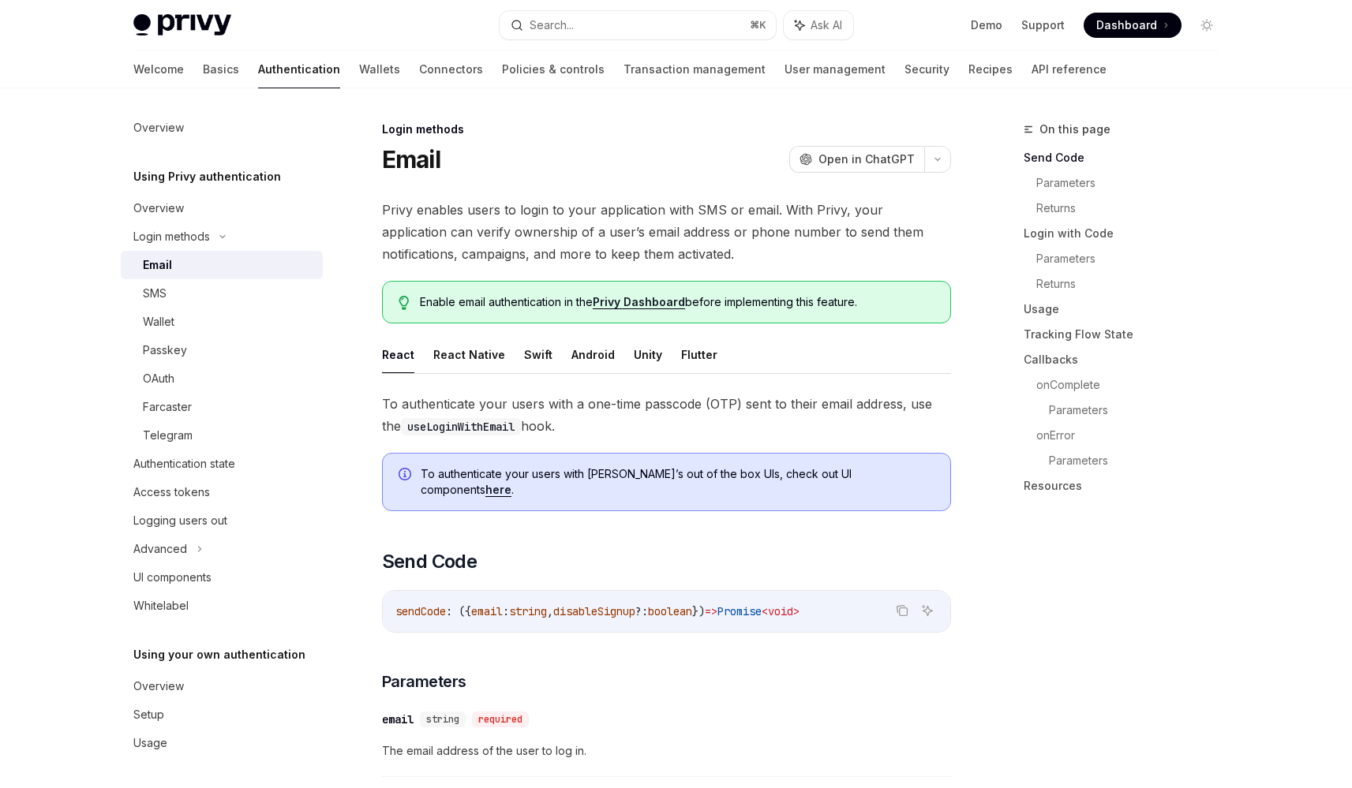
click at [193, 260] on div "Email" at bounding box center [228, 265] width 170 height 19
click at [189, 608] on div "Whitelabel" at bounding box center [223, 606] width 180 height 19
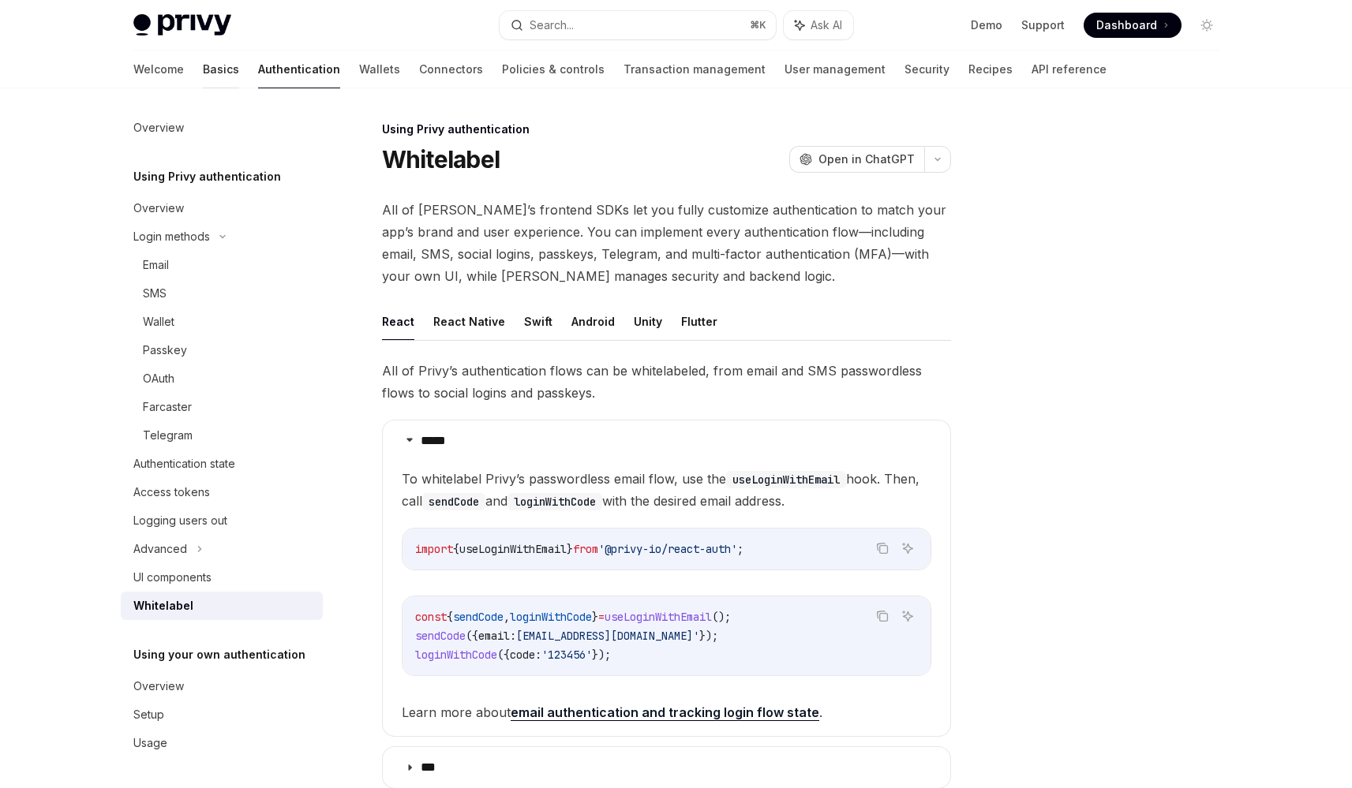
click at [203, 70] on link "Basics" at bounding box center [221, 69] width 36 height 38
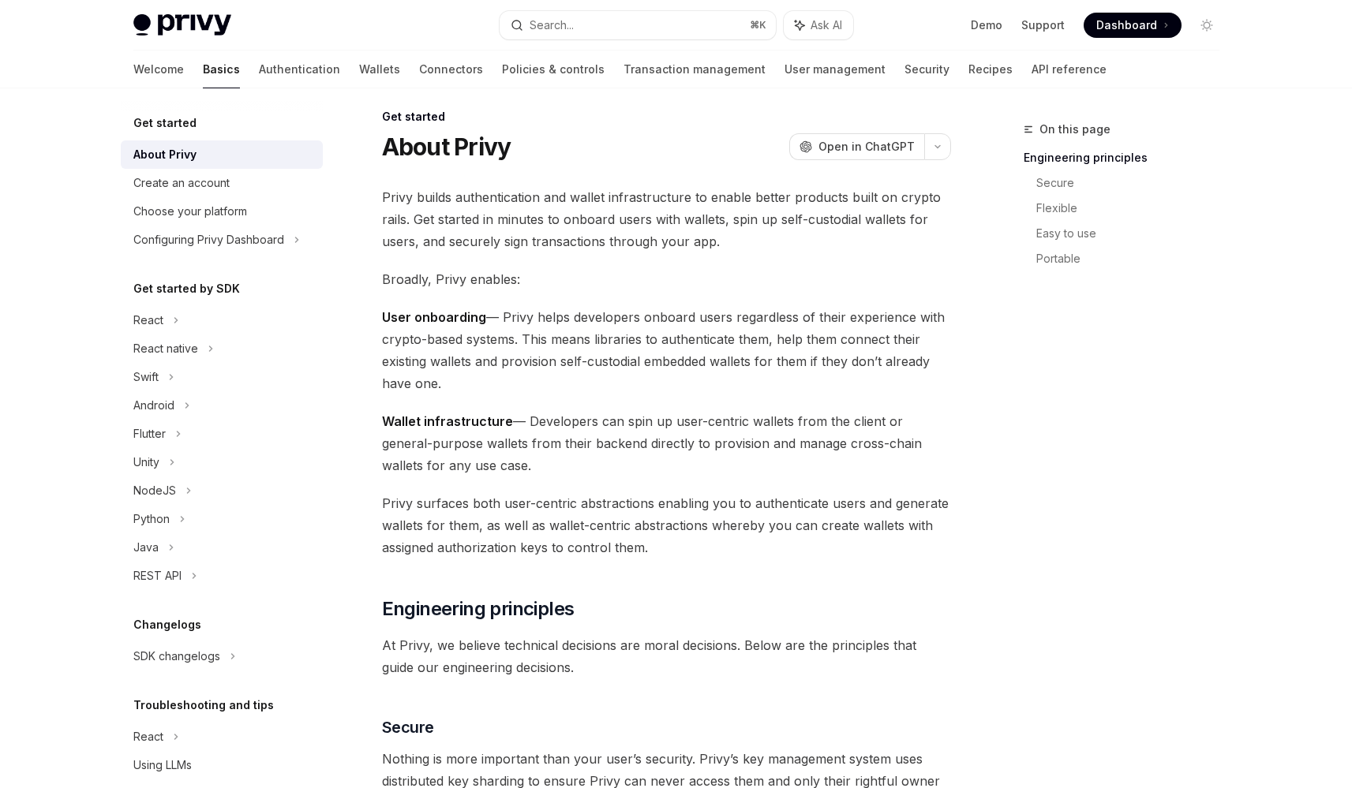
scroll to position [9, 0]
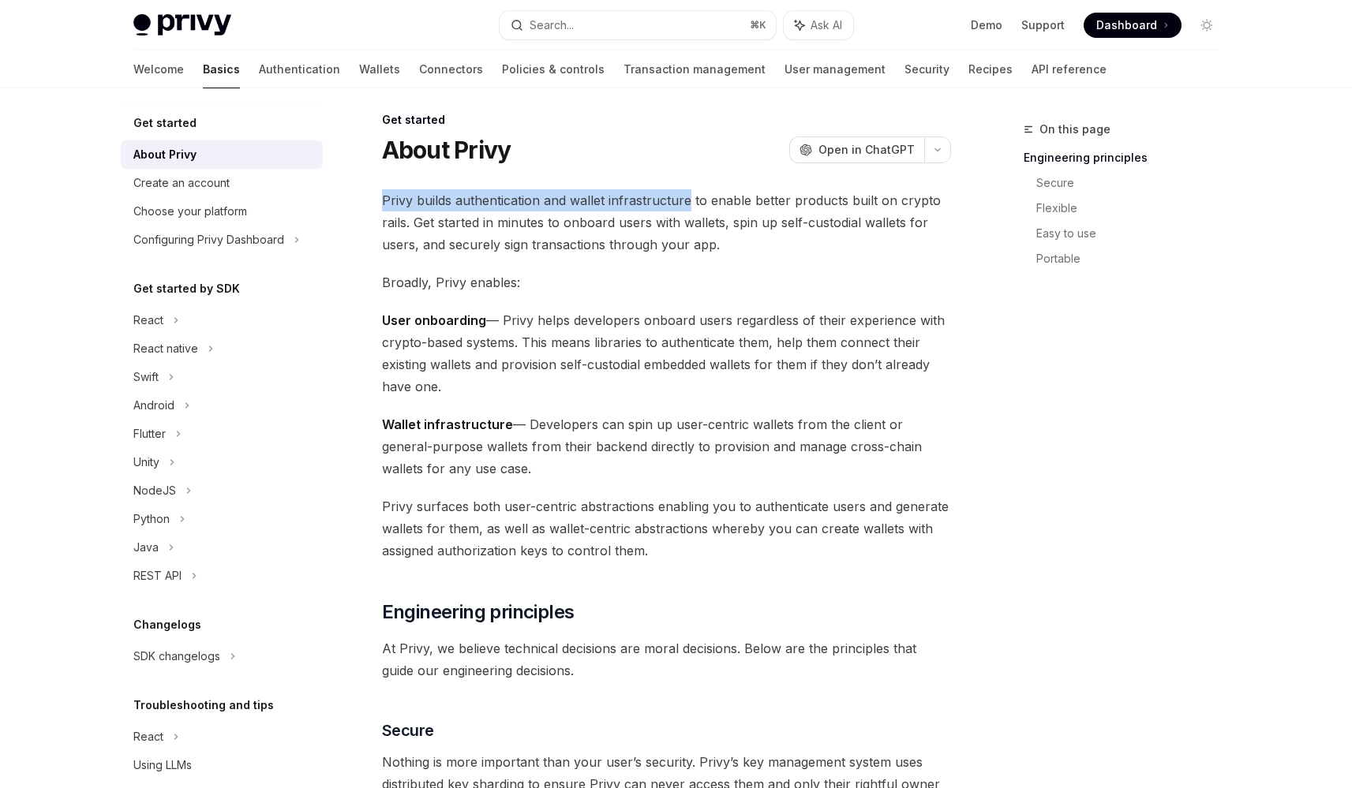
drag, startPoint x: 382, startPoint y: 201, endPoint x: 685, endPoint y: 204, distance: 303.0
click at [685, 204] on span "Privy builds authentication and wallet infrastructure to enable better products…" at bounding box center [666, 222] width 569 height 66
click at [574, 357] on span "User onboarding — Privy helps developers onboard users regardless of their expe…" at bounding box center [666, 353] width 569 height 88
drag, startPoint x: 567, startPoint y: 368, endPoint x: 642, endPoint y: 368, distance: 75.0
click at [642, 368] on span "User onboarding — Privy helps developers onboard users regardless of their expe…" at bounding box center [666, 353] width 569 height 88
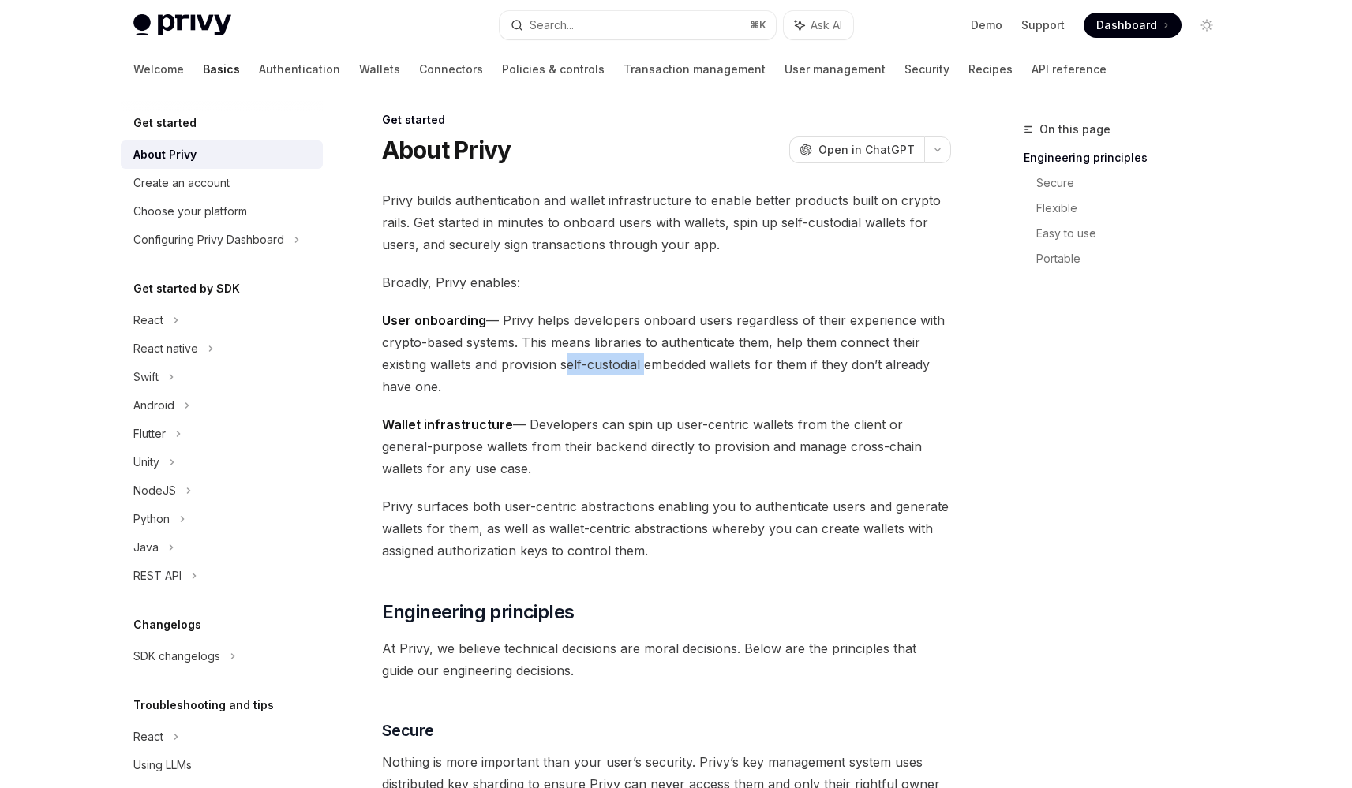
copy span "self-custodial"
drag, startPoint x: 402, startPoint y: 223, endPoint x: 393, endPoint y: 206, distance: 19.4
click at [402, 224] on span "Privy builds authentication and wallet infrastructure to enable better products…" at bounding box center [666, 222] width 569 height 66
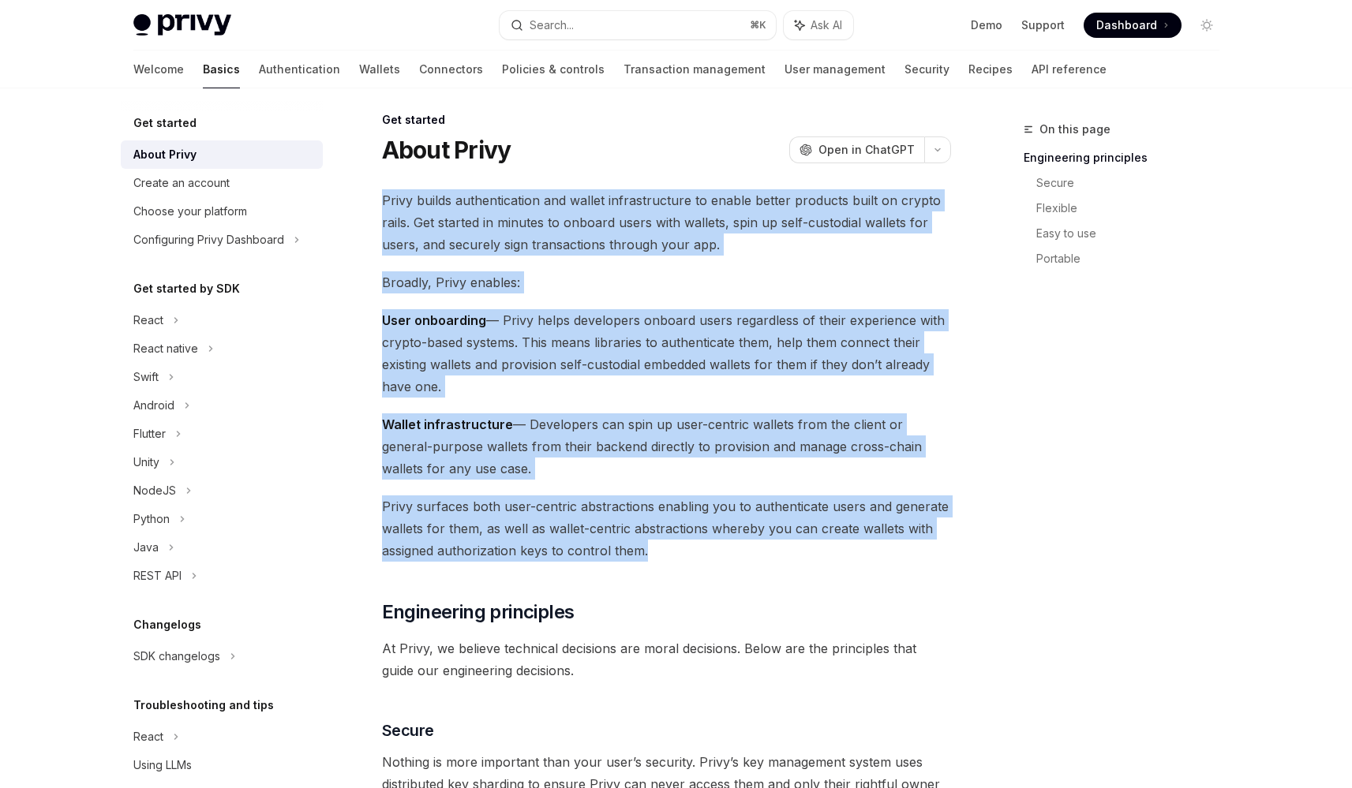
drag, startPoint x: 380, startPoint y: 194, endPoint x: 701, endPoint y: 549, distance: 478.8
copy div "Privy builds authentication and wallet infrastructure to enable better products…"
click at [634, 70] on link "Transaction management" at bounding box center [694, 69] width 142 height 38
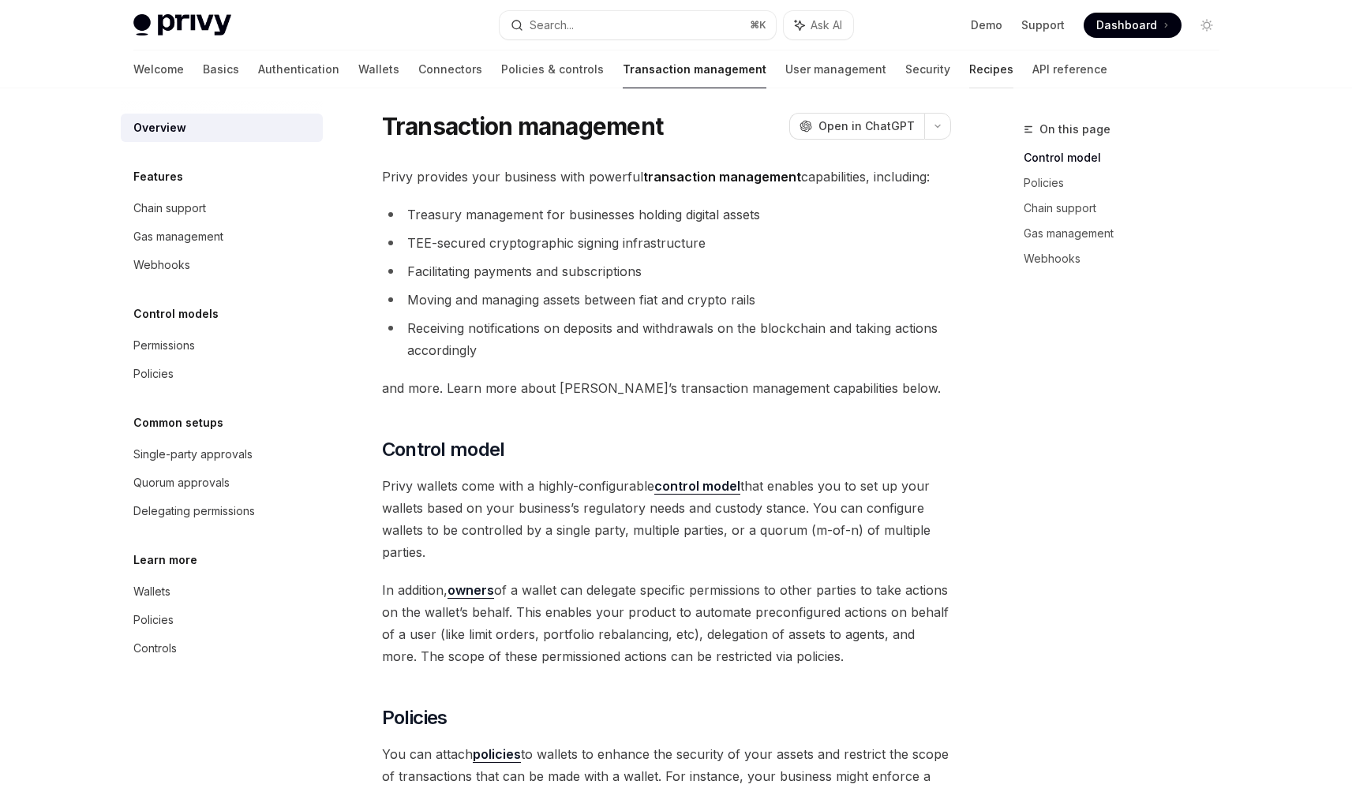
click at [969, 65] on link "Recipes" at bounding box center [991, 69] width 44 height 38
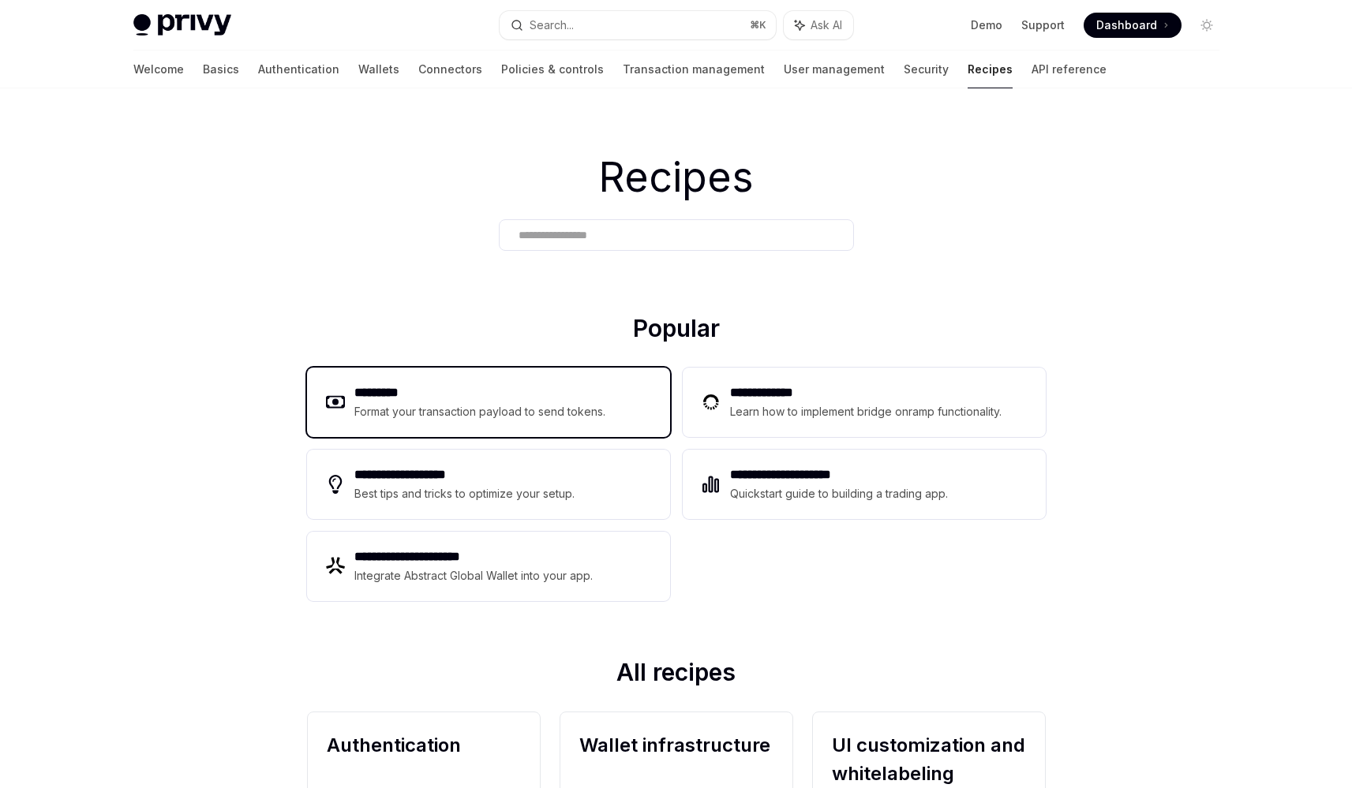
scroll to position [290, 0]
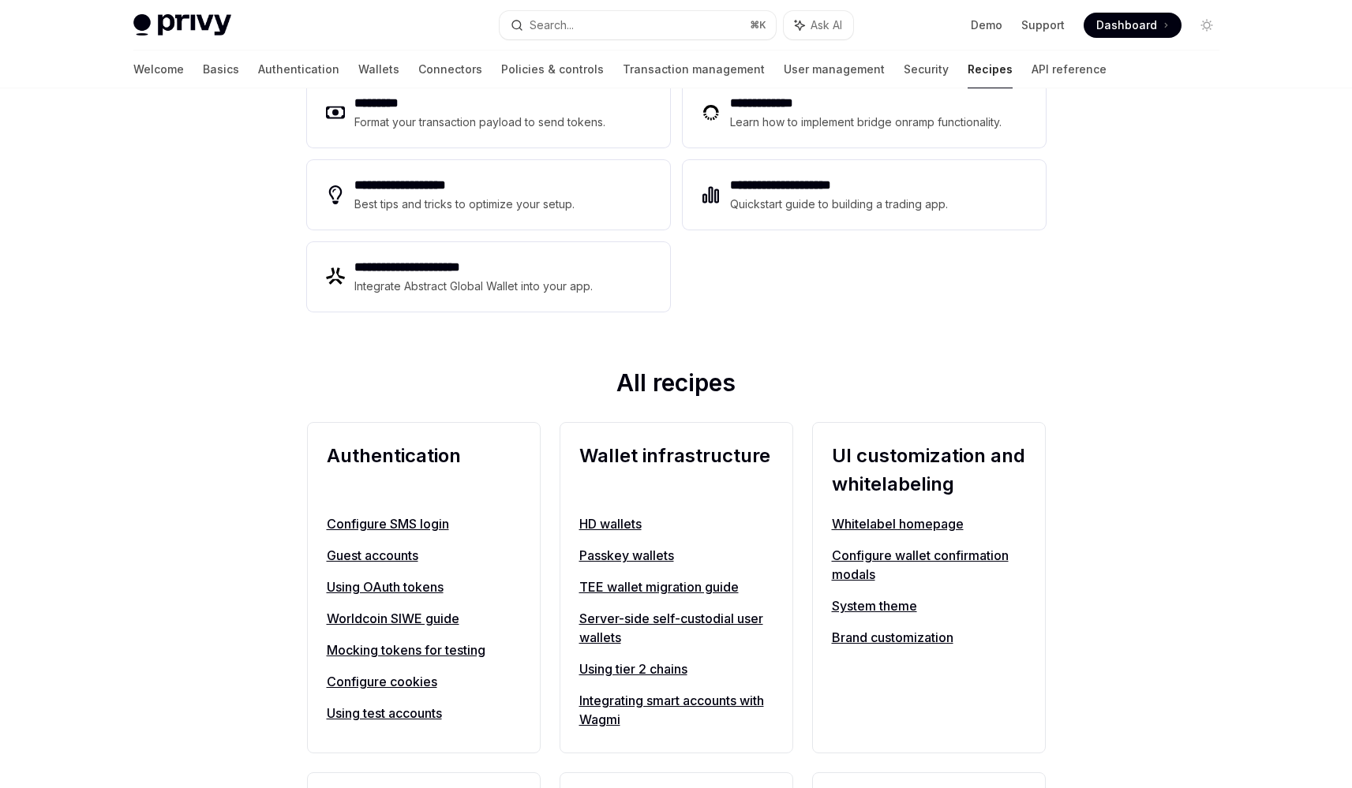
click at [924, 530] on link "Whitelabel homepage" at bounding box center [929, 523] width 194 height 19
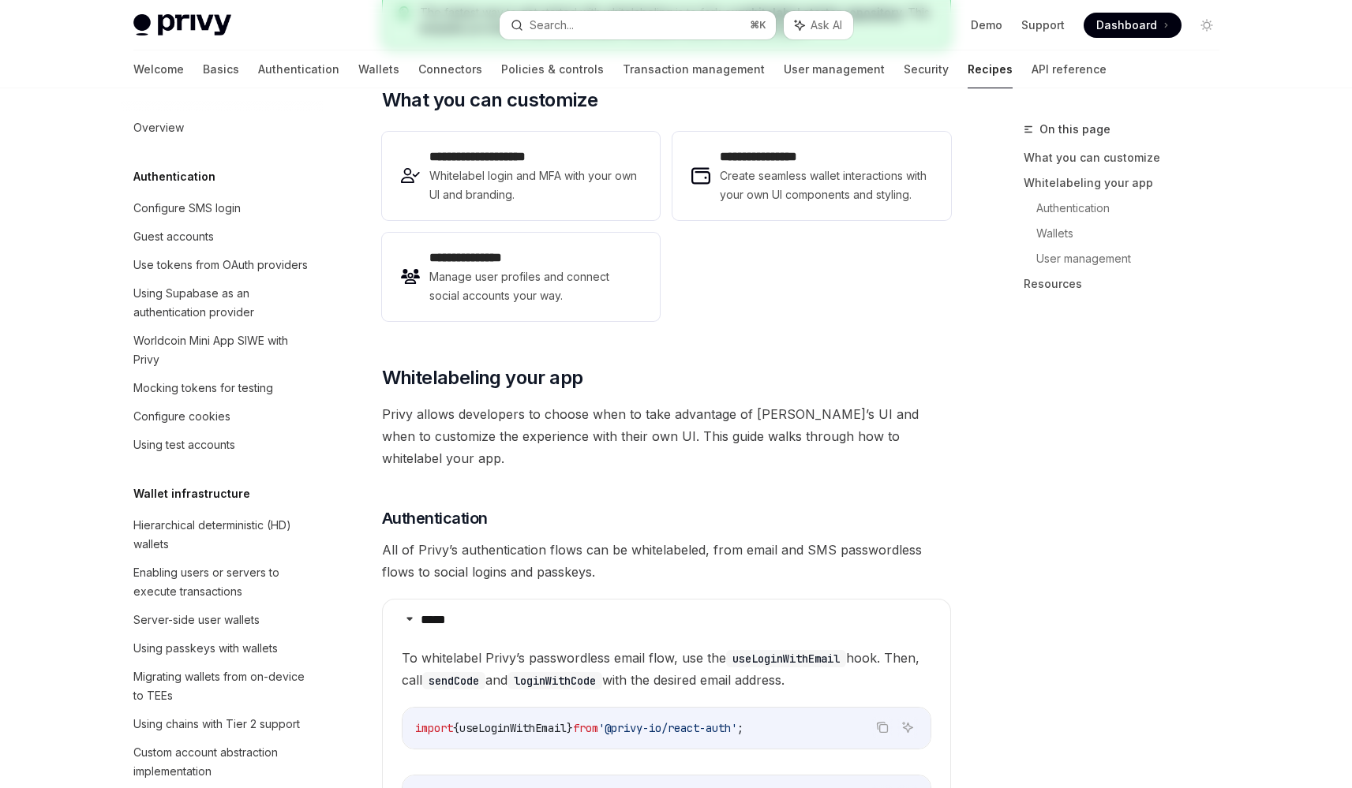
type textarea "*"
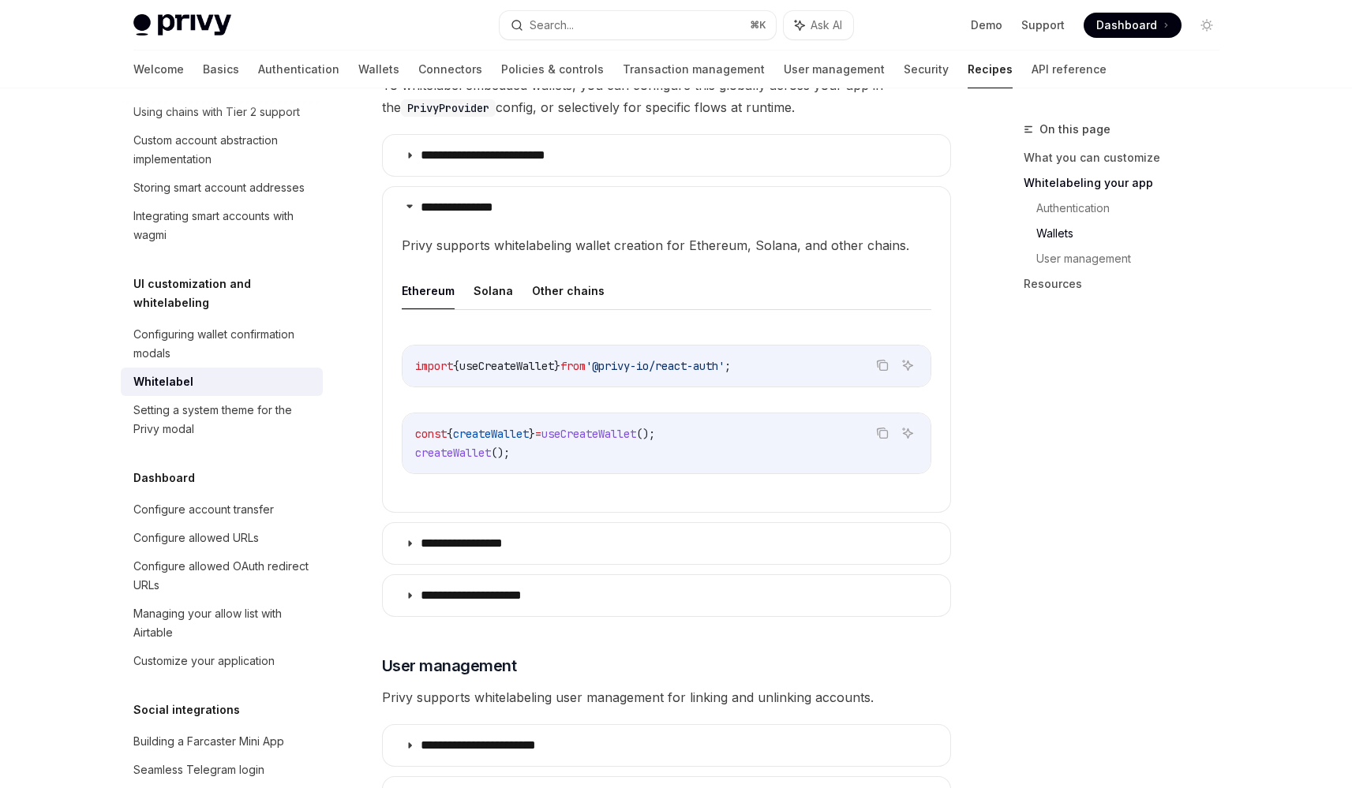
scroll to position [1995, 0]
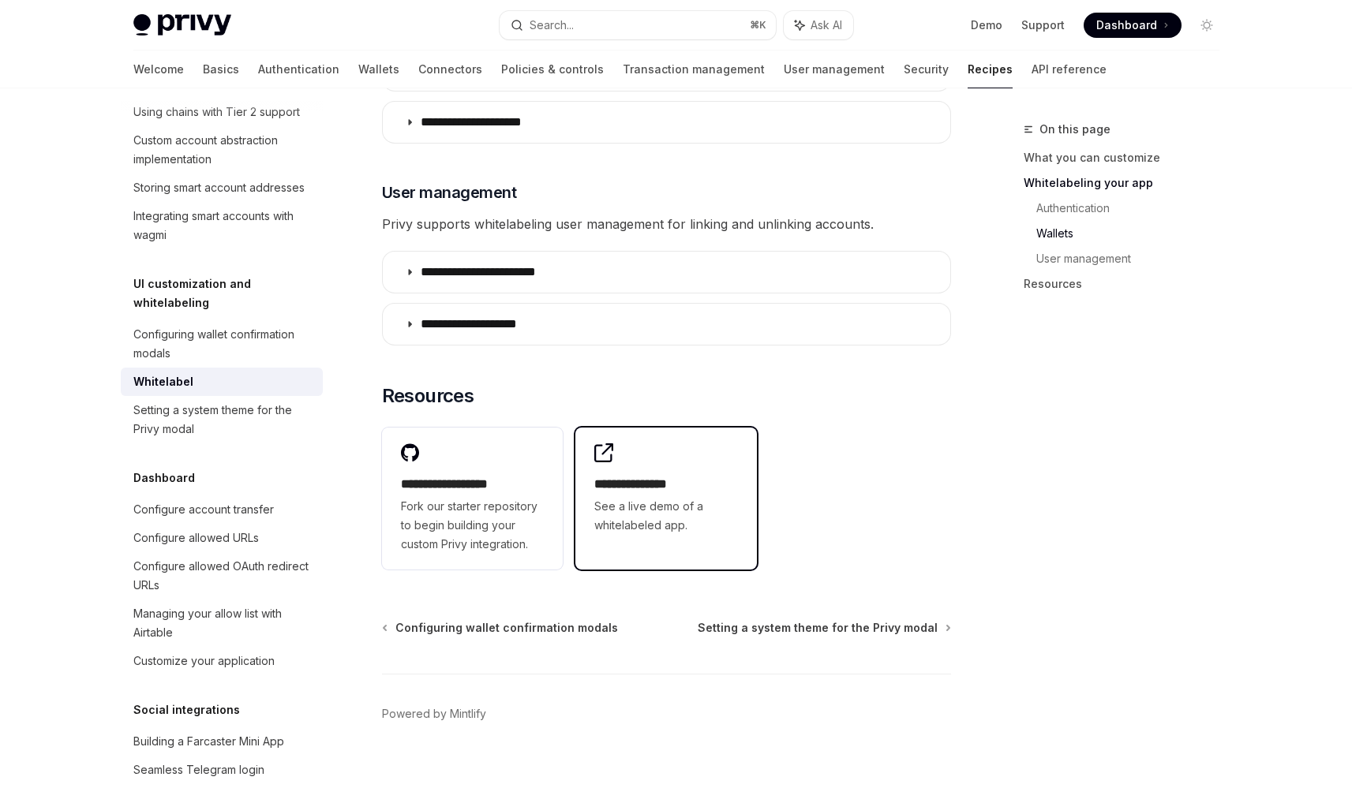
click at [680, 475] on h2 "**********" at bounding box center [666, 484] width 144 height 19
